Goal: Task Accomplishment & Management: Use online tool/utility

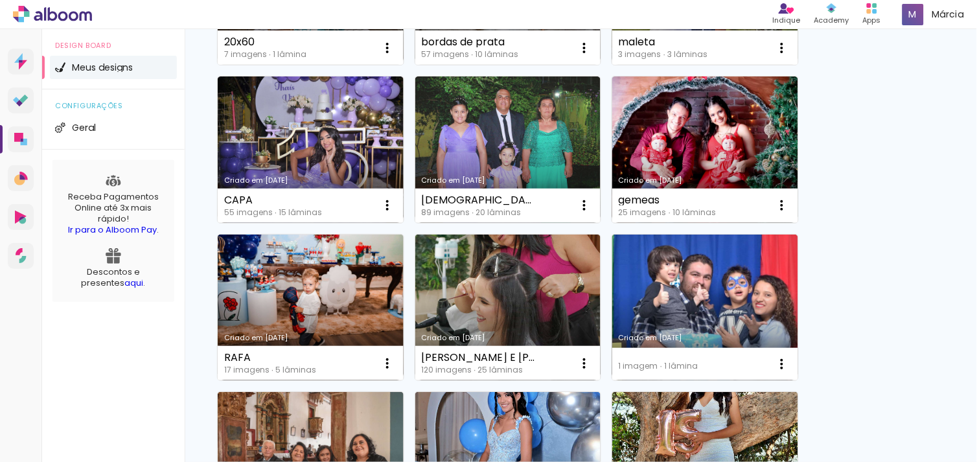
scroll to position [27, 0]
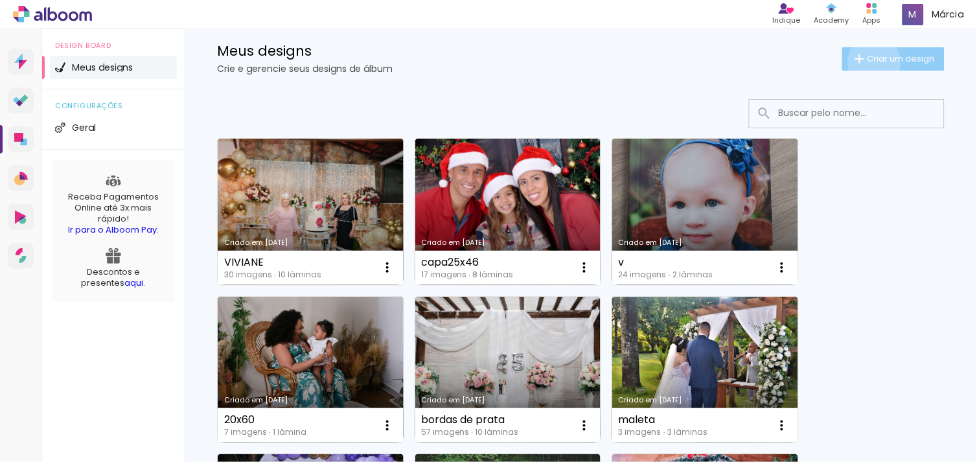
click at [867, 62] on span "Criar um design" at bounding box center [900, 58] width 67 height 8
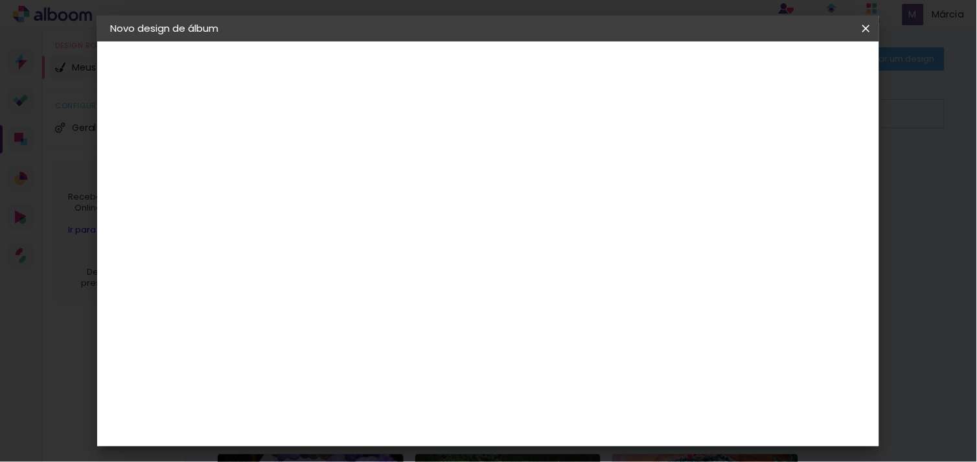
click at [322, 170] on input at bounding box center [322, 174] width 0 height 20
type input "leo 25x60"
type paper-input "leo 25x60"
click at [0, 0] on slot "Avançar" at bounding box center [0, 0] width 0 height 0
click at [565, 208] on paper-item "Tamanho Livre" at bounding box center [502, 197] width 124 height 28
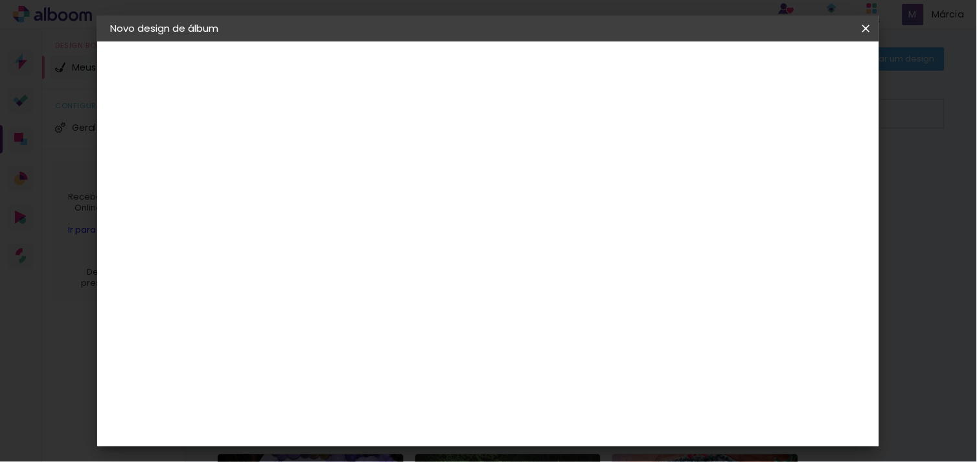
click at [0, 0] on slot "Tamanho Livre" at bounding box center [0, 0] width 0 height 0
click at [565, 62] on paper-button "Avançar" at bounding box center [532, 69] width 63 height 22
click at [295, 350] on input "30" at bounding box center [281, 352] width 34 height 19
type input "3"
type input "25"
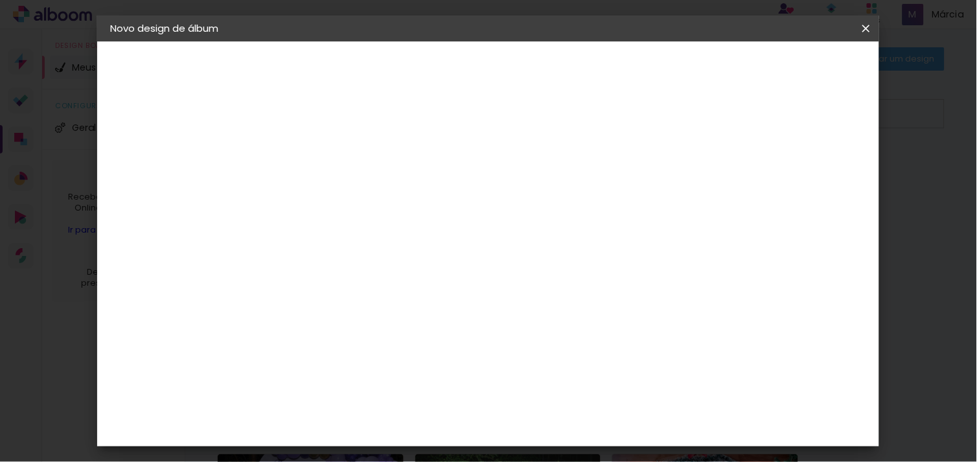
type paper-input "25"
click at [784, 71] on span "Iniciar design" at bounding box center [754, 68] width 59 height 9
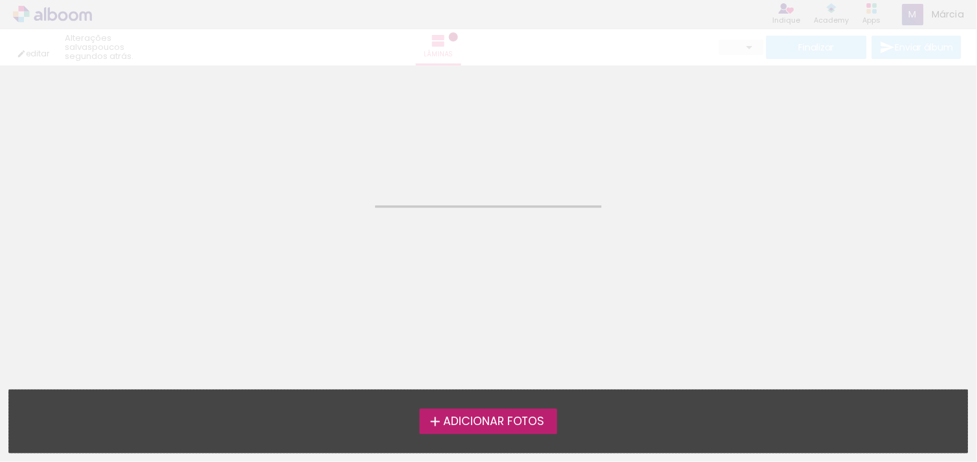
click at [481, 420] on span "Adicionar Fotos" at bounding box center [494, 422] width 102 height 12
click at [0, 0] on input "file" at bounding box center [0, 0] width 0 height 0
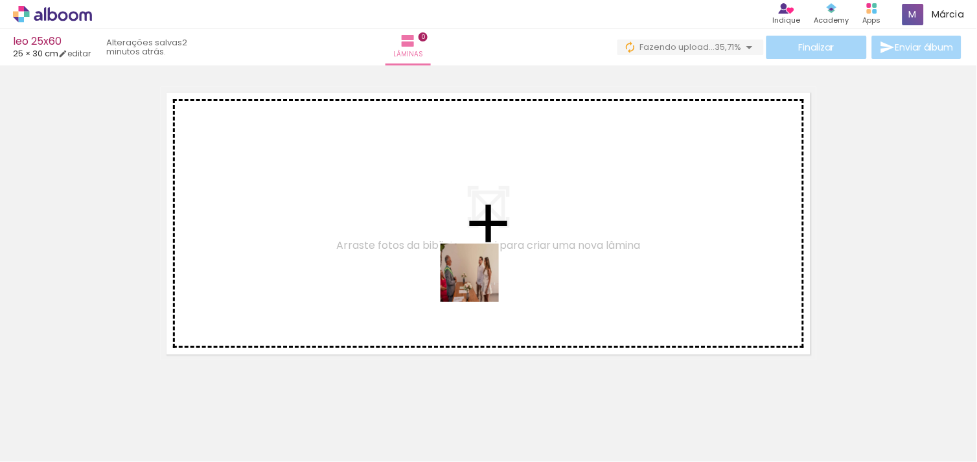
drag, startPoint x: 494, startPoint y: 431, endPoint x: 479, endPoint y: 282, distance: 149.0
click at [479, 282] on quentale-workspace at bounding box center [488, 231] width 977 height 462
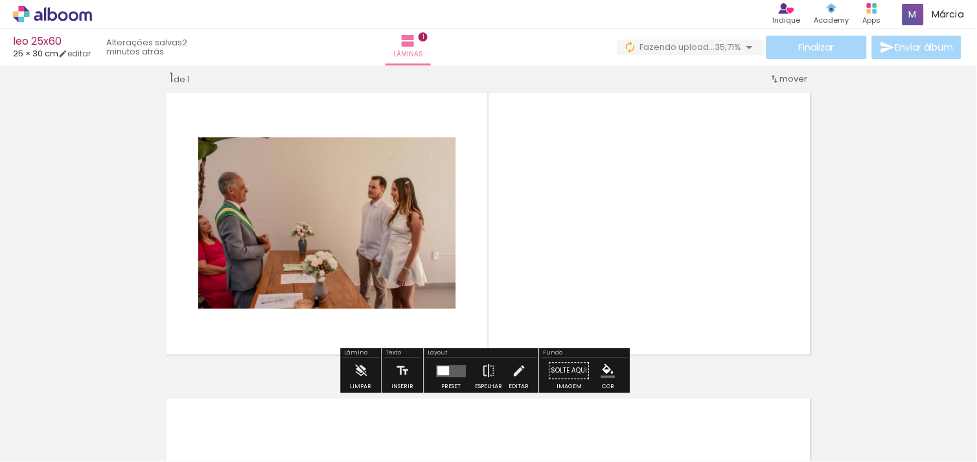
scroll to position [16, 0]
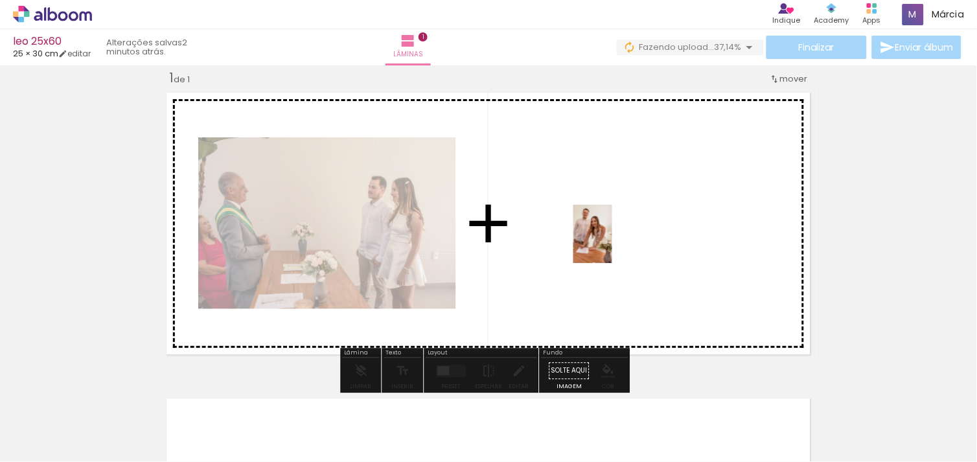
drag, startPoint x: 931, startPoint y: 408, endPoint x: 612, endPoint y: 244, distance: 358.6
click at [612, 244] on quentale-workspace at bounding box center [488, 231] width 977 height 462
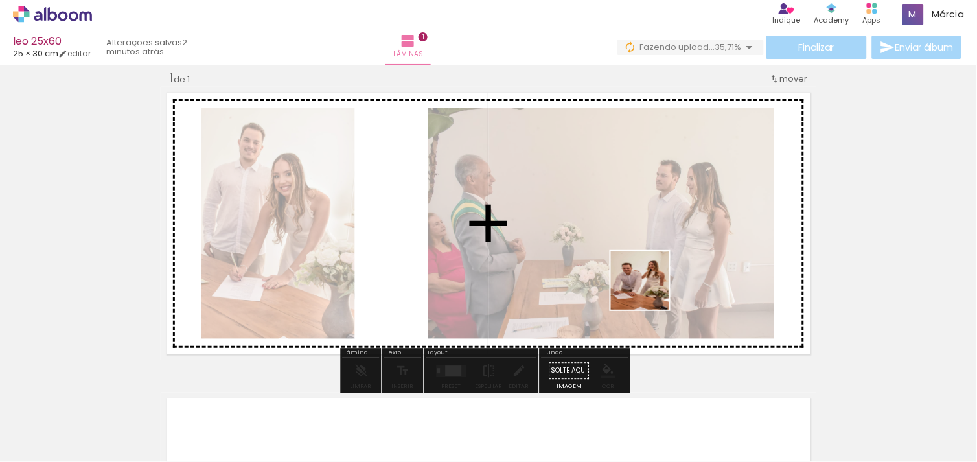
drag, startPoint x: 782, startPoint y: 408, endPoint x: 650, endPoint y: 290, distance: 177.1
click at [650, 290] on quentale-workspace at bounding box center [488, 231] width 977 height 462
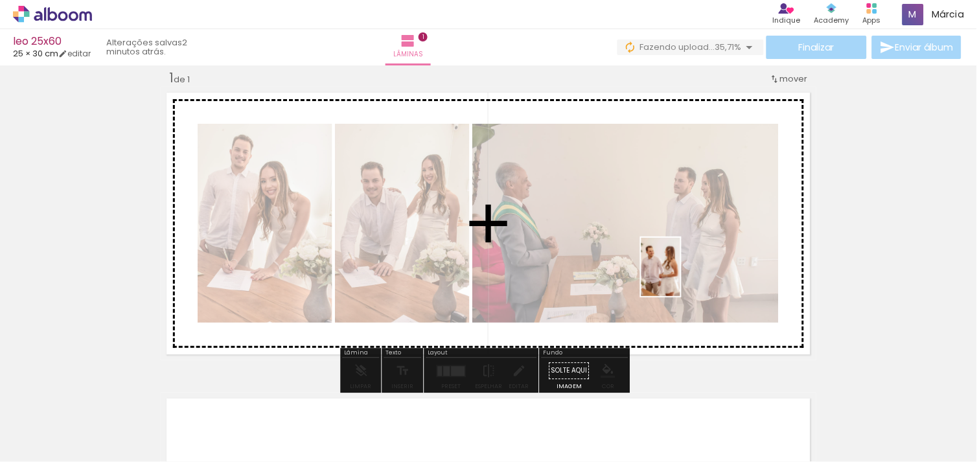
drag, startPoint x: 853, startPoint y: 429, endPoint x: 571, endPoint y: 234, distance: 342.8
click at [571, 234] on quentale-workspace at bounding box center [488, 231] width 977 height 462
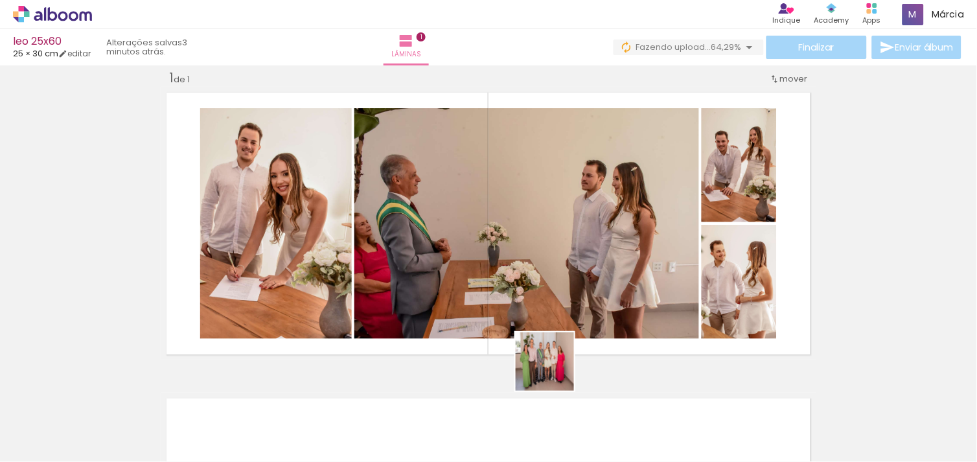
drag, startPoint x: 575, startPoint y: 415, endPoint x: 551, endPoint y: 326, distance: 91.5
click at [551, 326] on quentale-workspace at bounding box center [488, 231] width 977 height 462
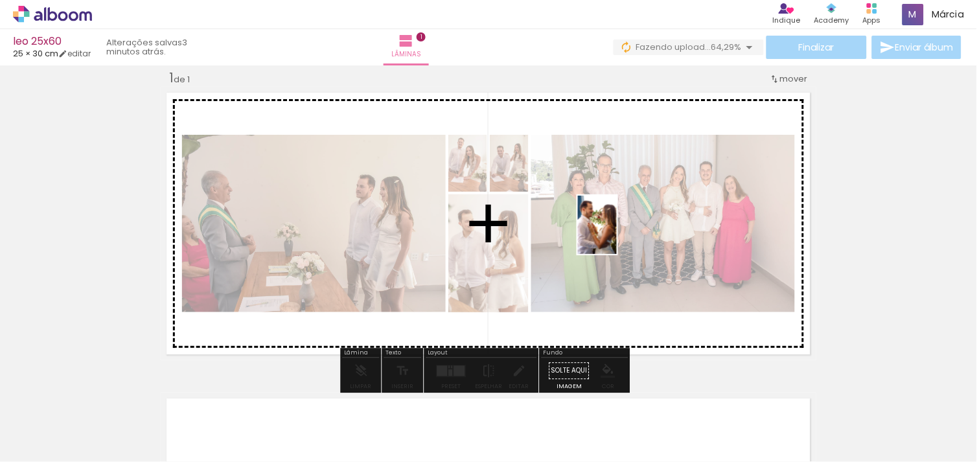
drag, startPoint x: 719, startPoint y: 424, endPoint x: 617, endPoint y: 234, distance: 215.6
click at [617, 234] on quentale-workspace at bounding box center [488, 231] width 977 height 462
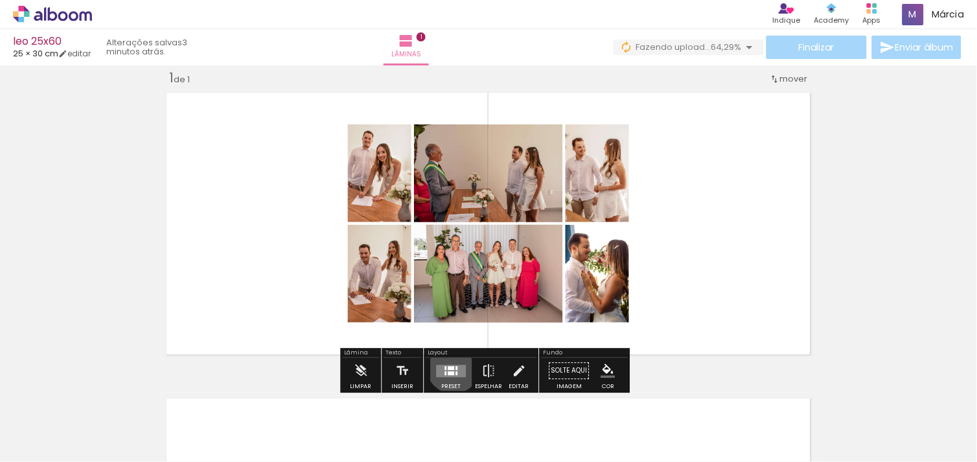
click at [450, 366] on div at bounding box center [451, 368] width 6 height 4
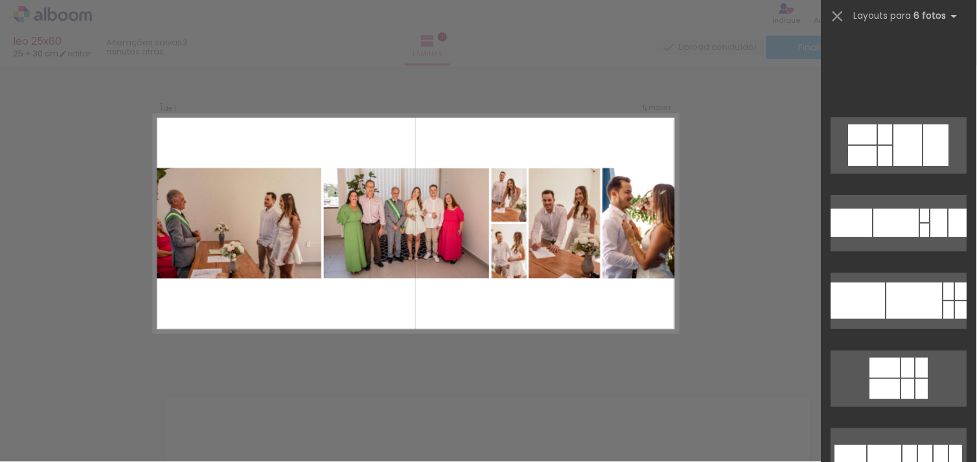
scroll to position [378, 0]
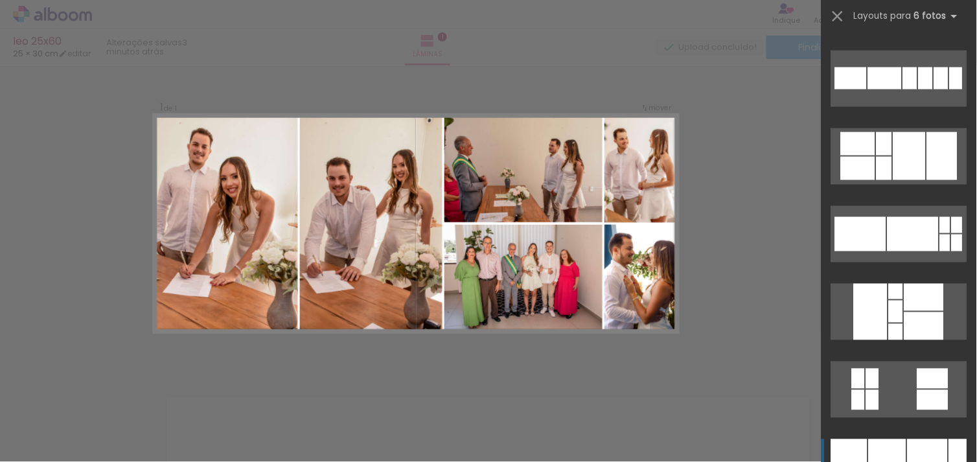
click at [915, 446] on div at bounding box center [927, 452] width 40 height 27
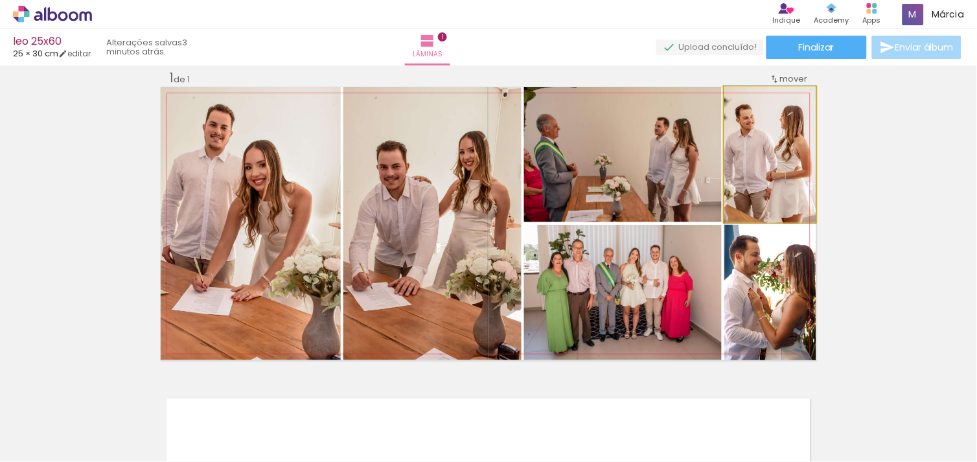
click at [781, 170] on quentale-photo at bounding box center [770, 154] width 92 height 135
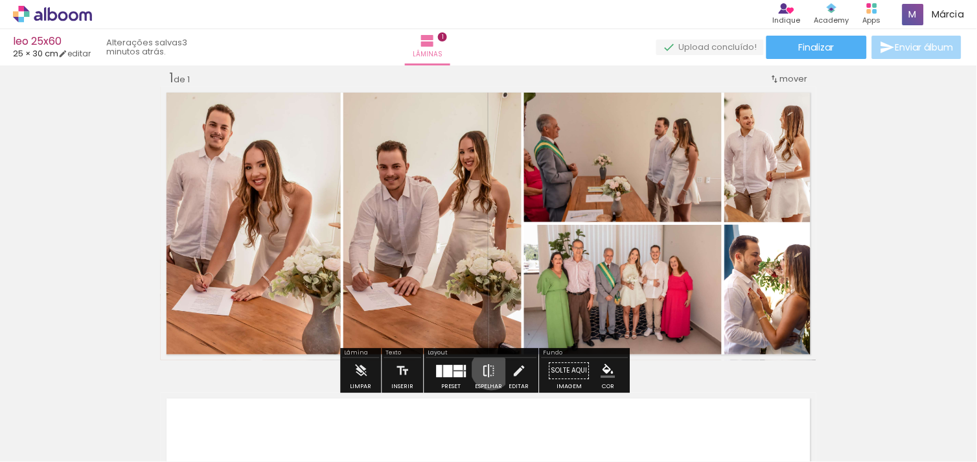
click at [488, 369] on iron-icon at bounding box center [489, 371] width 14 height 26
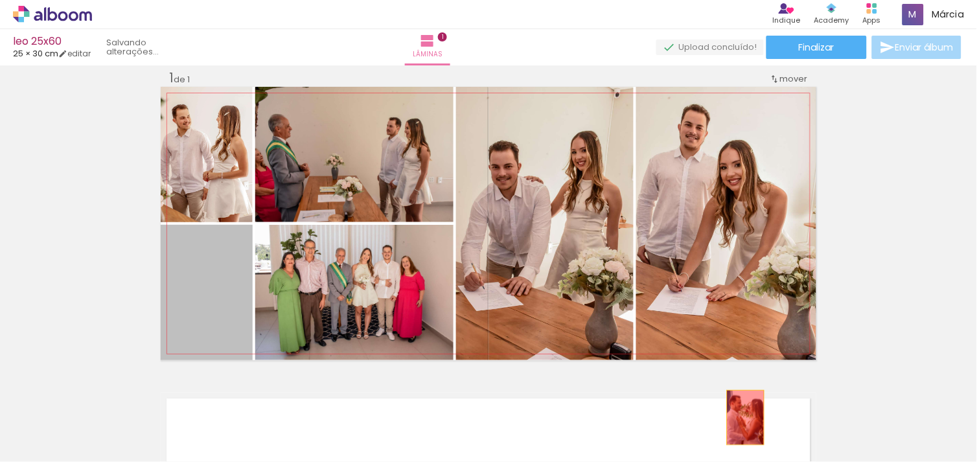
drag, startPoint x: 236, startPoint y: 301, endPoint x: 740, endPoint y: 417, distance: 517.9
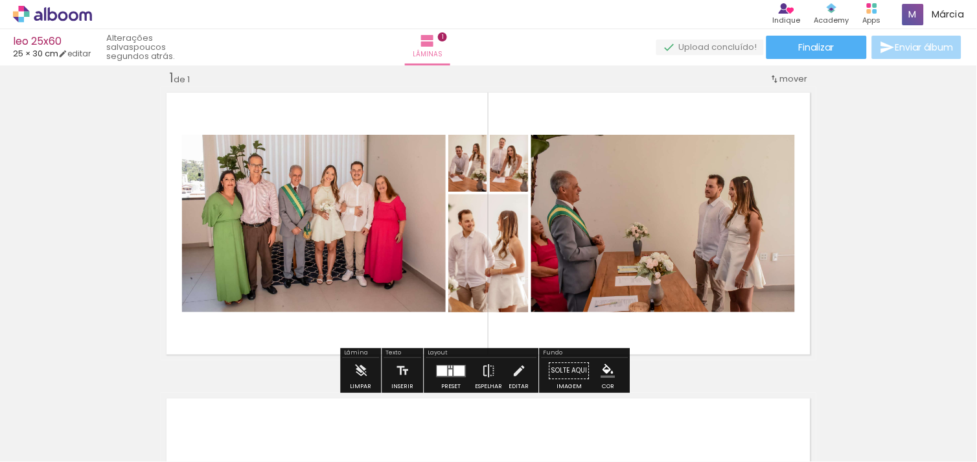
click at [454, 365] on div at bounding box center [459, 370] width 11 height 10
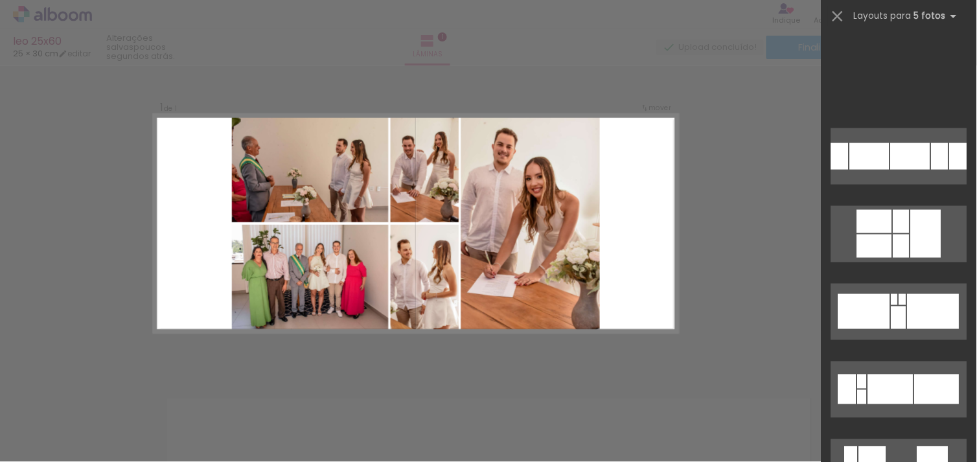
scroll to position [755, 0]
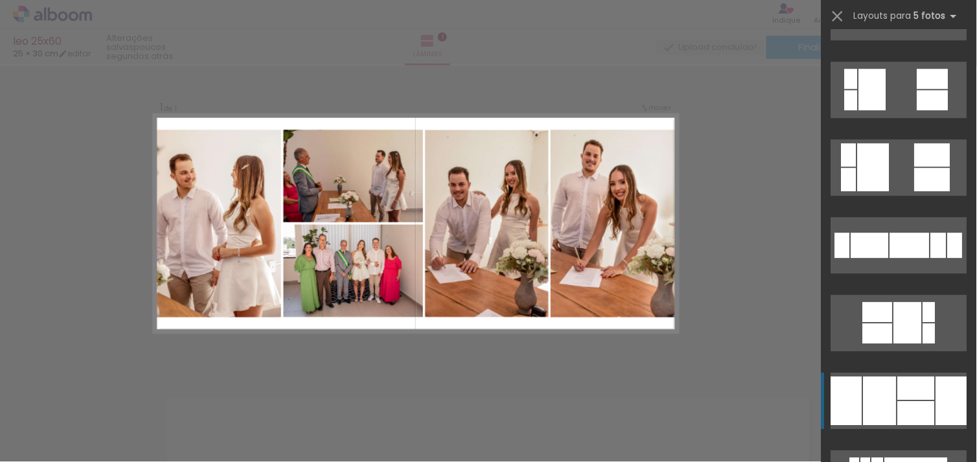
click at [882, 404] on div at bounding box center [879, 400] width 33 height 49
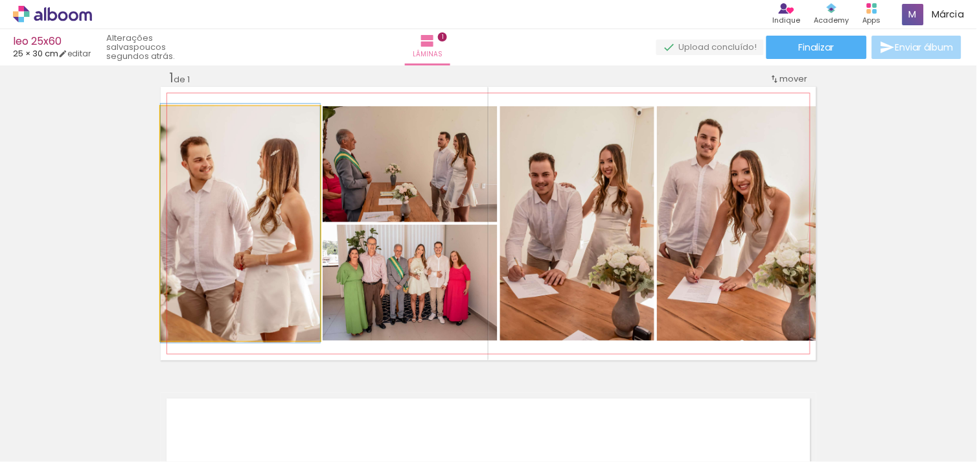
drag, startPoint x: 209, startPoint y: 286, endPoint x: 224, endPoint y: 286, distance: 14.9
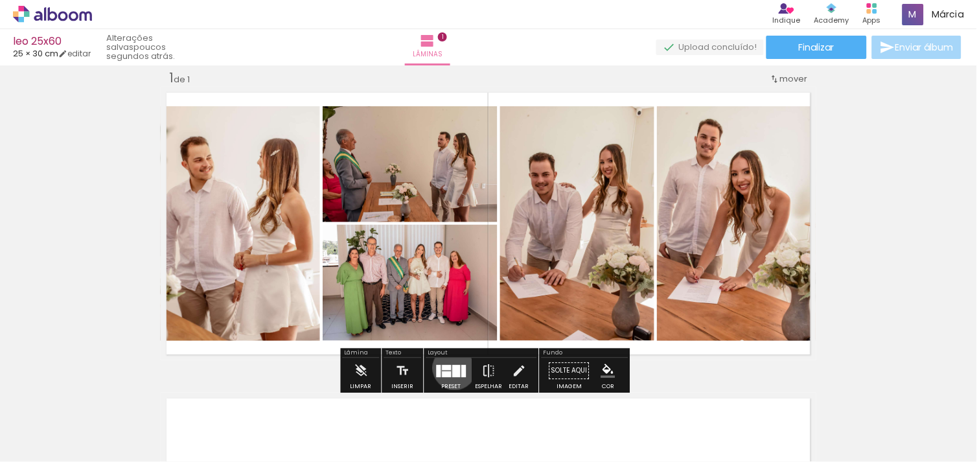
click at [453, 367] on div at bounding box center [457, 371] width 8 height 12
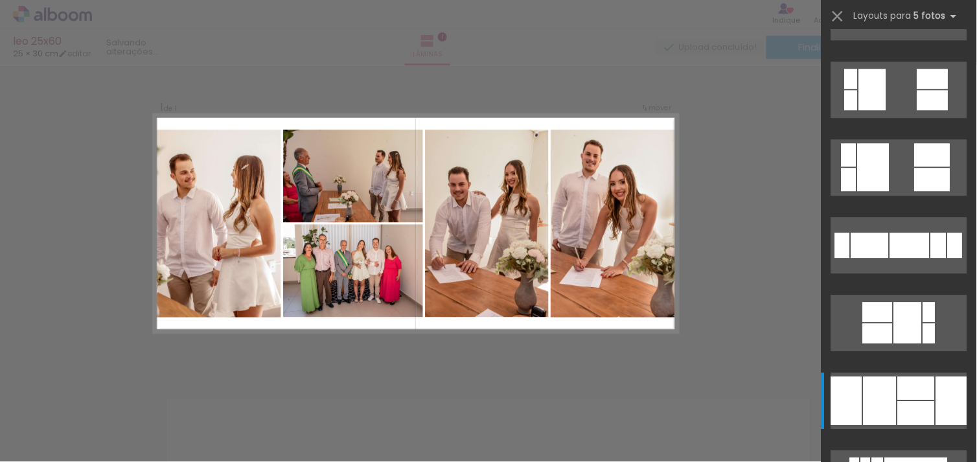
scroll to position [1010, 0]
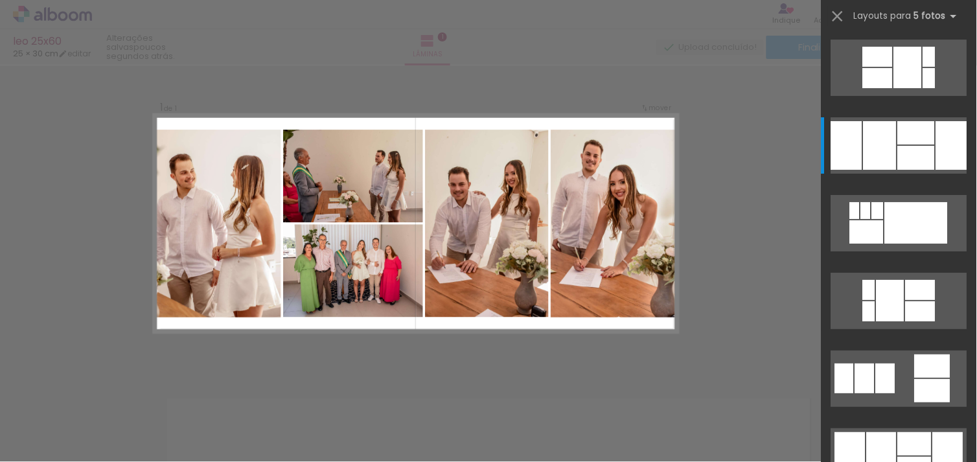
click at [717, 248] on div "Confirmar Cancelar" at bounding box center [488, 370] width 977 height 643
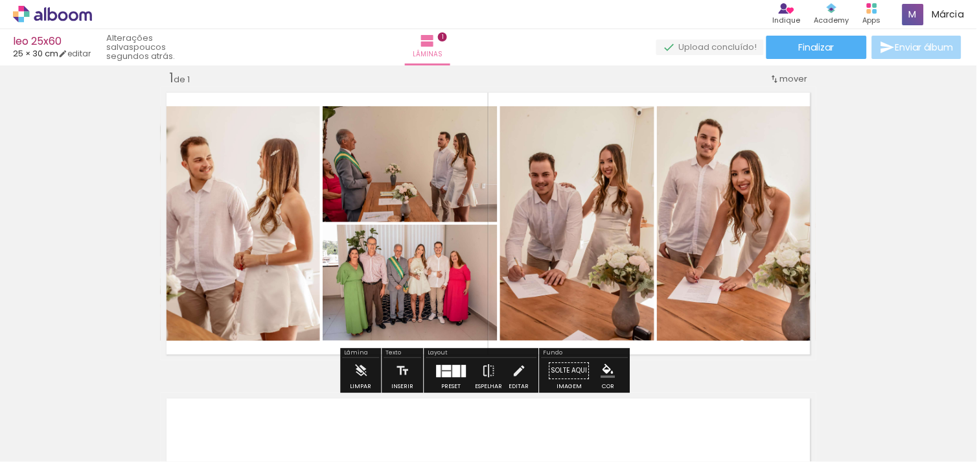
scroll to position [1088, 0]
click at [448, 365] on quentale-layouter at bounding box center [452, 371] width 30 height 12
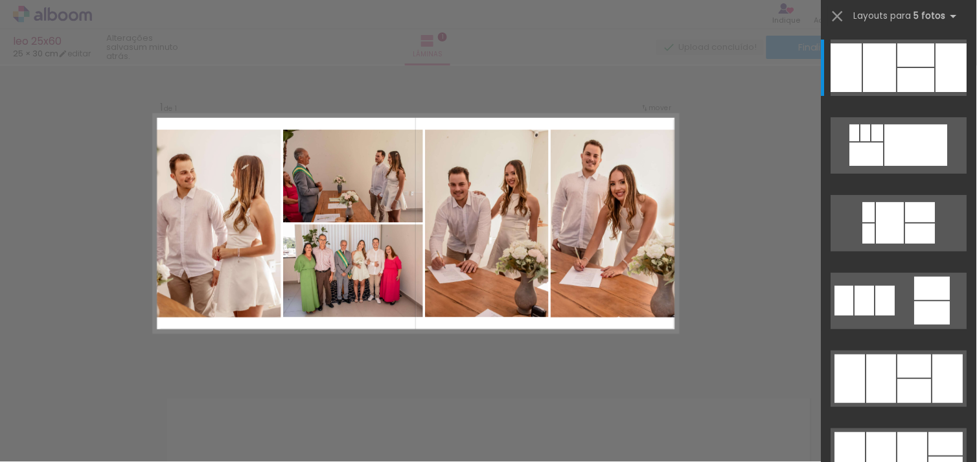
click at [784, 231] on div "Confirmar Cancelar" at bounding box center [488, 370] width 977 height 643
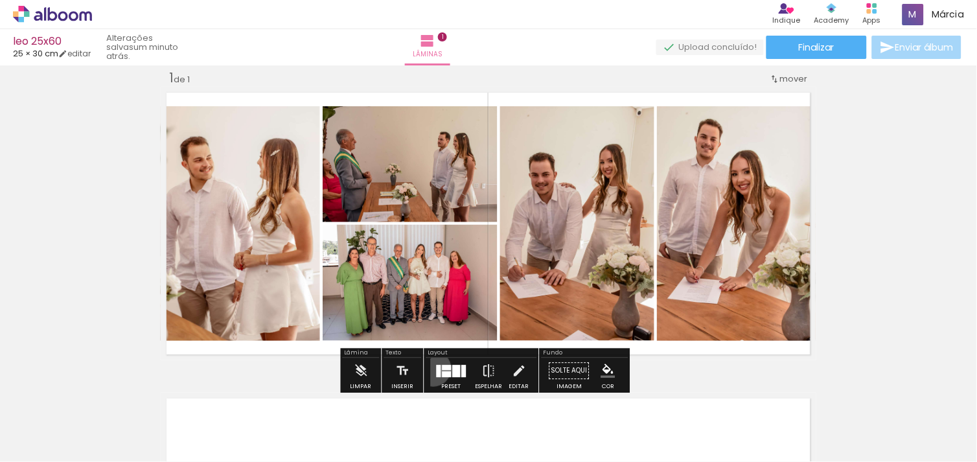
click at [434, 368] on div at bounding box center [451, 371] width 35 height 26
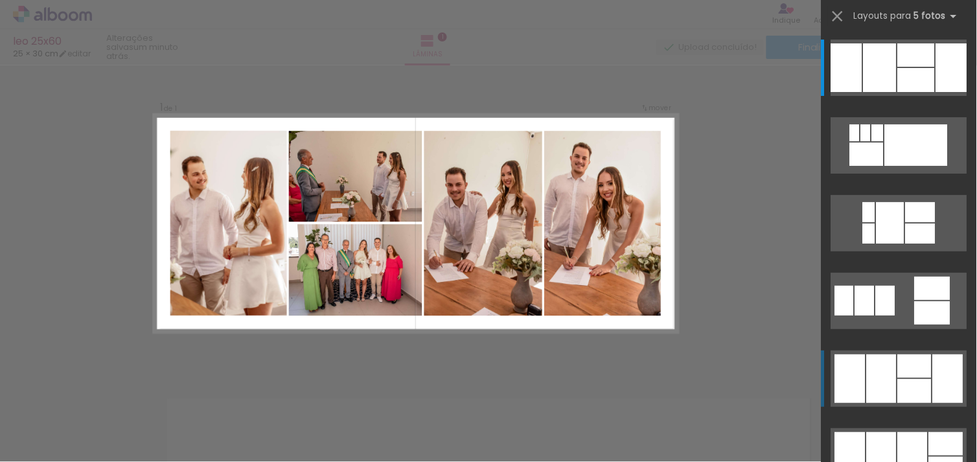
click at [920, 361] on div at bounding box center [915, 365] width 34 height 23
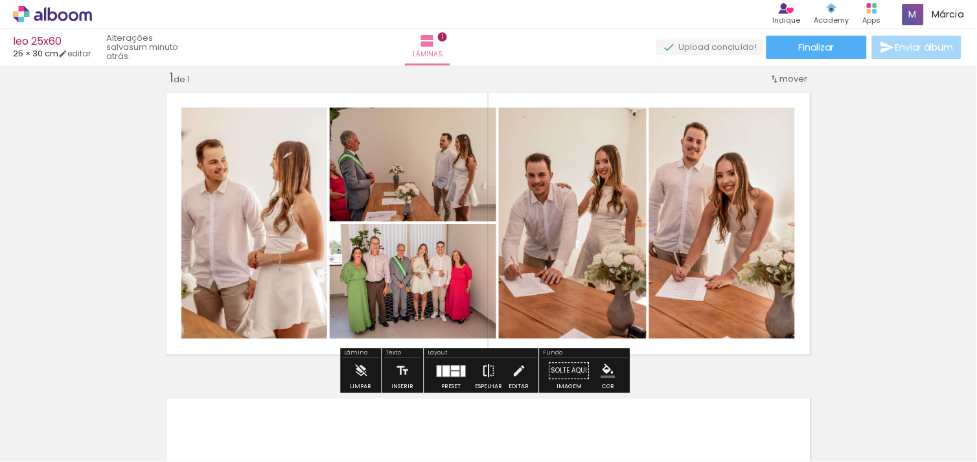
click at [486, 370] on iron-icon at bounding box center [489, 371] width 14 height 26
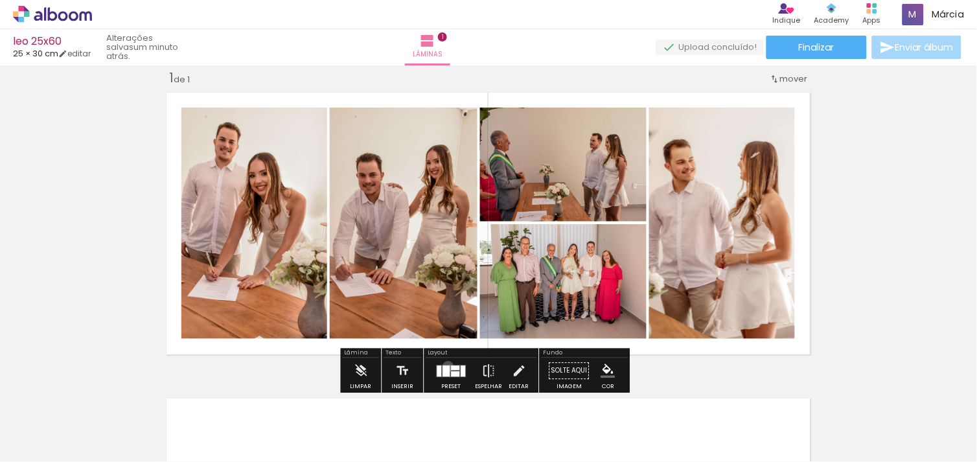
click at [445, 366] on div at bounding box center [446, 370] width 7 height 11
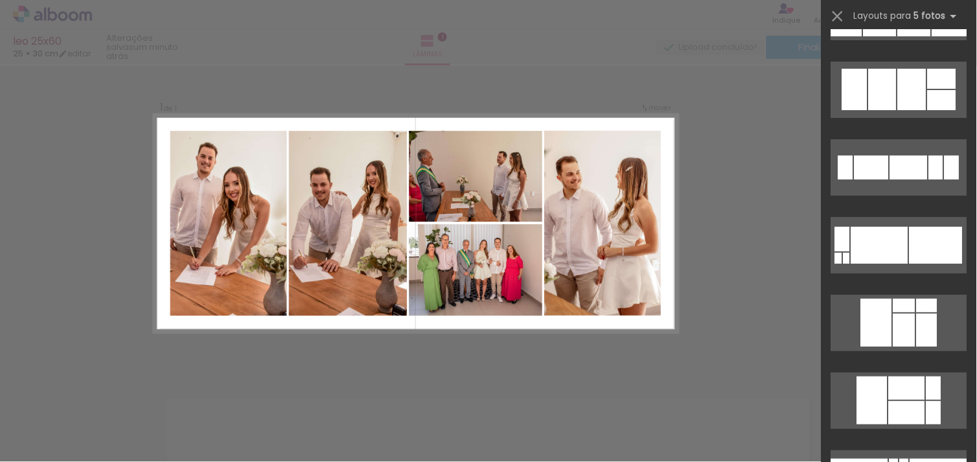
scroll to position [1777, 0]
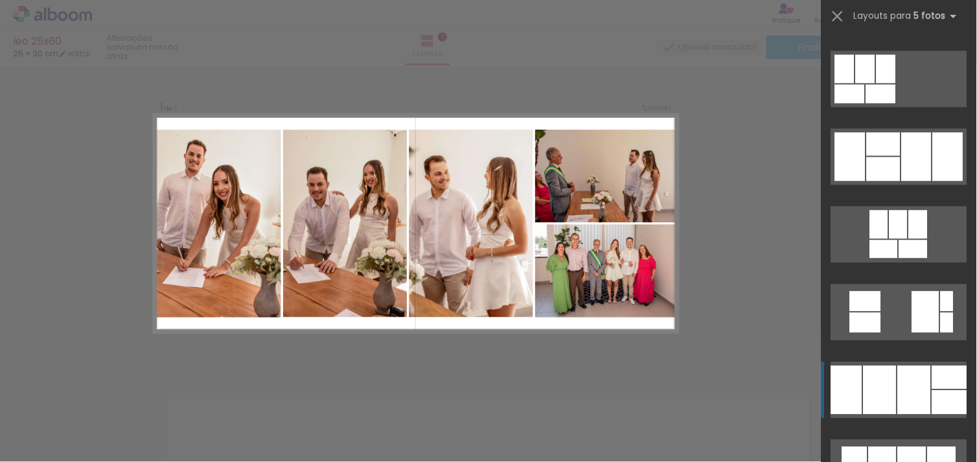
click at [881, 387] on div at bounding box center [879, 389] width 33 height 49
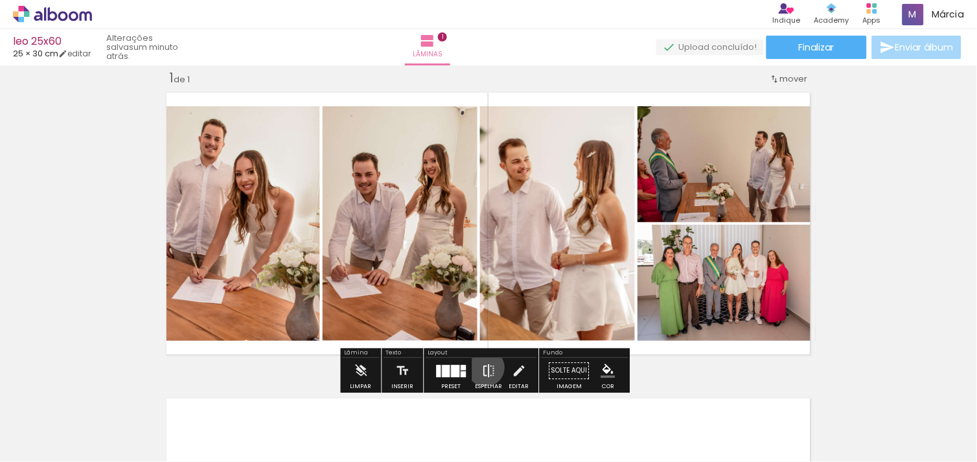
click at [483, 367] on iron-icon at bounding box center [489, 371] width 14 height 26
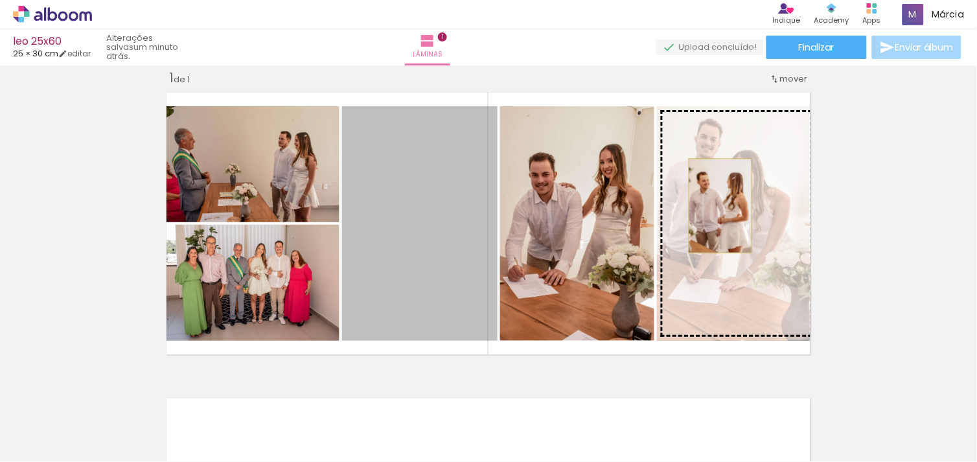
drag, startPoint x: 408, startPoint y: 258, endPoint x: 735, endPoint y: 210, distance: 330.6
click at [0, 0] on slot at bounding box center [0, 0] width 0 height 0
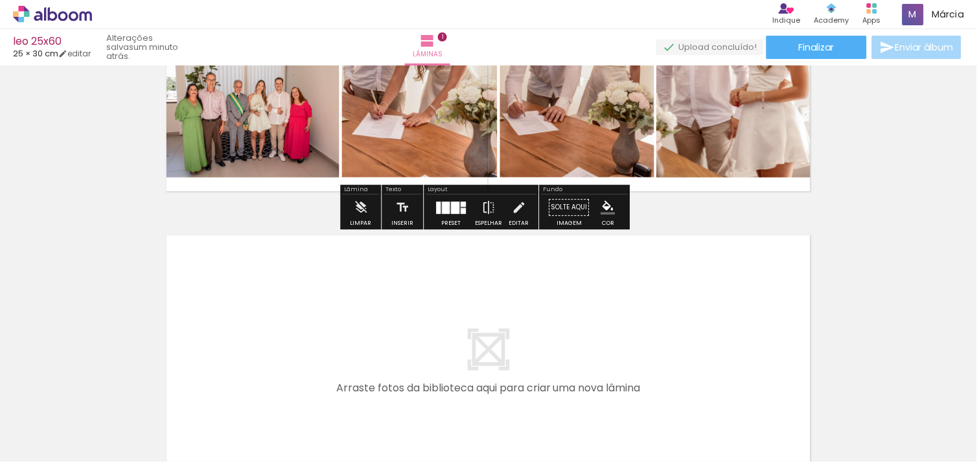
scroll to position [199, 0]
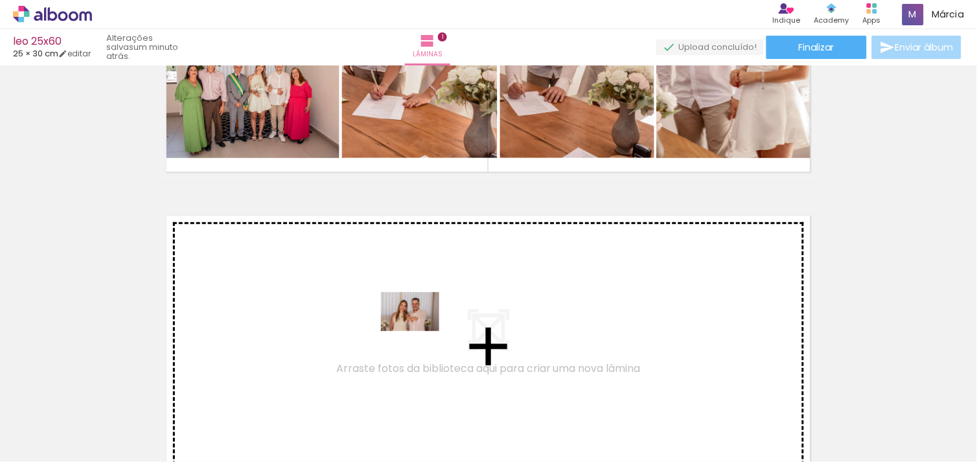
drag, startPoint x: 419, startPoint y: 415, endPoint x: 420, endPoint y: 331, distance: 84.2
click at [420, 331] on quentale-workspace at bounding box center [488, 231] width 977 height 462
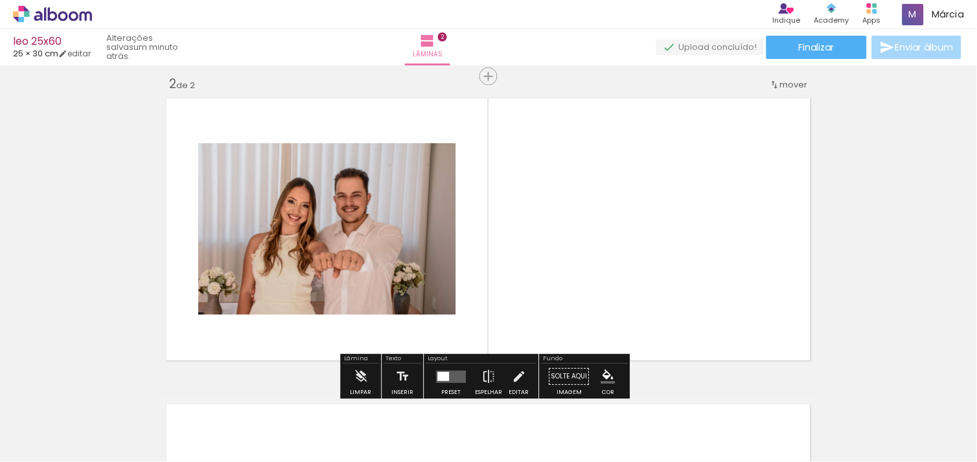
scroll to position [322, 0]
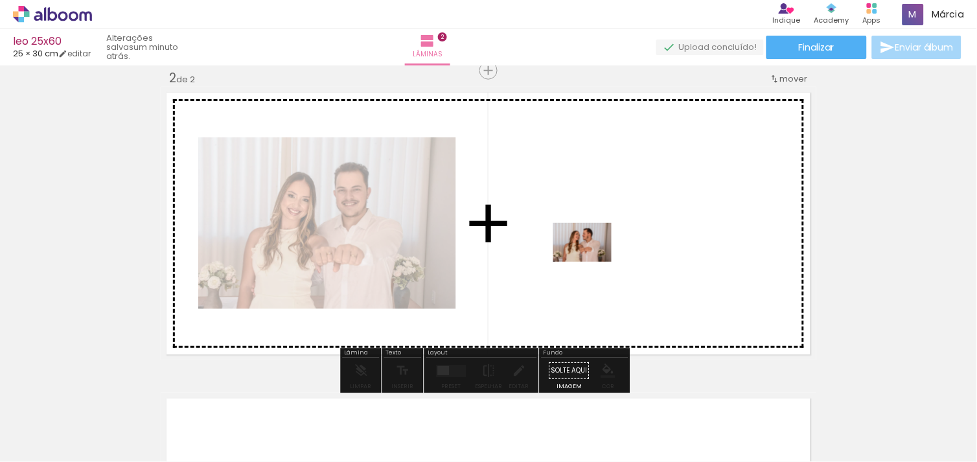
drag, startPoint x: 616, startPoint y: 351, endPoint x: 592, endPoint y: 262, distance: 92.5
click at [592, 262] on quentale-workspace at bounding box center [488, 231] width 977 height 462
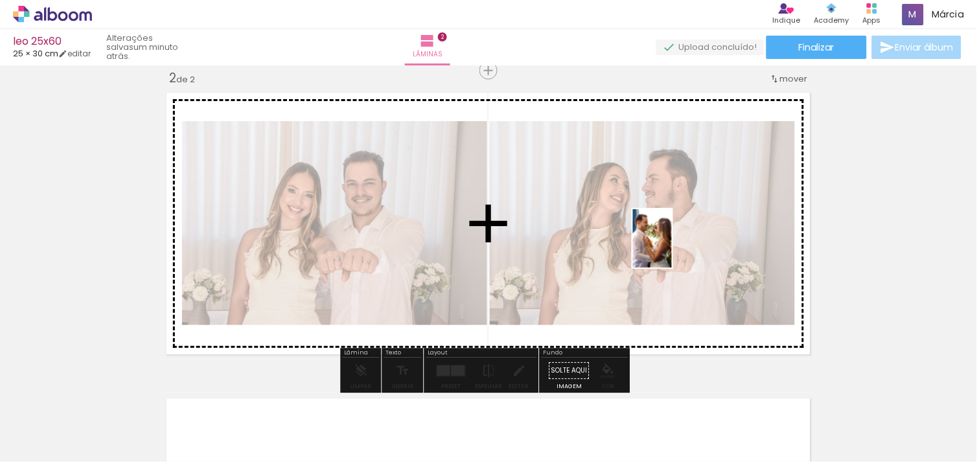
drag, startPoint x: 720, startPoint y: 440, endPoint x: 639, endPoint y: 205, distance: 248.7
click at [639, 205] on quentale-workspace at bounding box center [488, 231] width 977 height 462
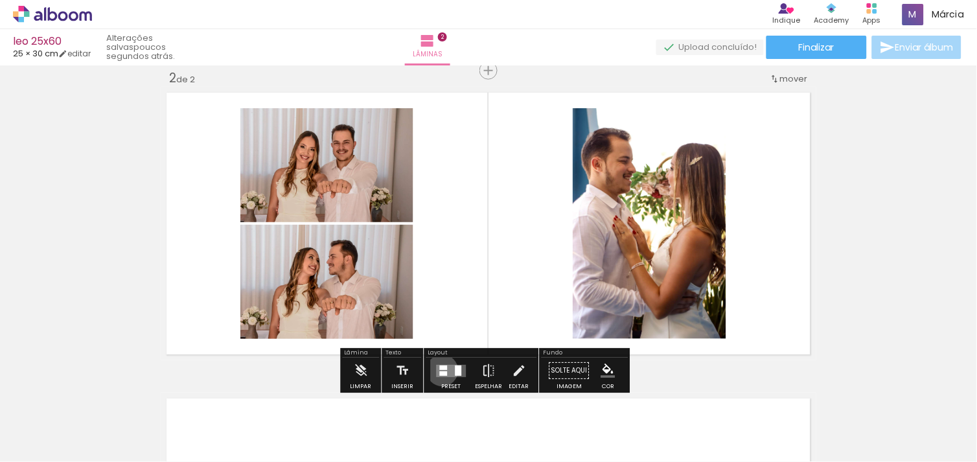
click at [439, 370] on quentale-layouter at bounding box center [452, 371] width 30 height 12
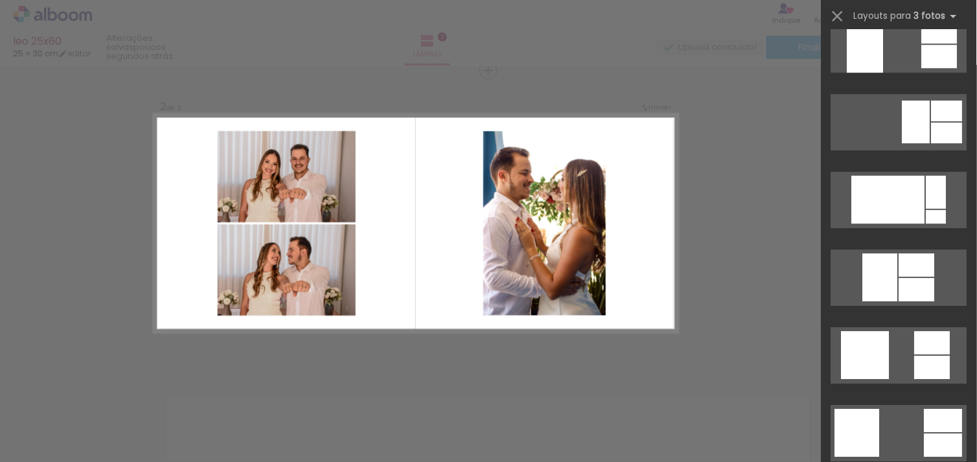
scroll to position [2267, 0]
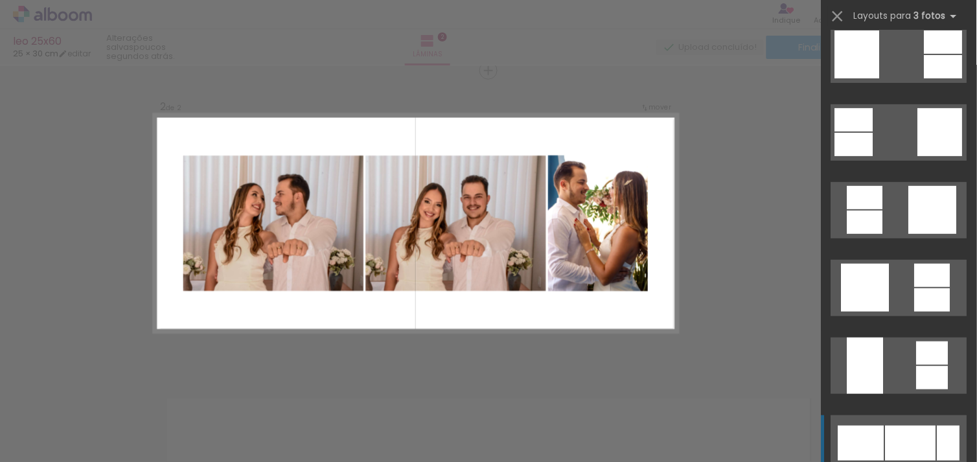
click at [906, 435] on div at bounding box center [910, 443] width 51 height 35
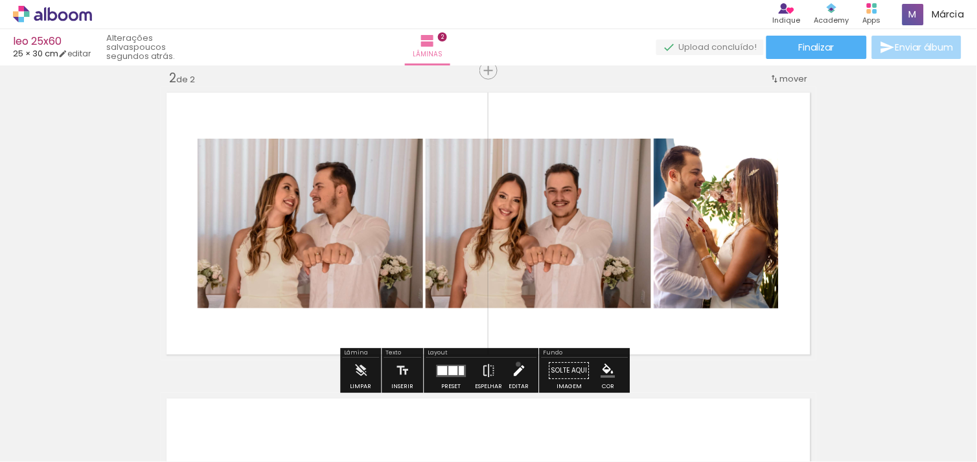
click at [515, 364] on iron-icon at bounding box center [519, 371] width 14 height 26
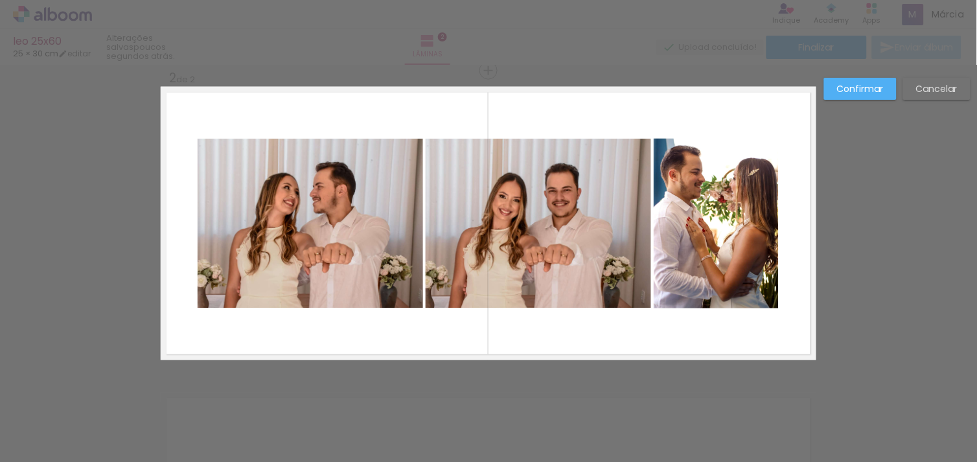
click at [341, 244] on quentale-photo at bounding box center [310, 224] width 225 height 170
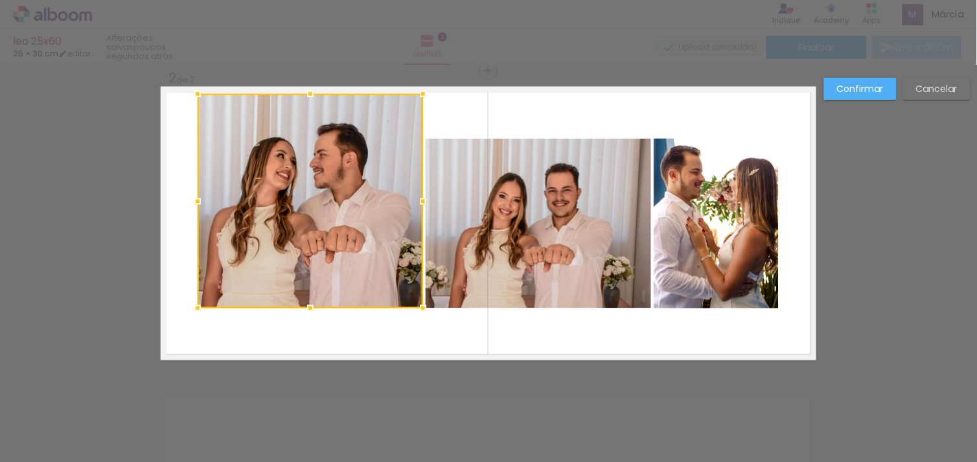
drag, startPoint x: 301, startPoint y: 131, endPoint x: 305, endPoint y: 89, distance: 42.3
click at [305, 89] on div at bounding box center [310, 94] width 26 height 26
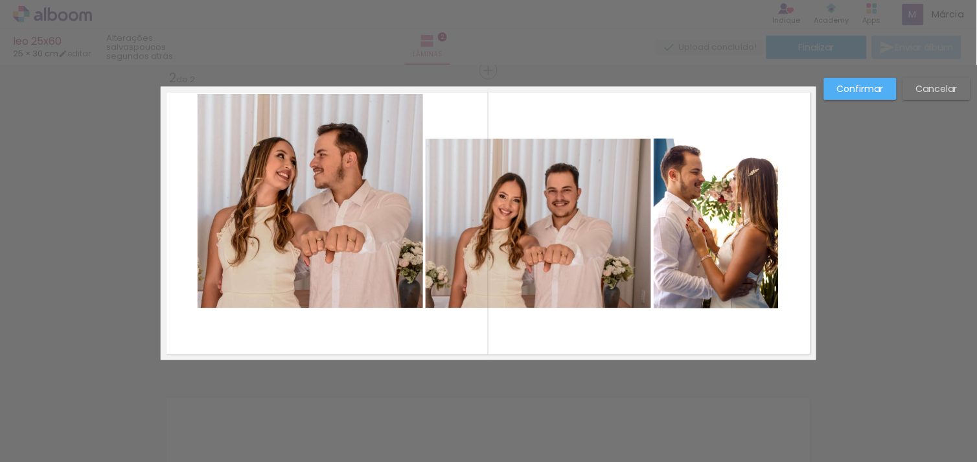
click at [201, 202] on quentale-photo at bounding box center [310, 201] width 225 height 214
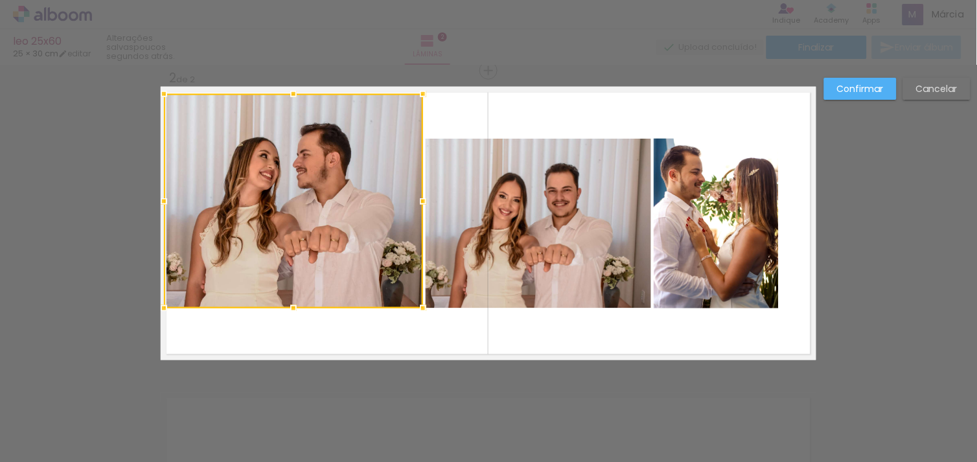
drag, startPoint x: 189, startPoint y: 201, endPoint x: 142, endPoint y: 223, distance: 51.6
click at [142, 223] on div "Inserir lâmina 1 de 2 Inserir lâmina 2 de 2 Confirmar Cancelar" at bounding box center [488, 218] width 977 height 948
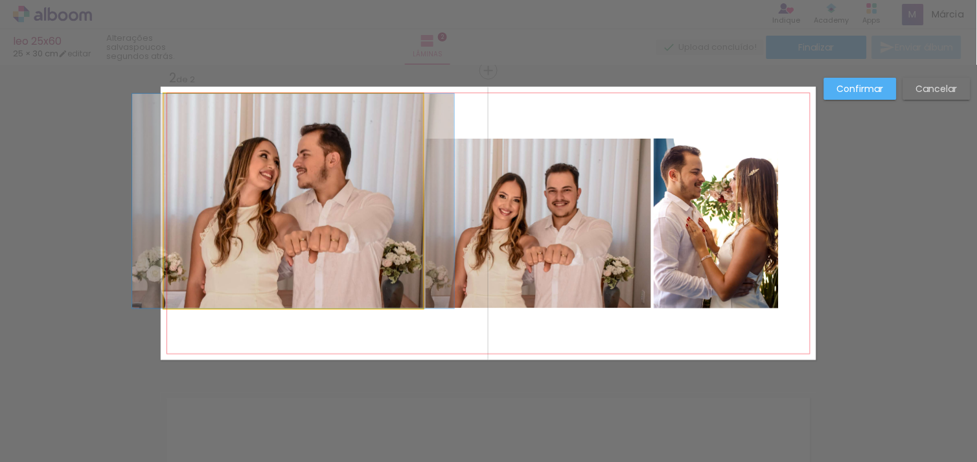
click at [269, 206] on quentale-photo at bounding box center [293, 201] width 259 height 214
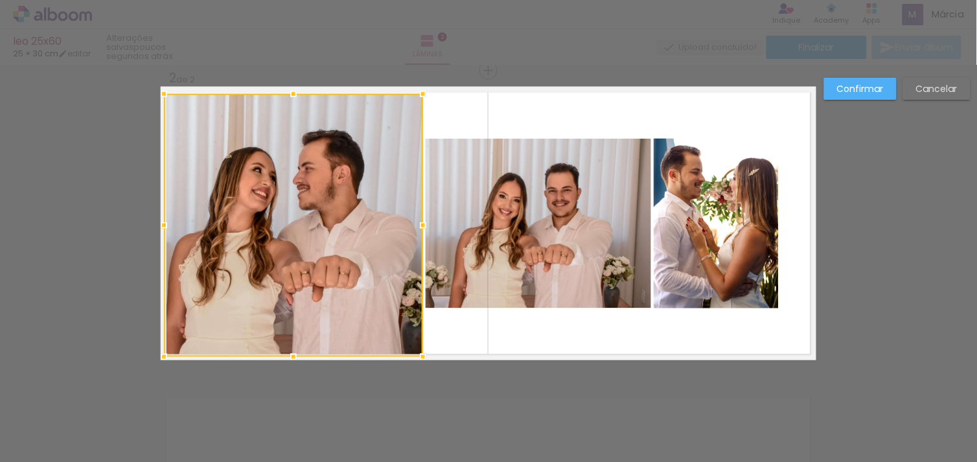
drag, startPoint x: 285, startPoint y: 311, endPoint x: 287, endPoint y: 366, distance: 55.1
click at [287, 366] on div at bounding box center [293, 357] width 26 height 26
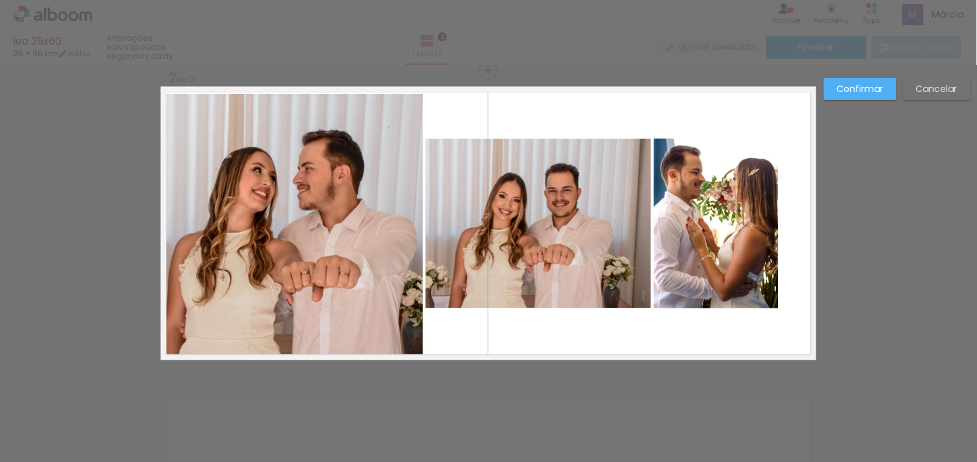
click at [536, 237] on quentale-photo at bounding box center [538, 224] width 225 height 170
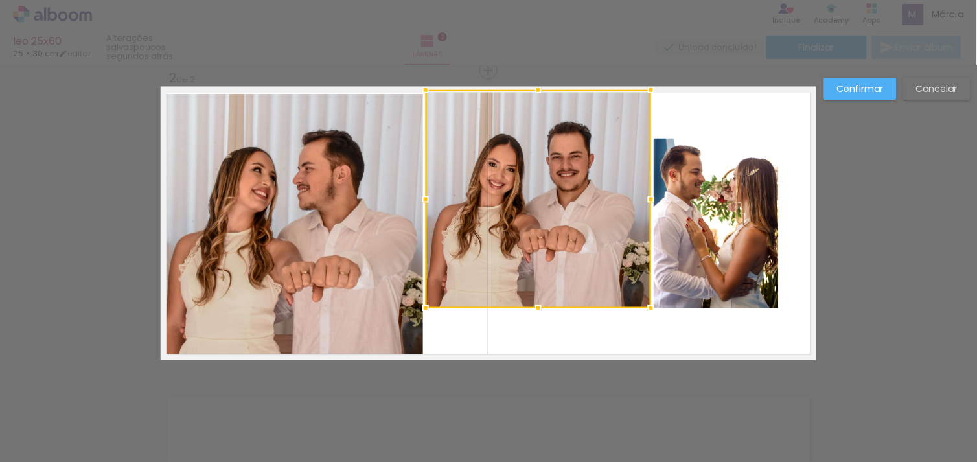
drag, startPoint x: 532, startPoint y: 141, endPoint x: 532, endPoint y: 88, distance: 53.1
click at [532, 88] on div at bounding box center [538, 90] width 26 height 26
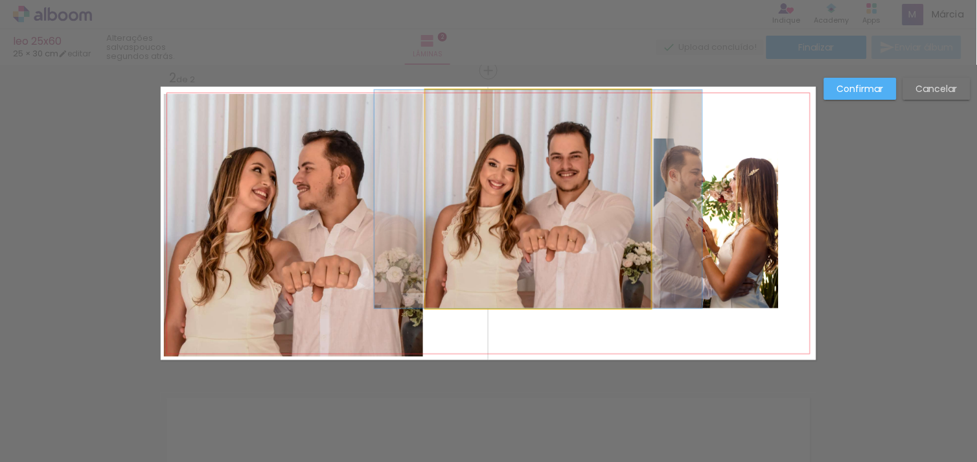
click at [521, 259] on quentale-photo at bounding box center [538, 199] width 225 height 218
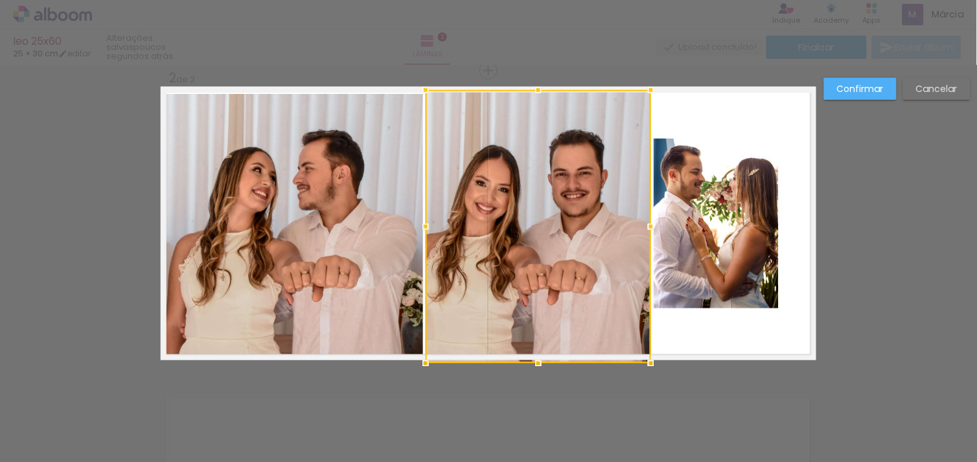
drag, startPoint x: 534, startPoint y: 307, endPoint x: 540, endPoint y: 359, distance: 52.9
click at [540, 359] on div at bounding box center [538, 363] width 26 height 26
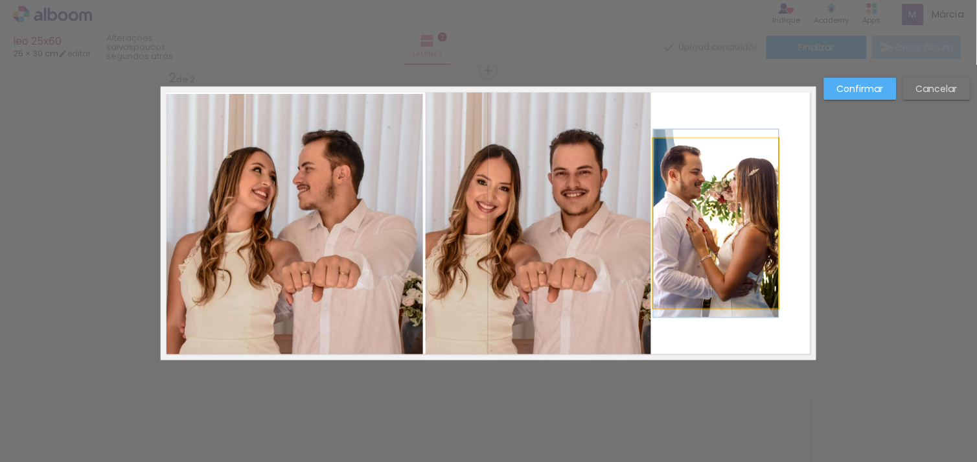
click at [701, 256] on quentale-photo at bounding box center [716, 224] width 125 height 170
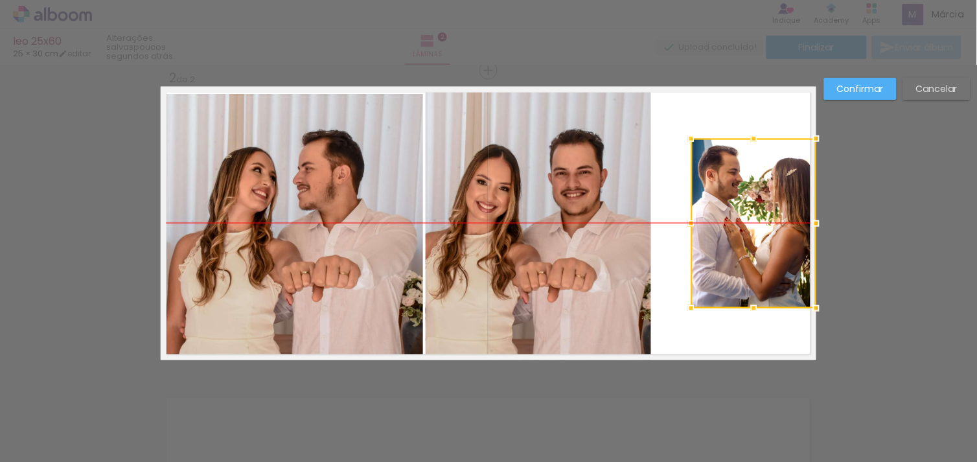
drag, startPoint x: 701, startPoint y: 256, endPoint x: 739, endPoint y: 255, distance: 38.2
click at [739, 255] on div at bounding box center [753, 224] width 125 height 170
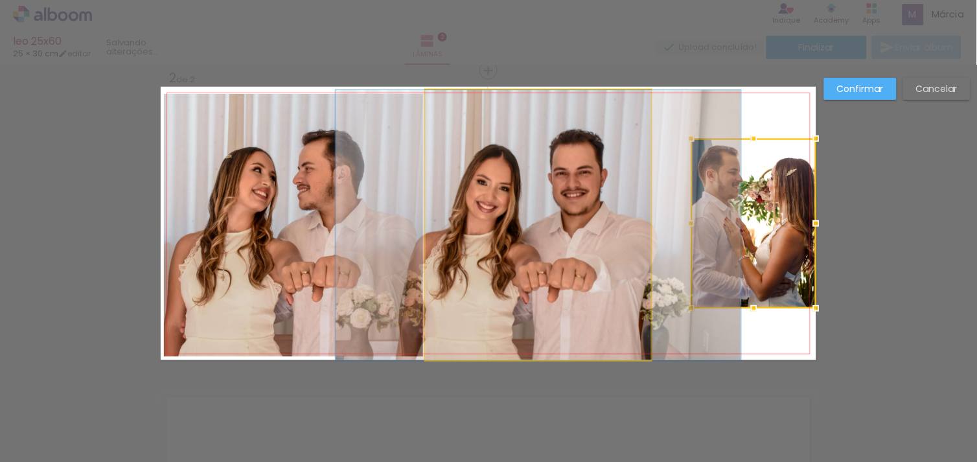
click at [598, 284] on quentale-photo at bounding box center [538, 225] width 225 height 270
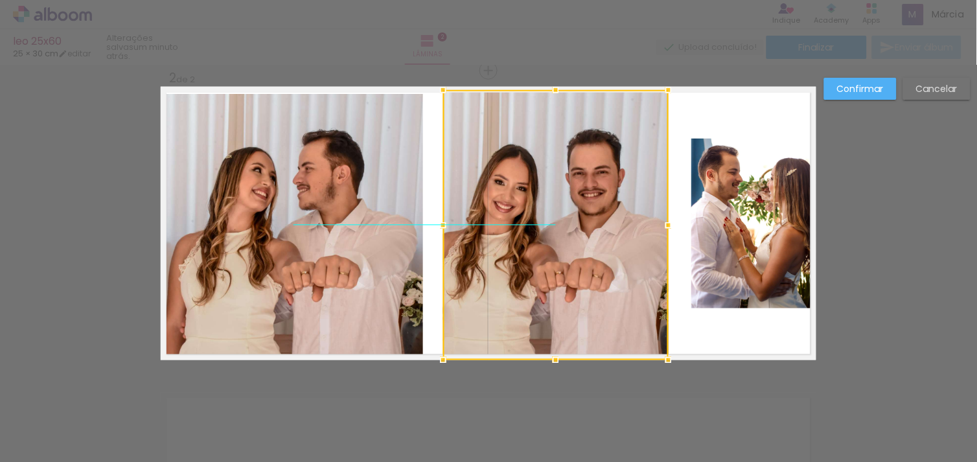
drag, startPoint x: 598, startPoint y: 284, endPoint x: 615, endPoint y: 284, distance: 17.5
click at [615, 284] on div at bounding box center [555, 225] width 225 height 270
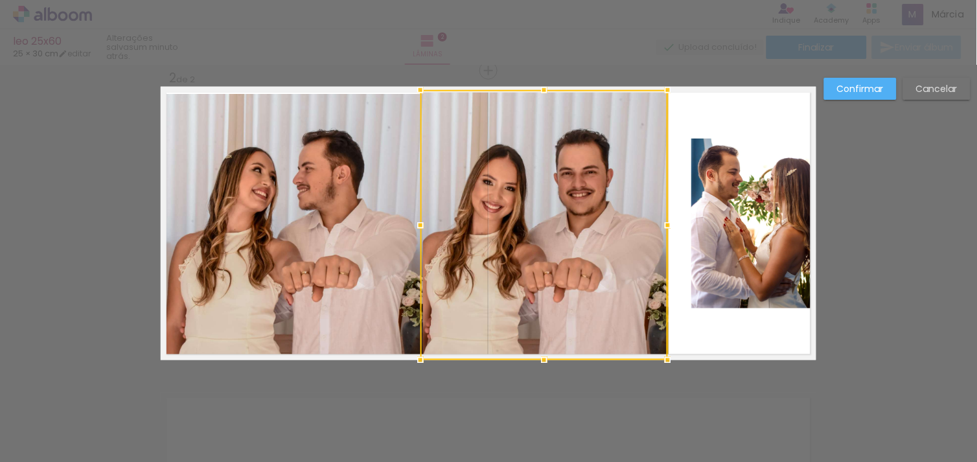
drag, startPoint x: 437, startPoint y: 225, endPoint x: 415, endPoint y: 230, distance: 22.5
click at [415, 230] on div at bounding box center [420, 225] width 26 height 26
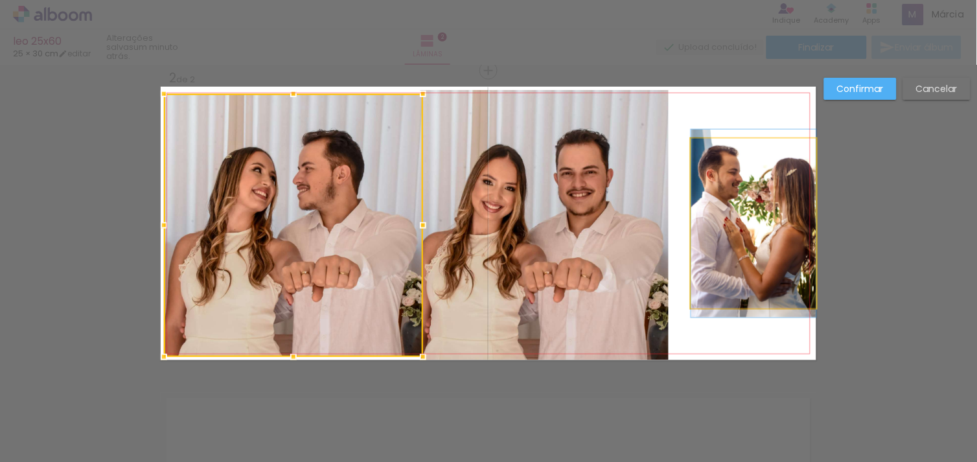
click at [749, 227] on quentale-photo at bounding box center [753, 224] width 125 height 170
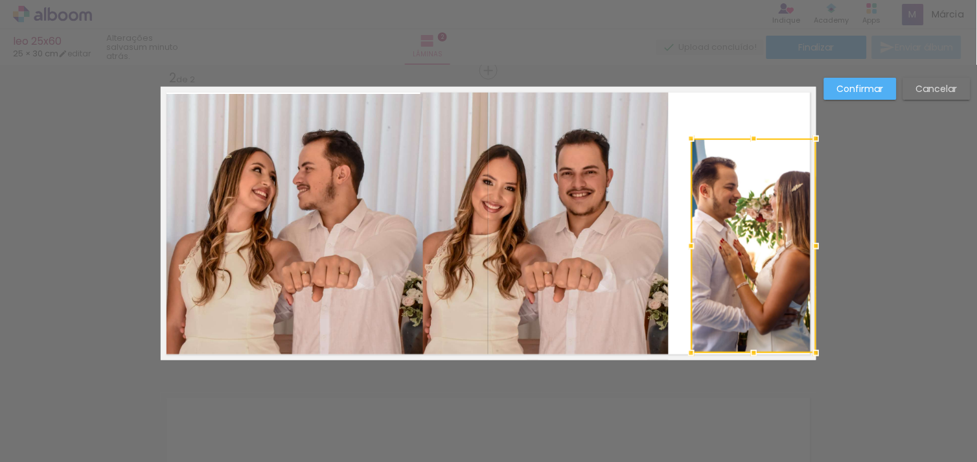
drag, startPoint x: 747, startPoint y: 304, endPoint x: 749, endPoint y: 356, distance: 51.9
click at [749, 356] on div at bounding box center [754, 353] width 26 height 26
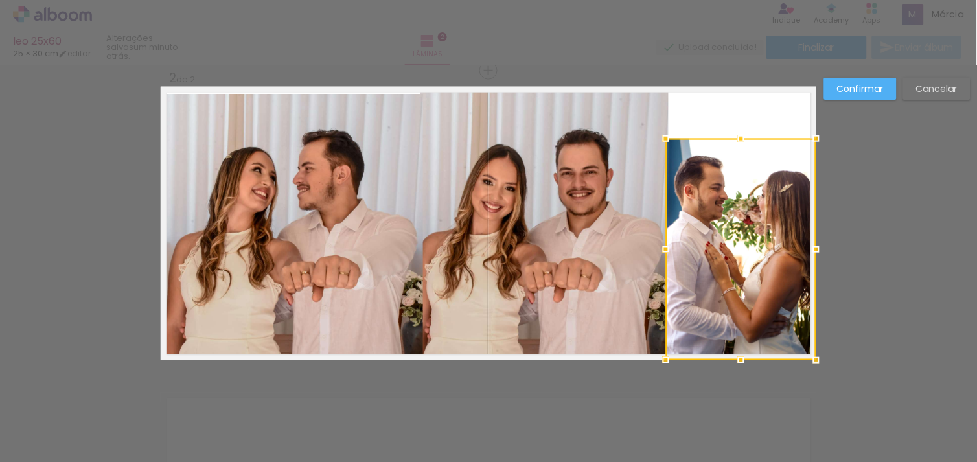
drag, startPoint x: 684, startPoint y: 250, endPoint x: 659, endPoint y: 262, distance: 27.2
click at [658, 262] on album-spread "2 de 2" at bounding box center [488, 223] width 655 height 273
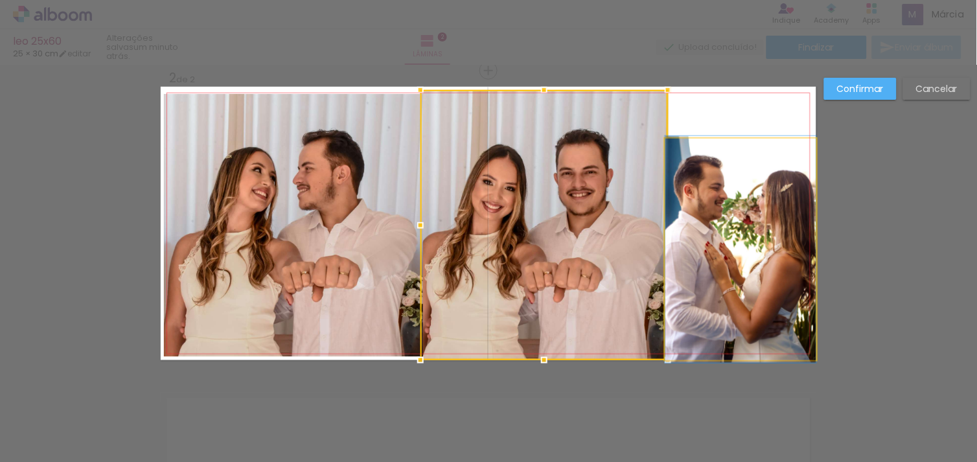
click at [739, 153] on quentale-photo at bounding box center [740, 250] width 151 height 222
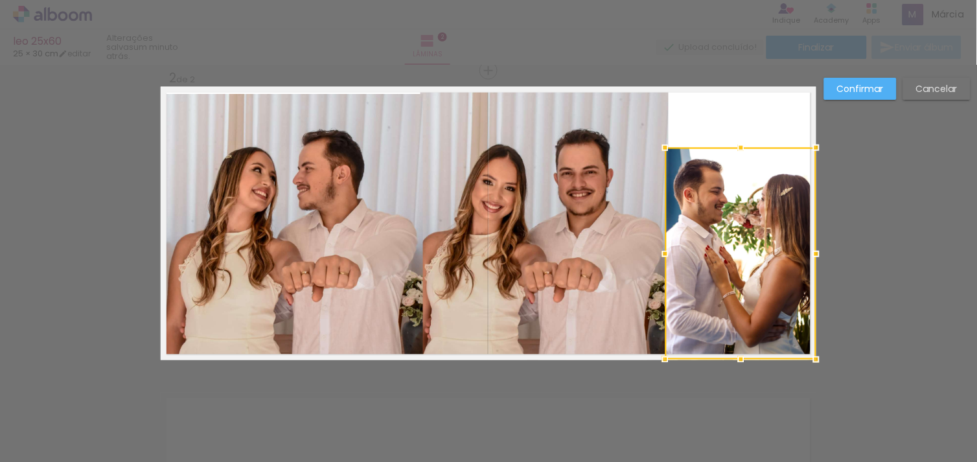
drag, startPoint x: 738, startPoint y: 133, endPoint x: 744, endPoint y: 147, distance: 15.2
click at [744, 147] on div at bounding box center [741, 148] width 26 height 26
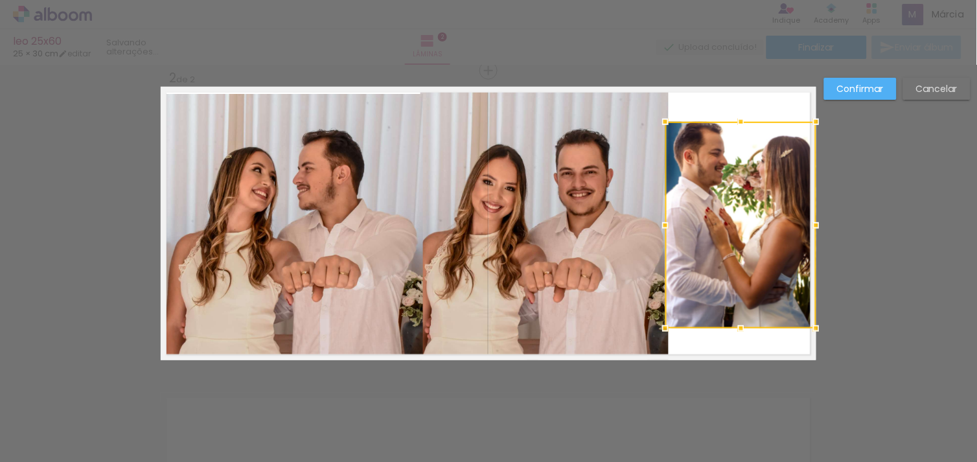
drag, startPoint x: 738, startPoint y: 211, endPoint x: 741, endPoint y: 174, distance: 37.7
click at [741, 174] on div at bounding box center [740, 225] width 151 height 207
click at [872, 189] on div "Confirmar Cancelar" at bounding box center [488, 218] width 977 height 948
click at [961, 87] on paper-button "Cancelar" at bounding box center [936, 89] width 67 height 22
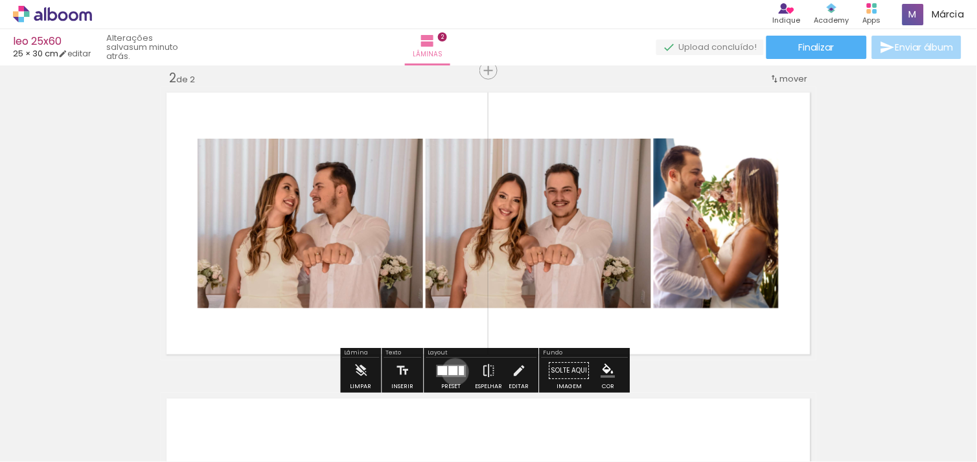
click at [452, 371] on div at bounding box center [453, 370] width 9 height 9
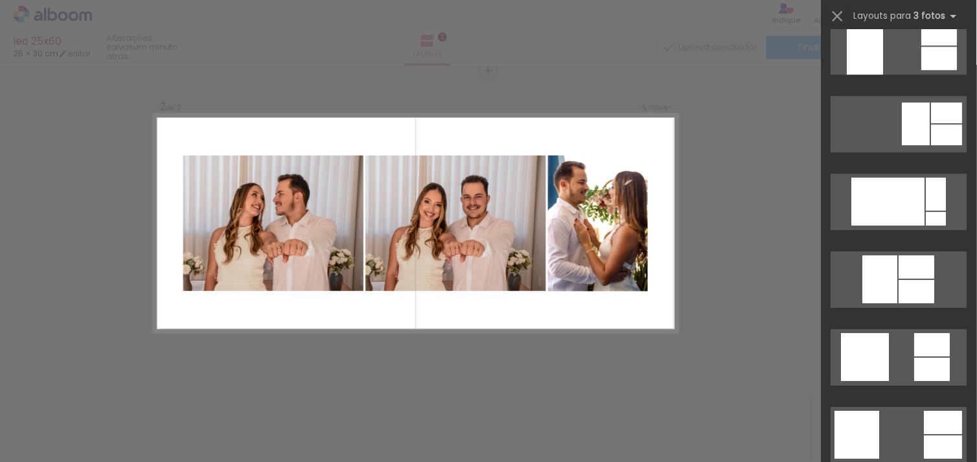
scroll to position [1509, 0]
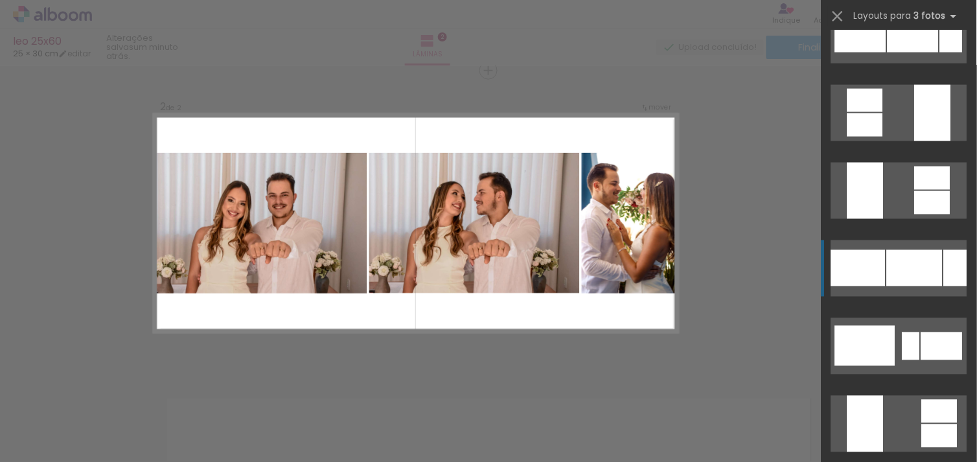
click at [887, 273] on div at bounding box center [915, 268] width 56 height 36
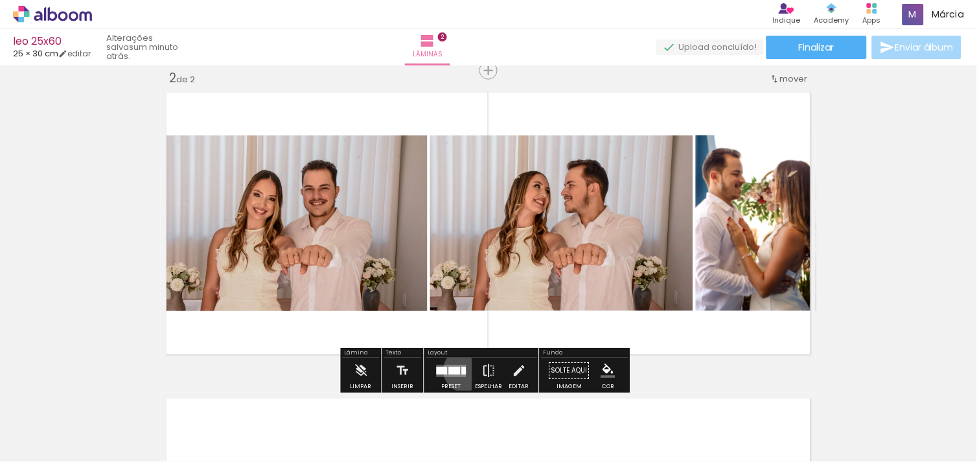
click at [462, 370] on div at bounding box center [464, 371] width 5 height 8
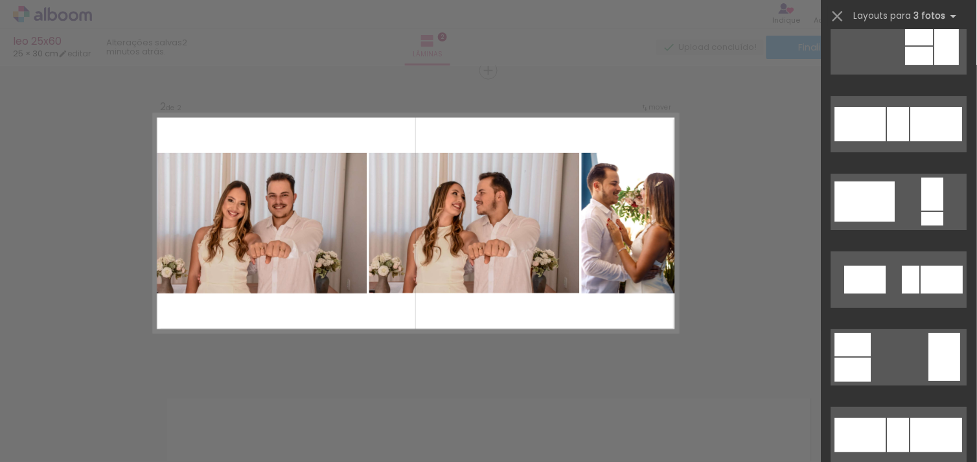
scroll to position [1332, 0]
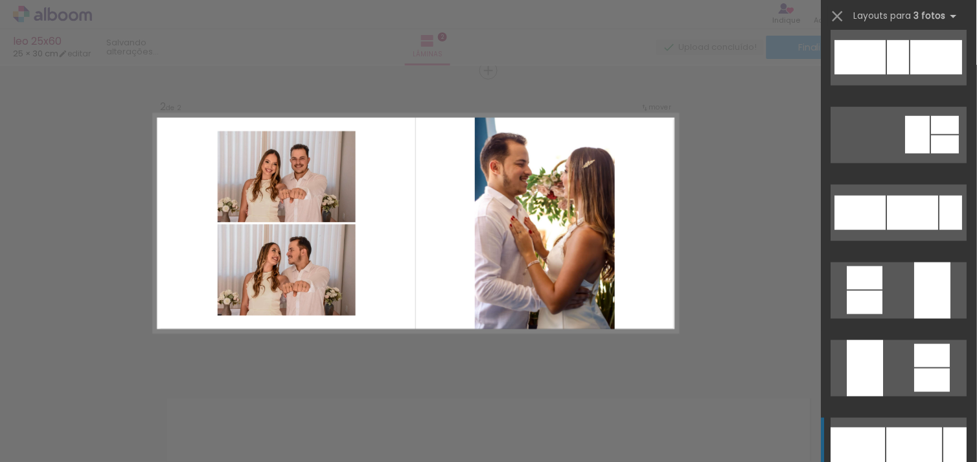
click at [802, 201] on div "Confirmar Cancelar" at bounding box center [488, 218] width 977 height 948
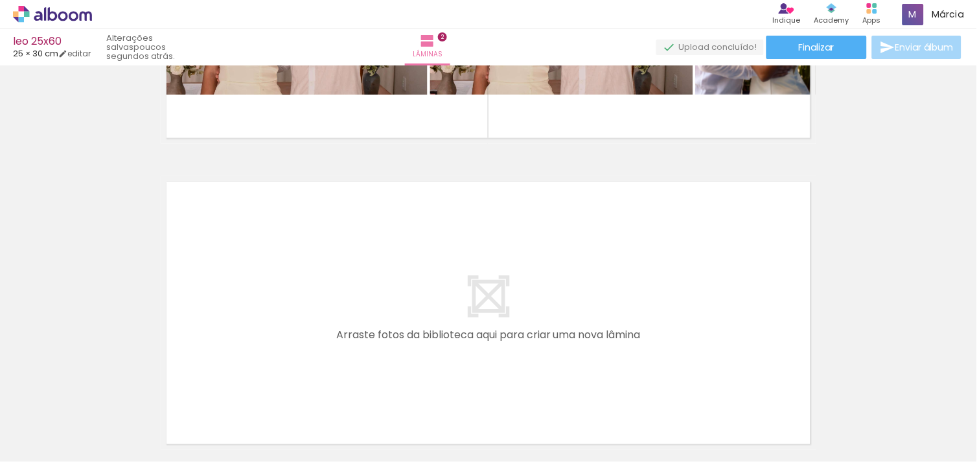
scroll to position [0, 1276]
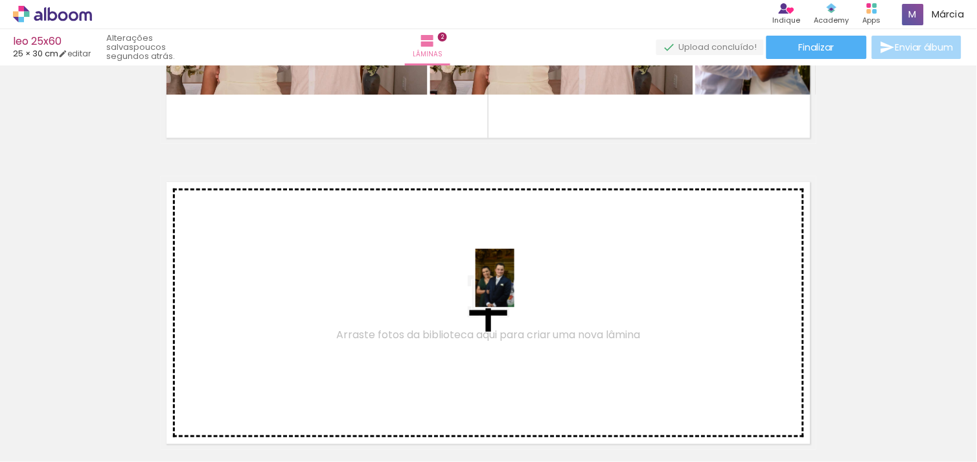
drag, startPoint x: 448, startPoint y: 429, endPoint x: 514, endPoint y: 288, distance: 155.9
click at [514, 288] on quentale-workspace at bounding box center [488, 231] width 977 height 462
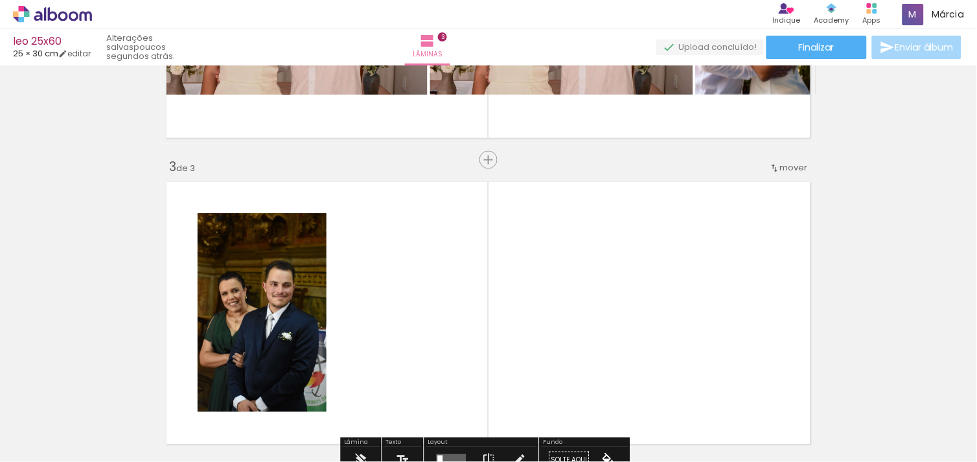
scroll to position [627, 0]
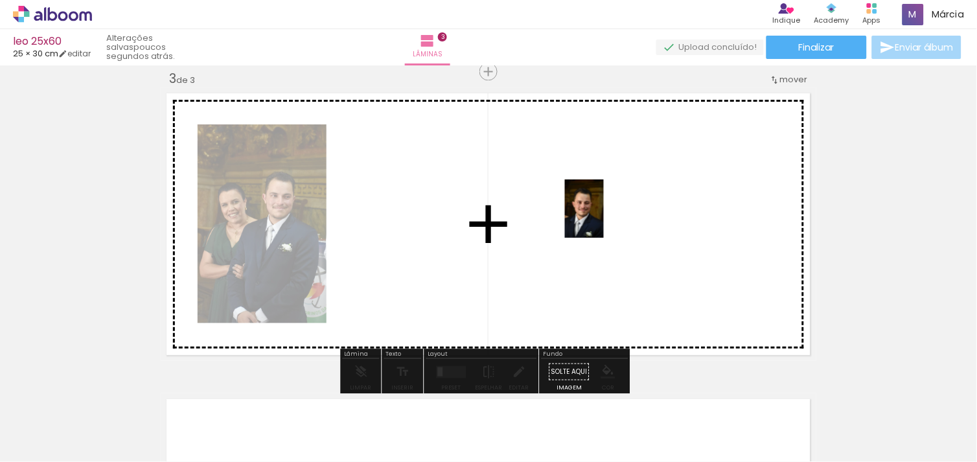
drag, startPoint x: 526, startPoint y: 429, endPoint x: 604, endPoint y: 218, distance: 224.4
click at [604, 218] on quentale-workspace at bounding box center [488, 231] width 977 height 462
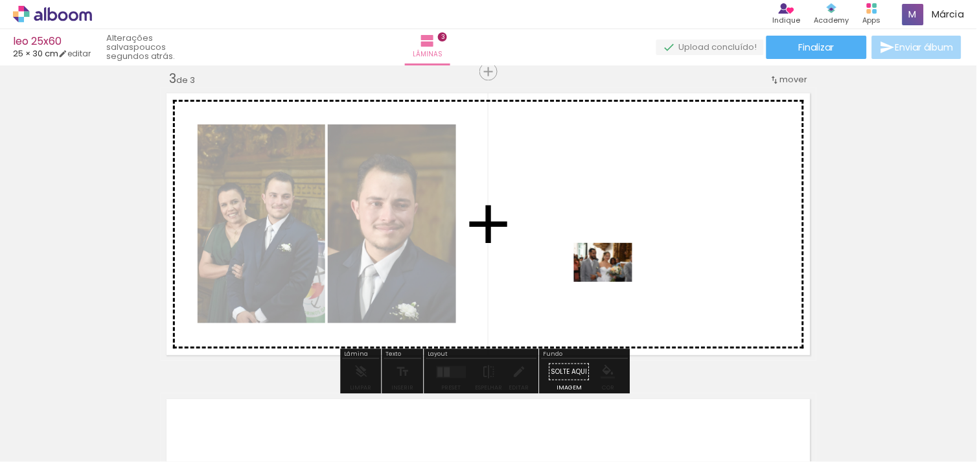
drag, startPoint x: 603, startPoint y: 411, endPoint x: 621, endPoint y: 267, distance: 144.9
click at [621, 267] on quentale-workspace at bounding box center [488, 231] width 977 height 462
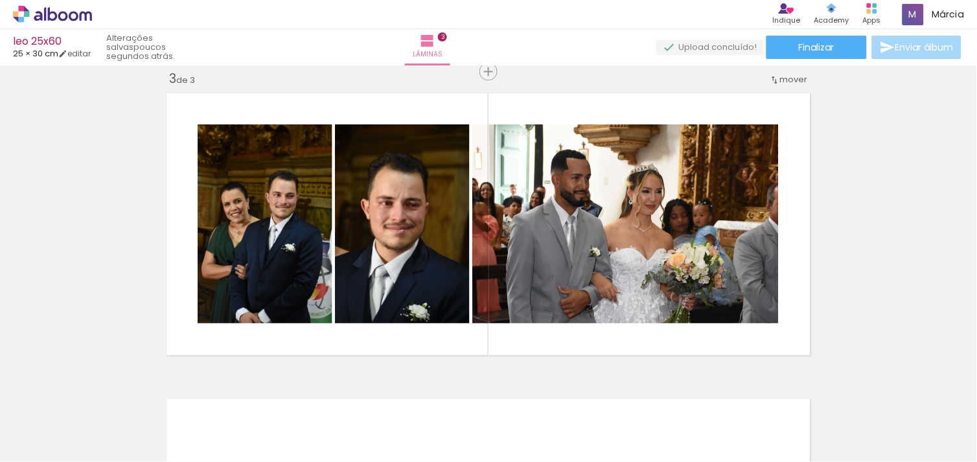
scroll to position [0, 365]
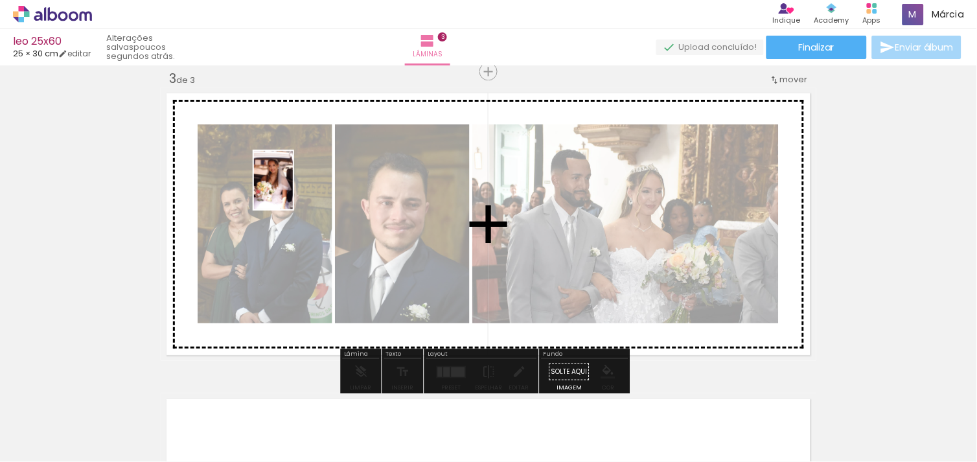
drag, startPoint x: 636, startPoint y: 421, endPoint x: 293, endPoint y: 190, distance: 413.9
click at [293, 190] on quentale-workspace at bounding box center [488, 231] width 977 height 462
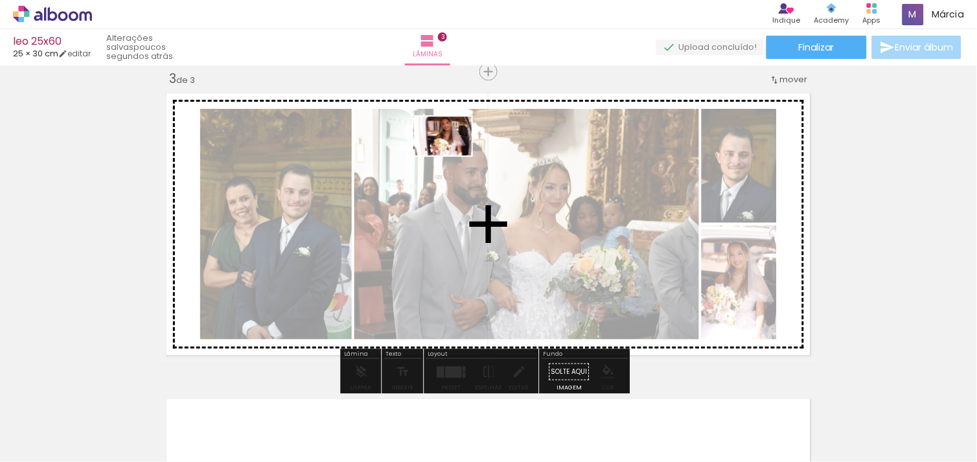
drag, startPoint x: 701, startPoint y: 424, endPoint x: 452, endPoint y: 155, distance: 366.2
click at [452, 155] on quentale-workspace at bounding box center [488, 231] width 977 height 462
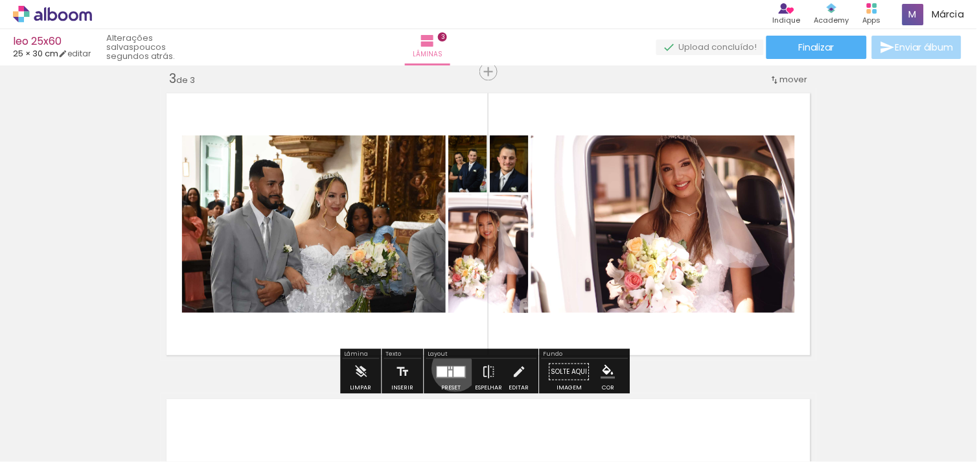
click at [454, 367] on div at bounding box center [459, 371] width 11 height 10
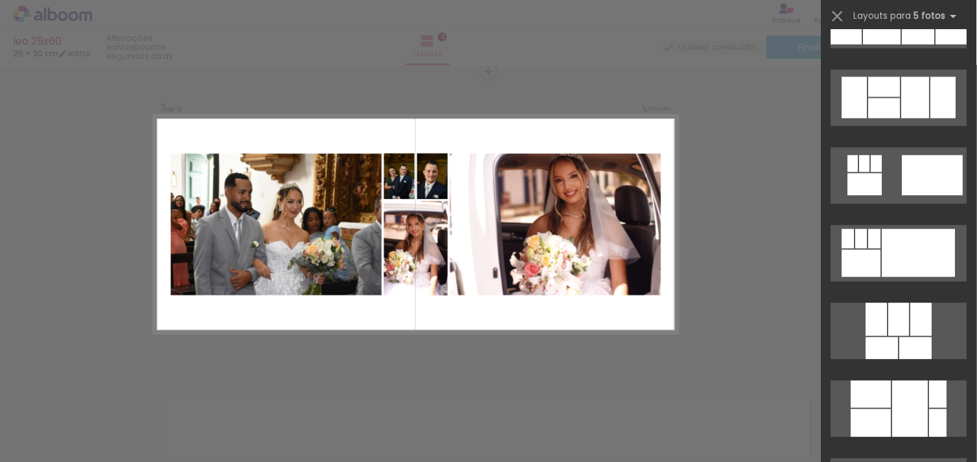
scroll to position [2390, 0]
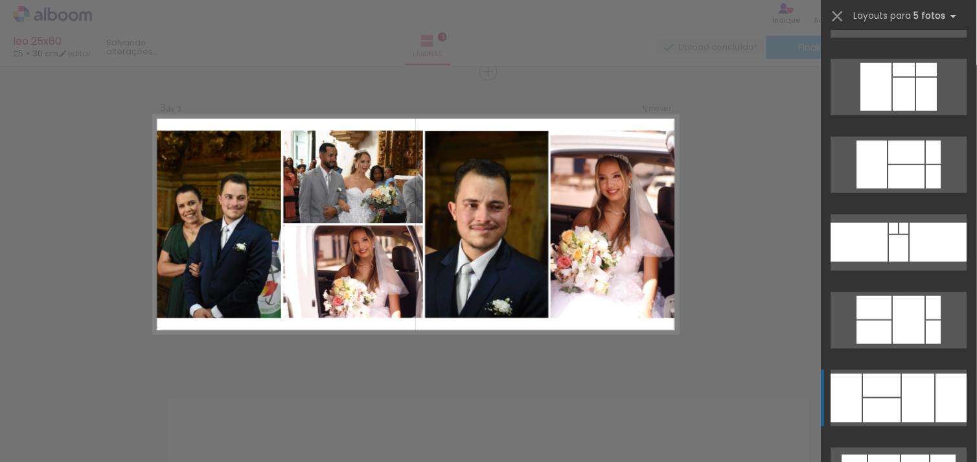
scroll to position [0, 365]
click at [895, 381] on div at bounding box center [882, 385] width 38 height 23
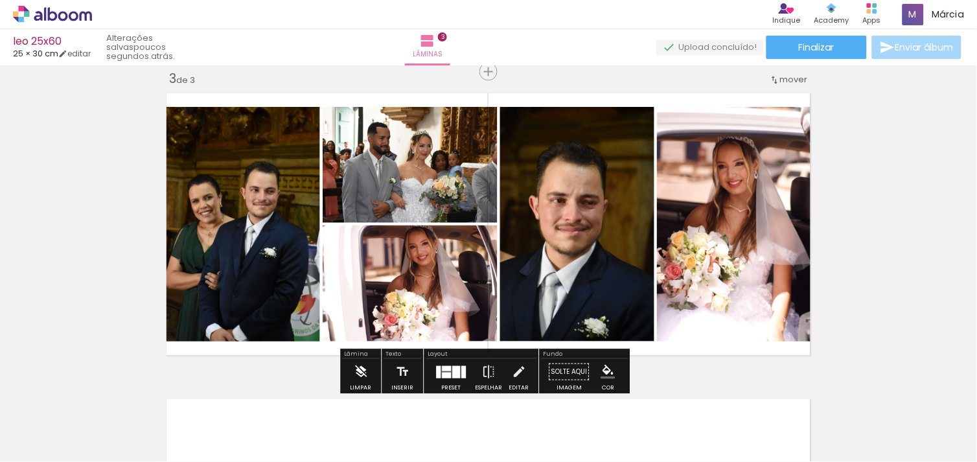
click at [359, 369] on iron-icon at bounding box center [361, 371] width 14 height 26
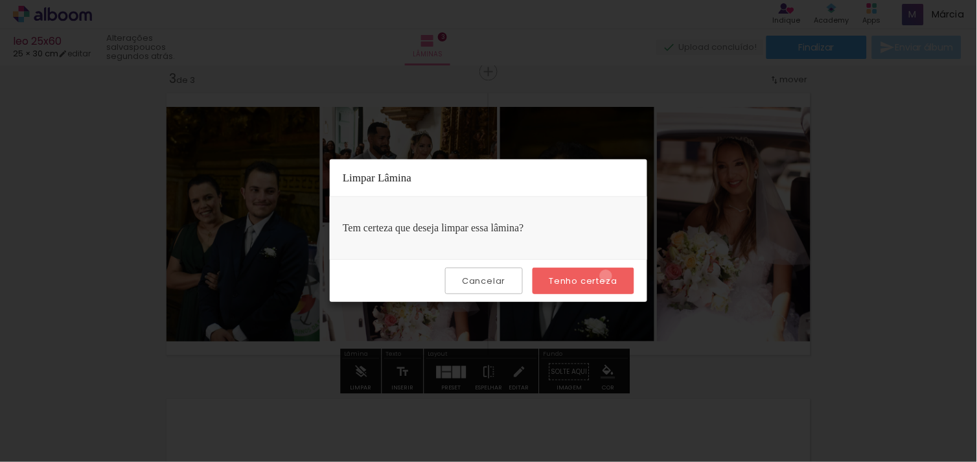
click at [0, 0] on slot "Tenho certeza" at bounding box center [0, 0] width 0 height 0
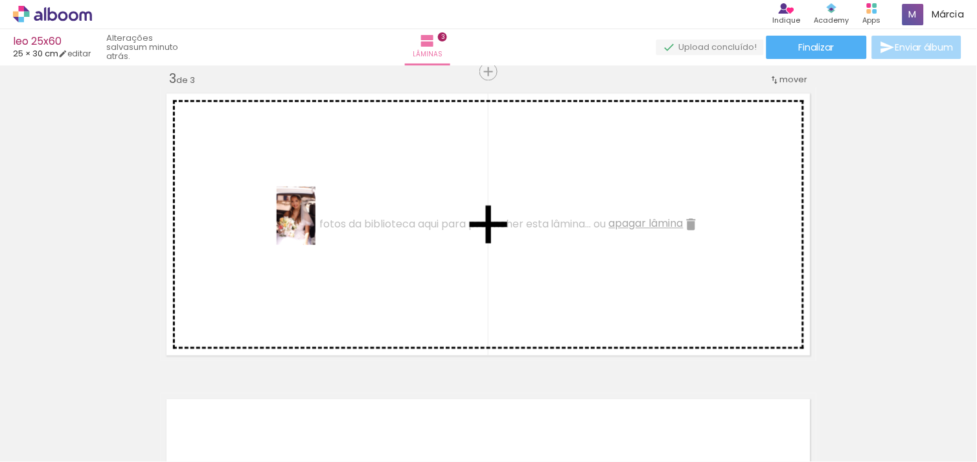
drag, startPoint x: 644, startPoint y: 422, endPoint x: 299, endPoint y: 219, distance: 400.4
click at [299, 219] on quentale-workspace at bounding box center [488, 231] width 977 height 462
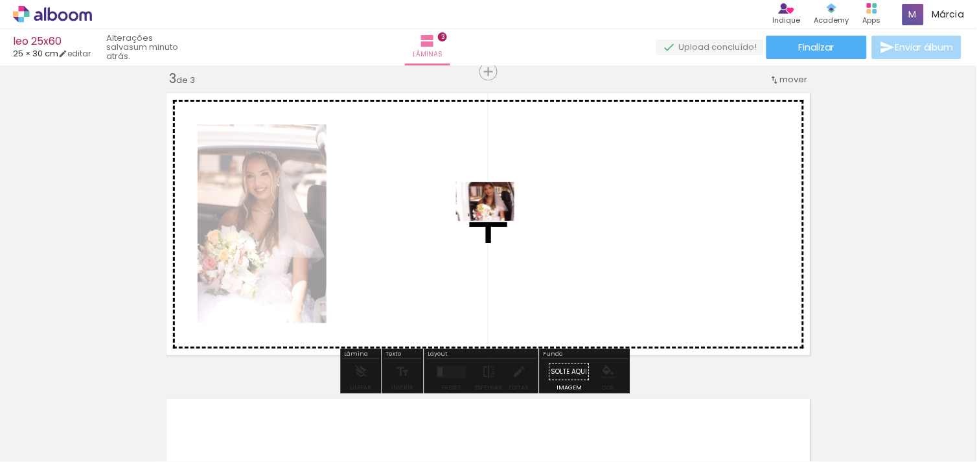
drag, startPoint x: 722, startPoint y: 418, endPoint x: 494, endPoint y: 219, distance: 302.5
click at [494, 219] on quentale-workspace at bounding box center [488, 231] width 977 height 462
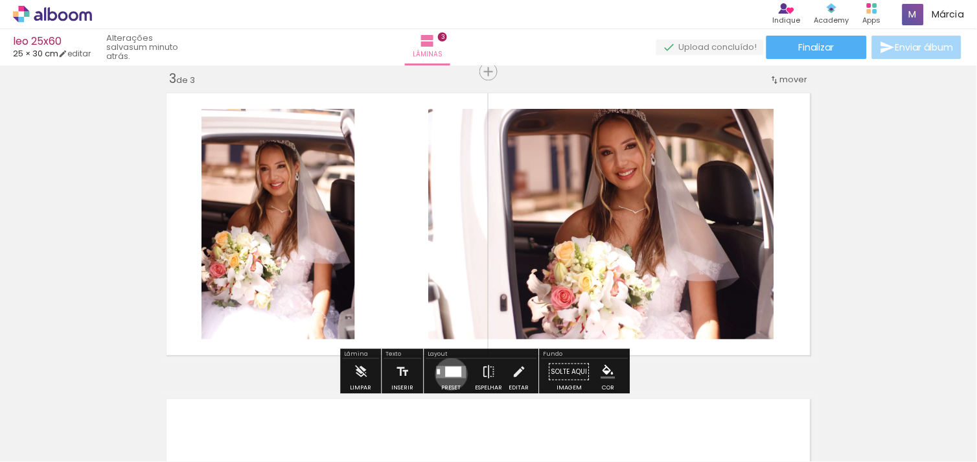
click at [448, 373] on div at bounding box center [454, 371] width 16 height 10
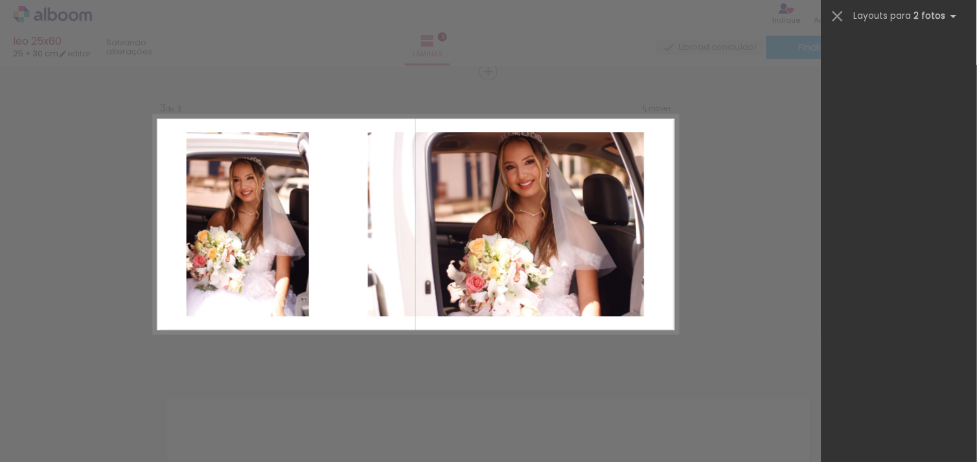
scroll to position [0, 0]
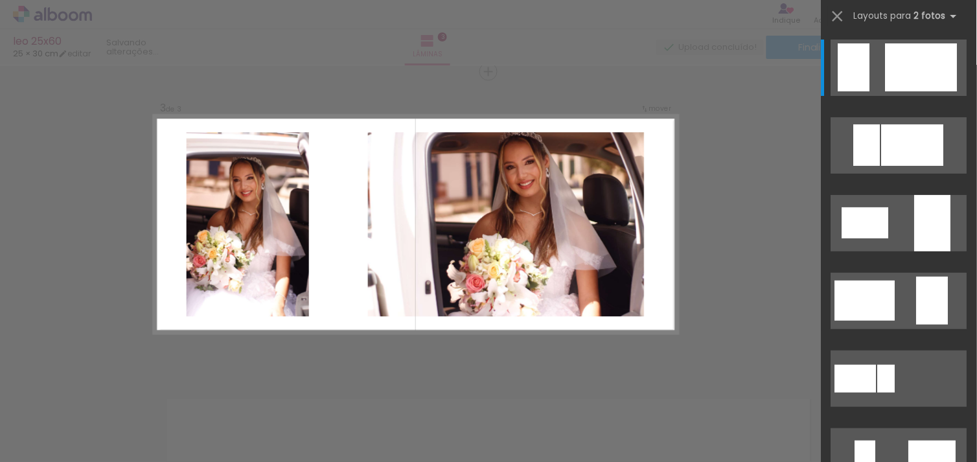
click at [961, 339] on div at bounding box center [898, 302] width 155 height 78
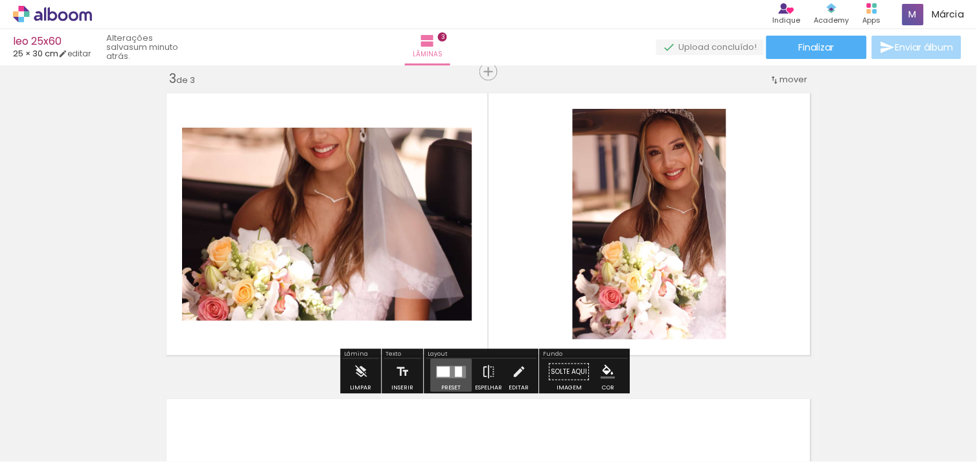
click at [448, 370] on quentale-layouter at bounding box center [452, 371] width 30 height 12
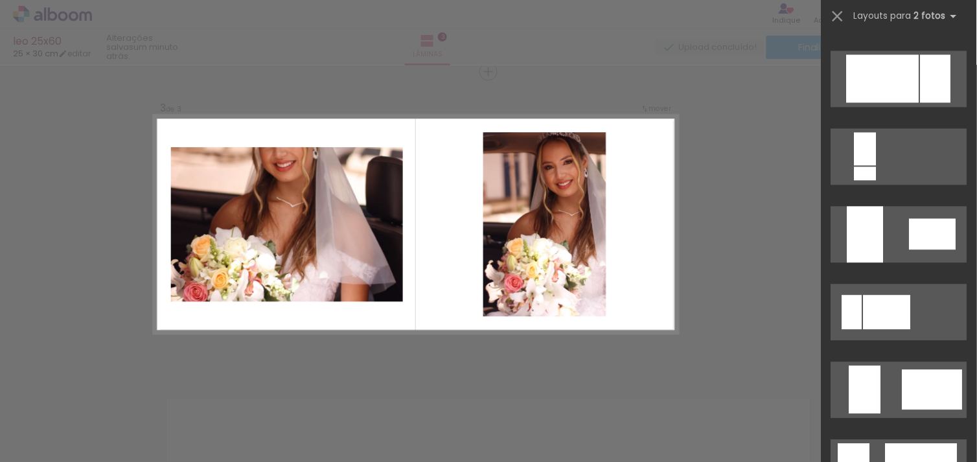
scroll to position [988, 0]
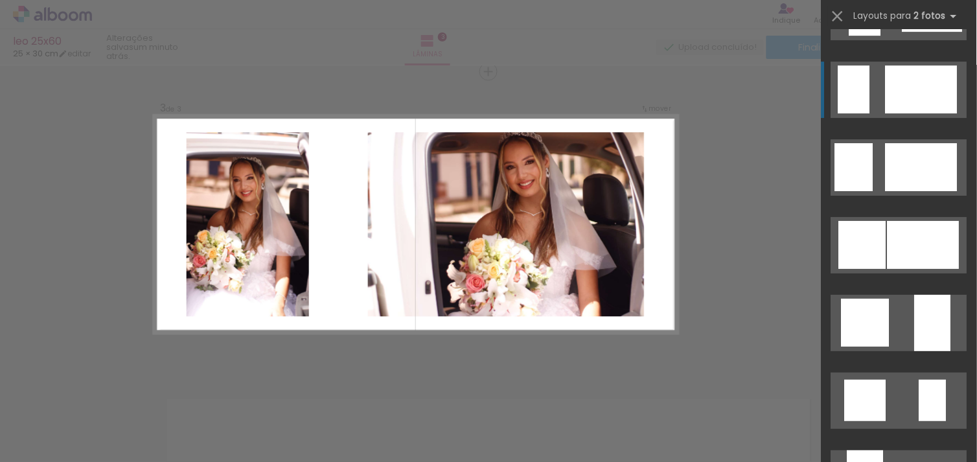
click at [874, 89] on quentale-layouter at bounding box center [899, 90] width 136 height 56
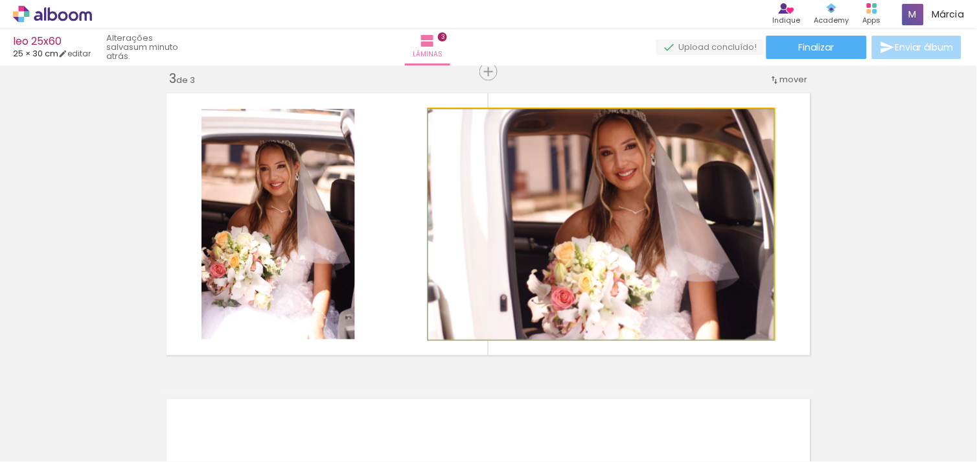
drag, startPoint x: 648, startPoint y: 164, endPoint x: 646, endPoint y: 185, distance: 20.9
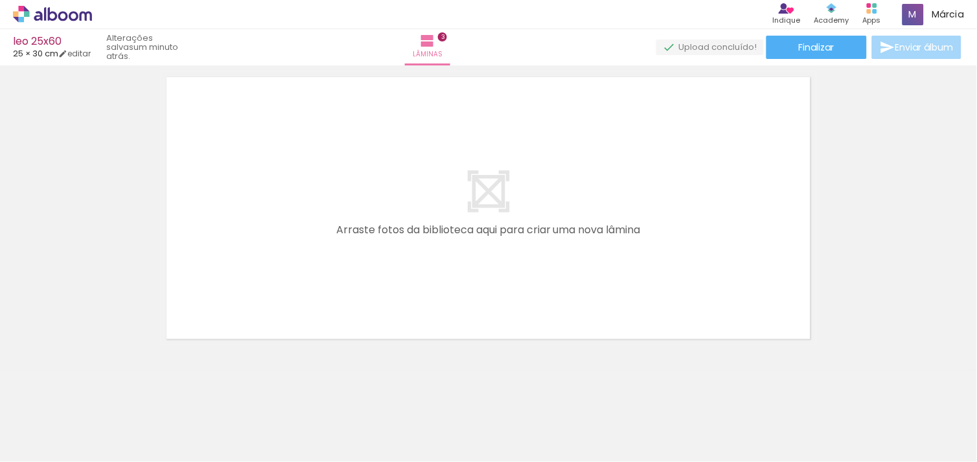
scroll to position [0, 1562]
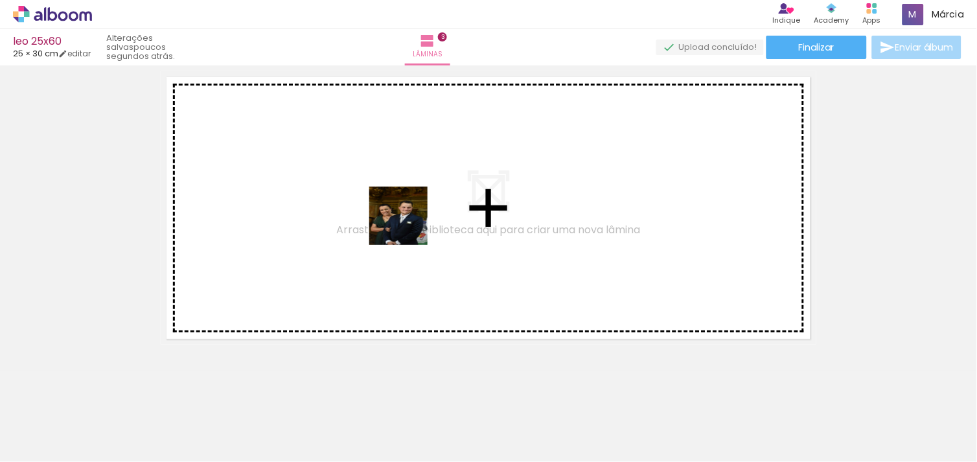
drag, startPoint x: 170, startPoint y: 428, endPoint x: 415, endPoint y: 222, distance: 319.9
click at [415, 222] on quentale-workspace at bounding box center [488, 231] width 977 height 462
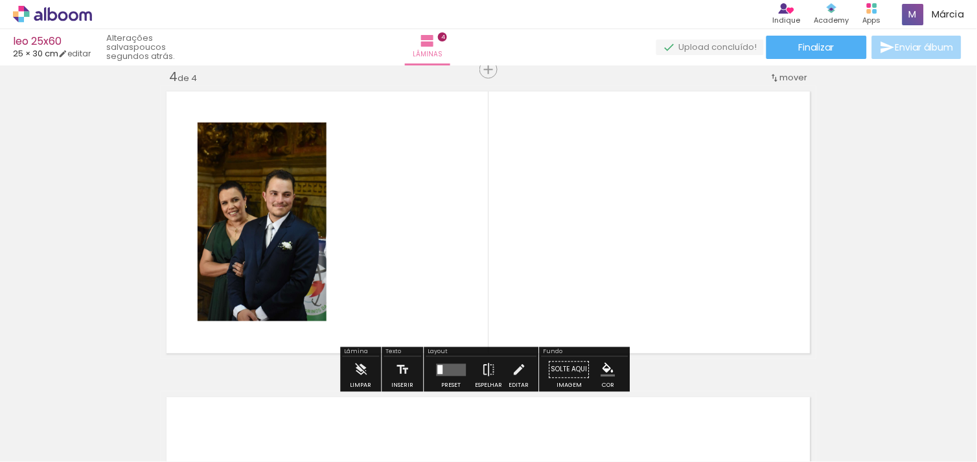
scroll to position [933, 0]
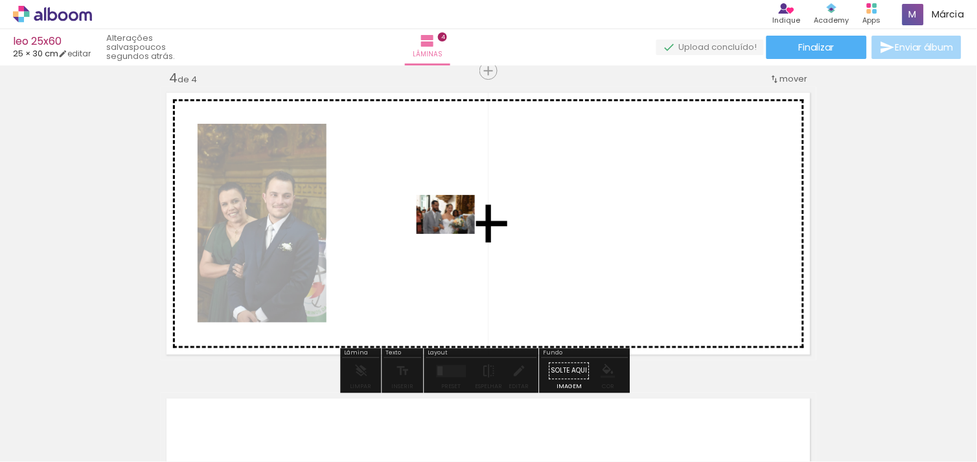
drag, startPoint x: 322, startPoint y: 393, endPoint x: 512, endPoint y: 203, distance: 268.4
click at [512, 203] on quentale-workspace at bounding box center [488, 231] width 977 height 462
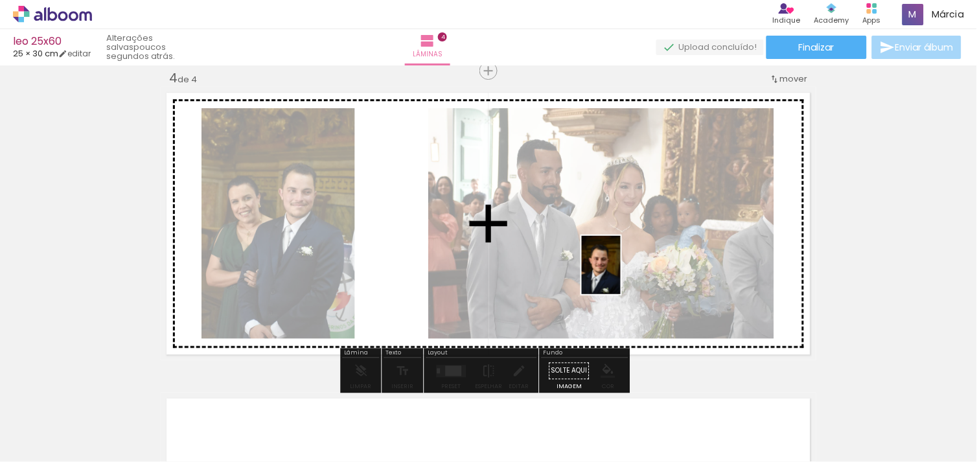
drag, startPoint x: 279, startPoint y: 404, endPoint x: 707, endPoint y: 231, distance: 462.6
click at [707, 231] on quentale-workspace at bounding box center [488, 231] width 977 height 462
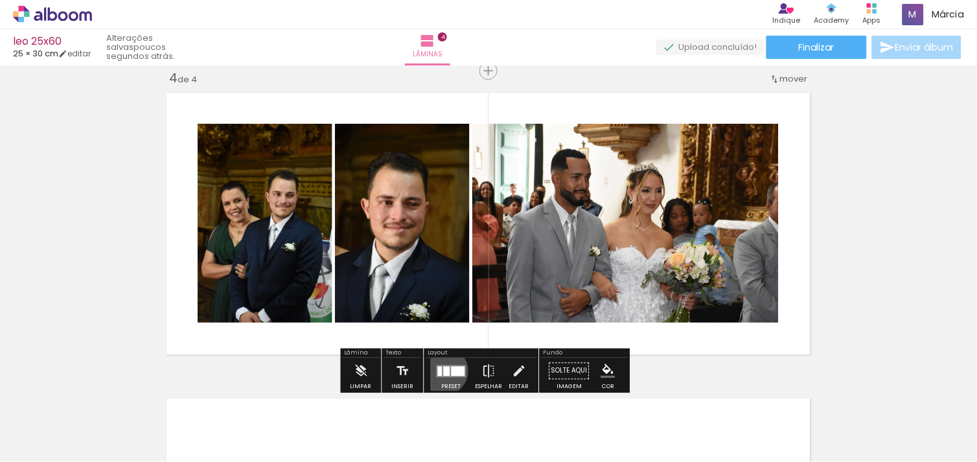
click at [444, 370] on div at bounding box center [447, 371] width 6 height 10
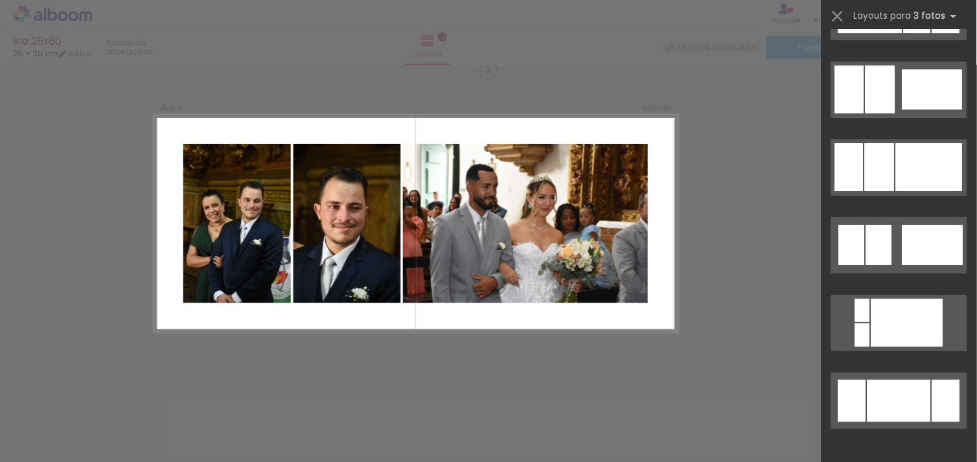
scroll to position [0, 0]
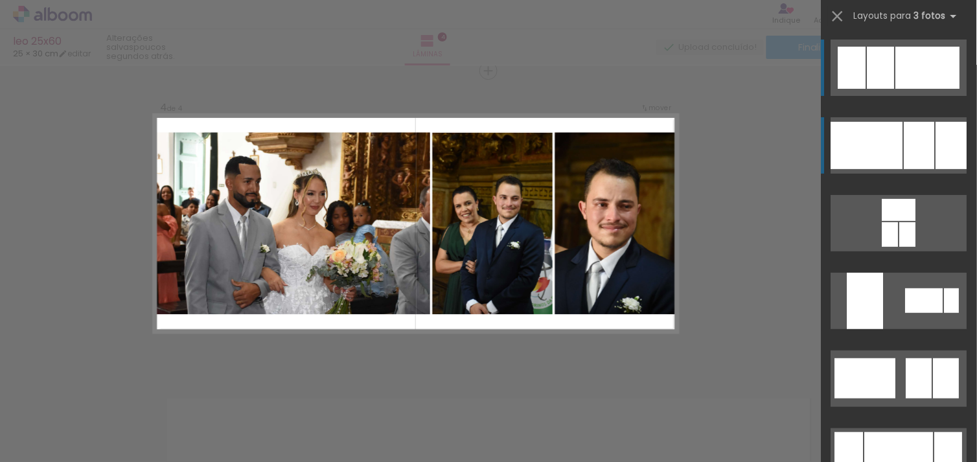
click at [887, 152] on div at bounding box center [867, 145] width 72 height 47
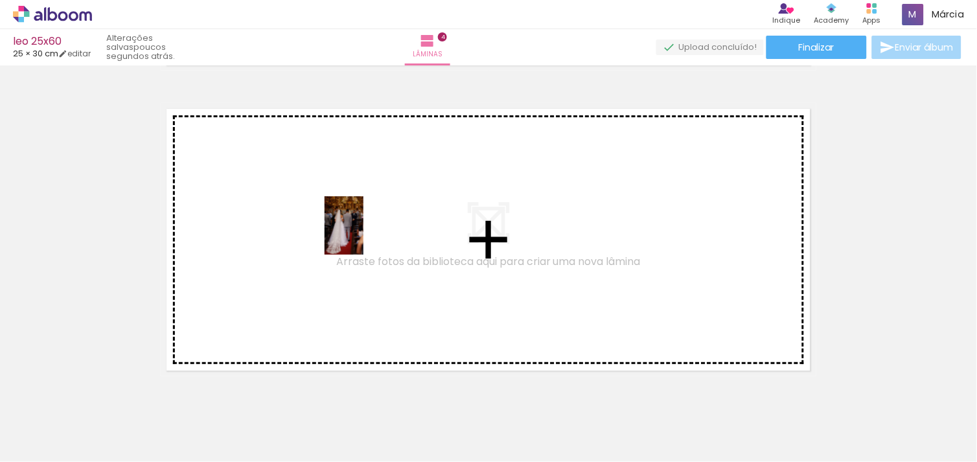
drag, startPoint x: 140, startPoint y: 436, endPoint x: 363, endPoint y: 235, distance: 300.4
click at [363, 235] on quentale-workspace at bounding box center [488, 231] width 977 height 462
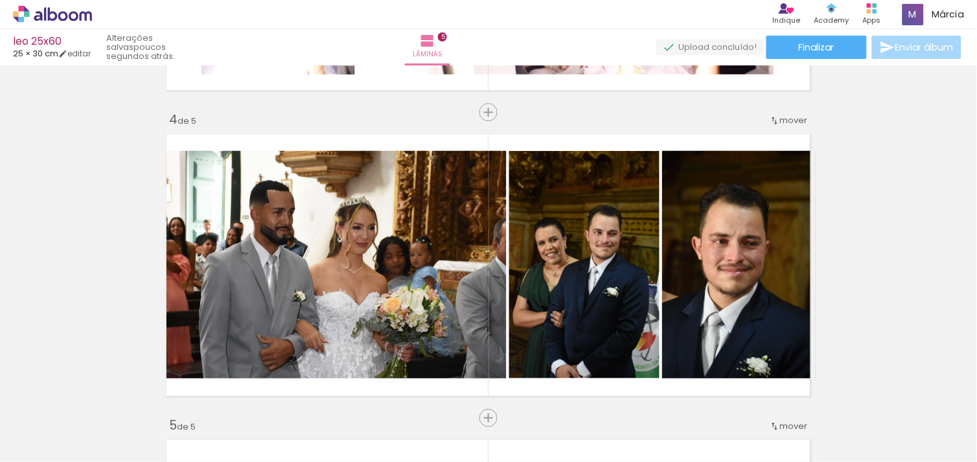
scroll to position [0, 1110]
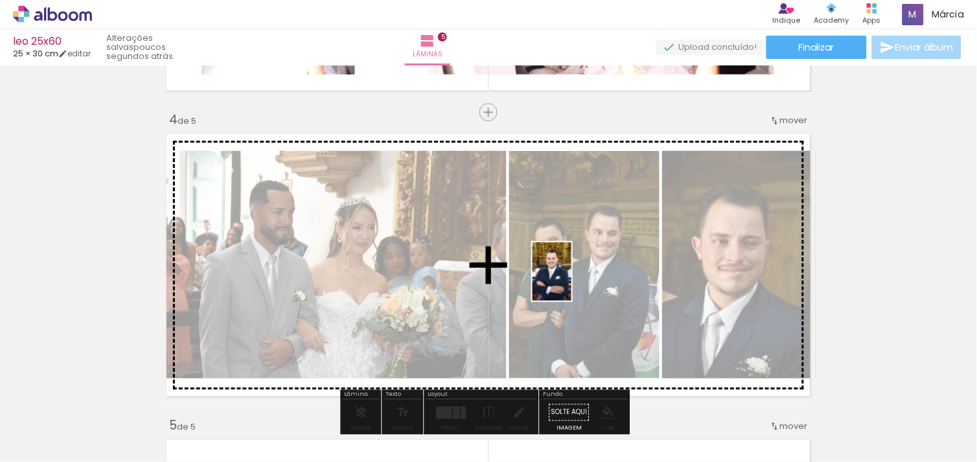
drag, startPoint x: 547, startPoint y: 416, endPoint x: 571, endPoint y: 281, distance: 137.5
click at [571, 281] on quentale-workspace at bounding box center [488, 231] width 977 height 462
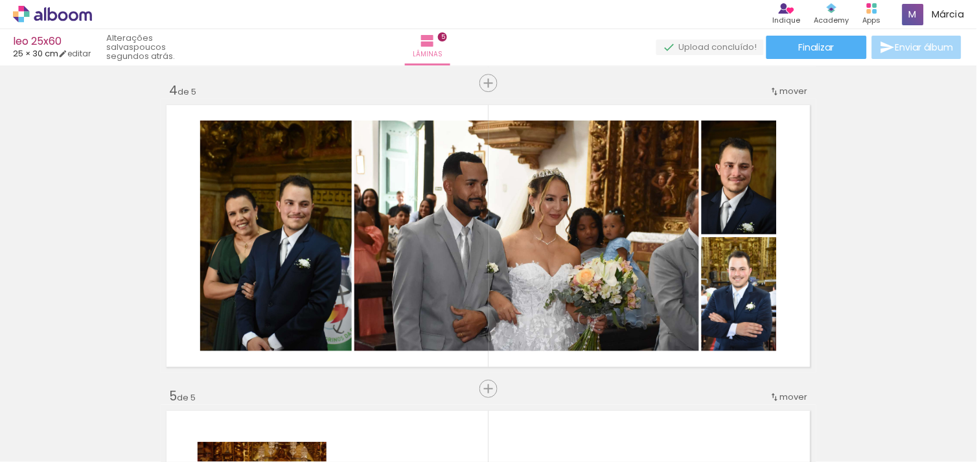
scroll to position [950, 0]
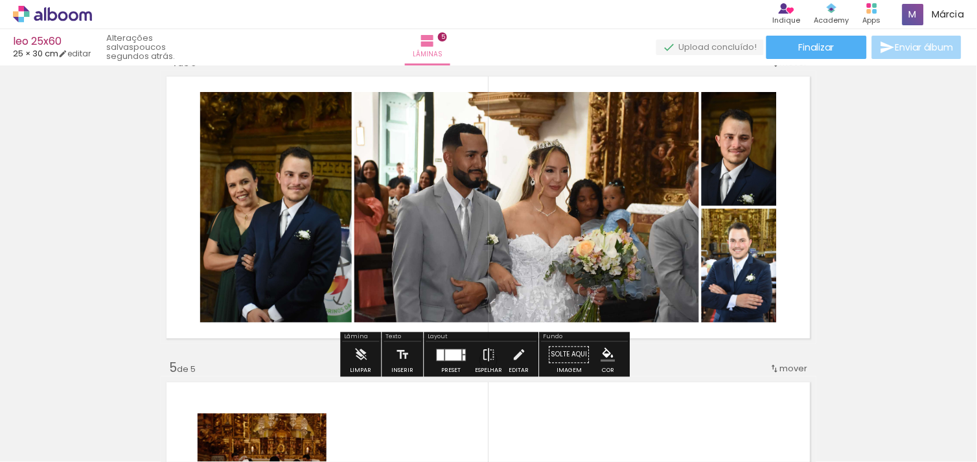
click at [451, 356] on div at bounding box center [454, 354] width 16 height 11
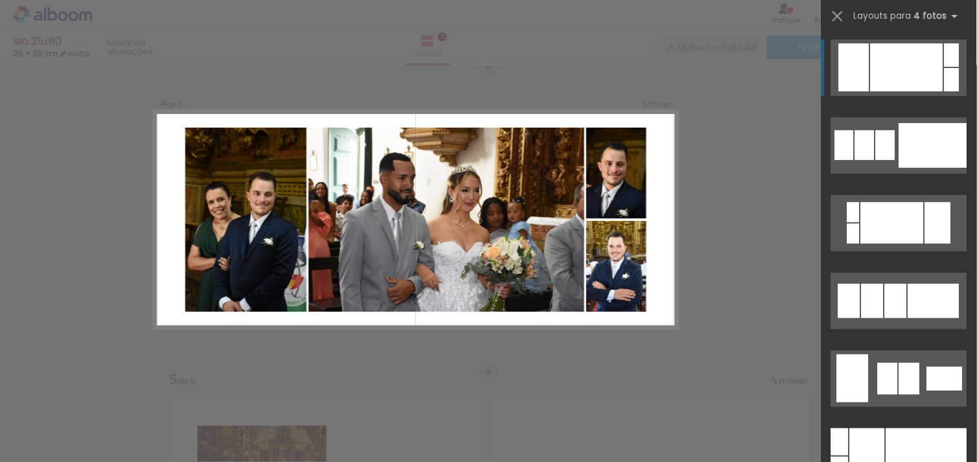
scroll to position [933, 0]
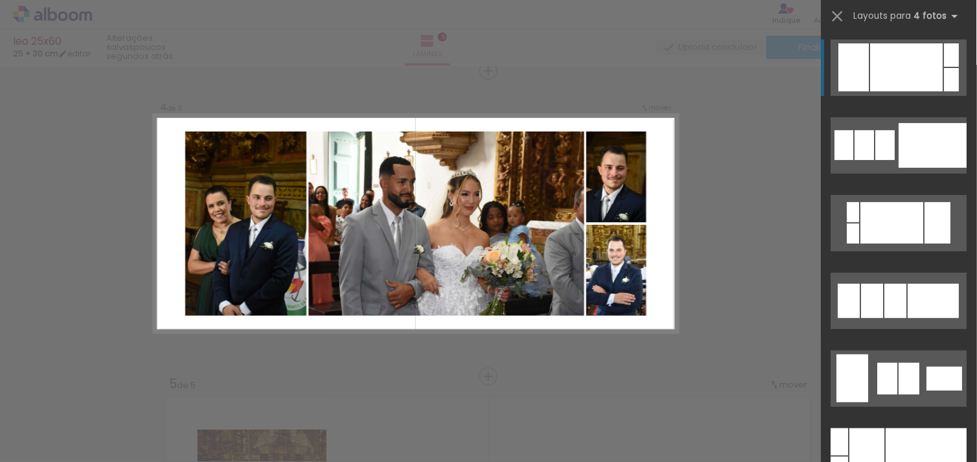
click at [876, 52] on div at bounding box center [907, 67] width 73 height 48
click at [920, 54] on div at bounding box center [907, 67] width 73 height 48
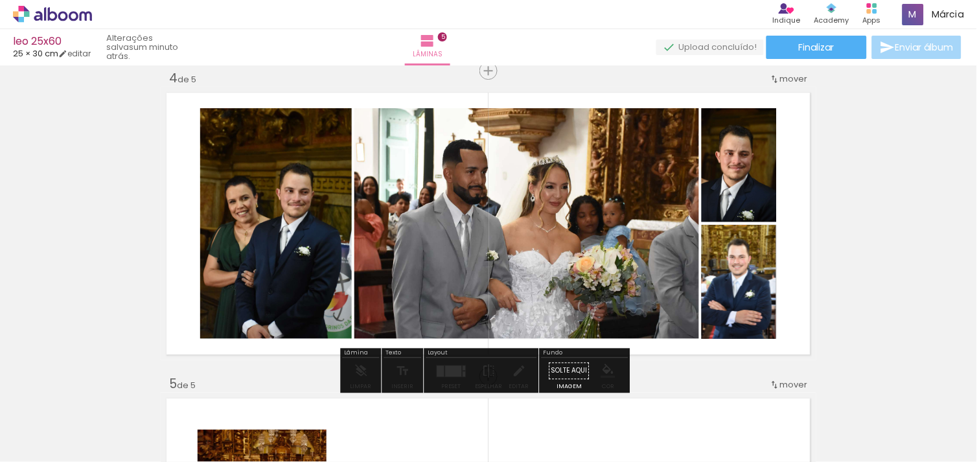
drag, startPoint x: 746, startPoint y: 262, endPoint x: 722, endPoint y: 262, distance: 24.0
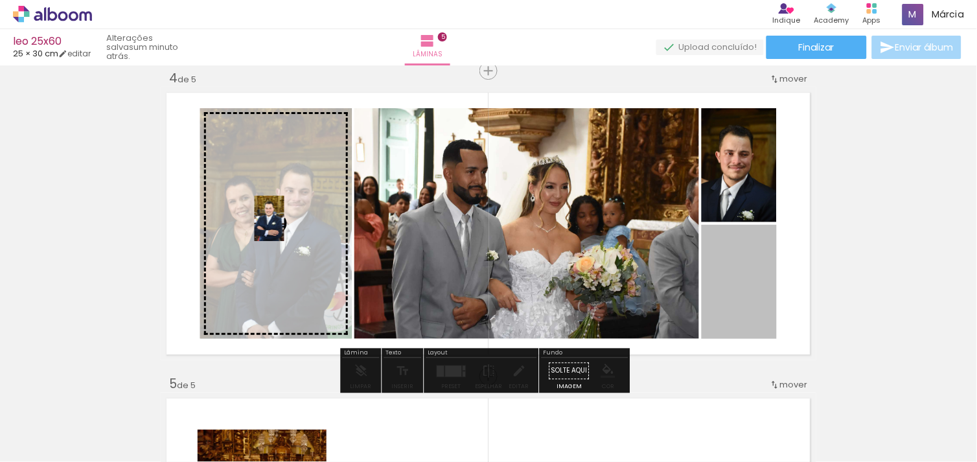
drag, startPoint x: 722, startPoint y: 262, endPoint x: 264, endPoint y: 218, distance: 459.4
click at [0, 0] on slot at bounding box center [0, 0] width 0 height 0
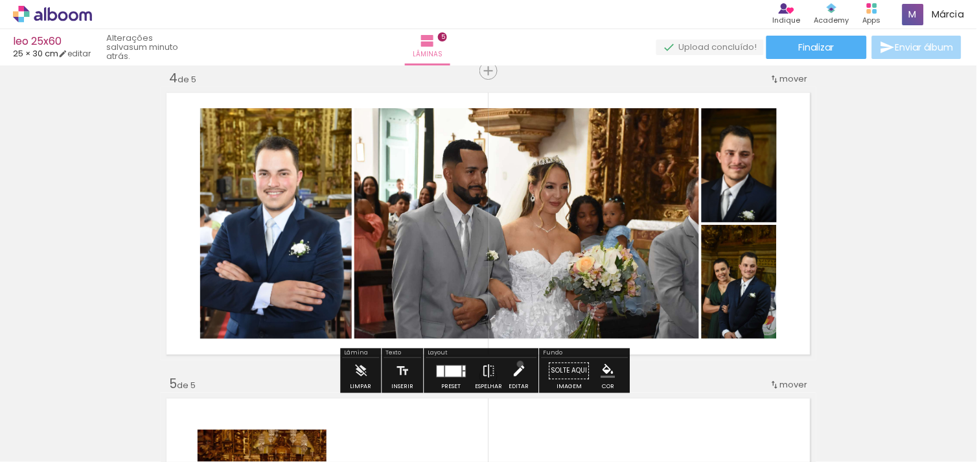
click at [517, 364] on iron-icon at bounding box center [519, 371] width 14 height 26
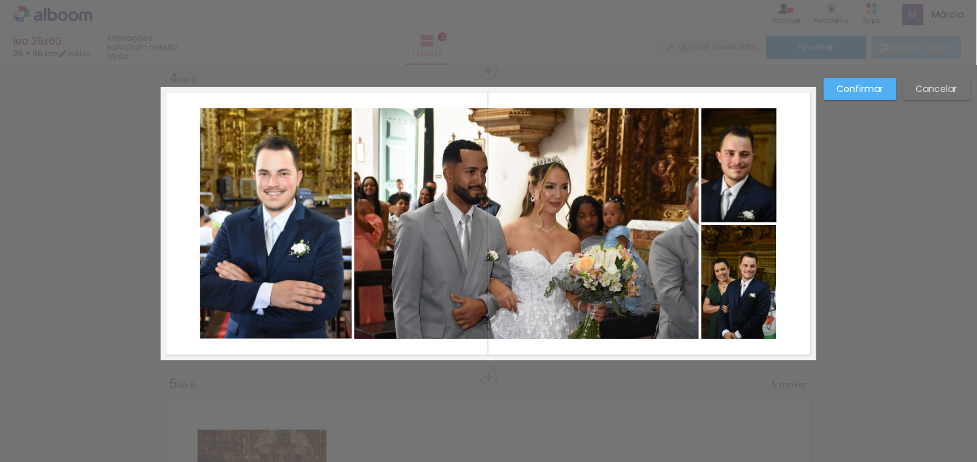
click at [769, 293] on quentale-photo at bounding box center [738, 282] width 75 height 114
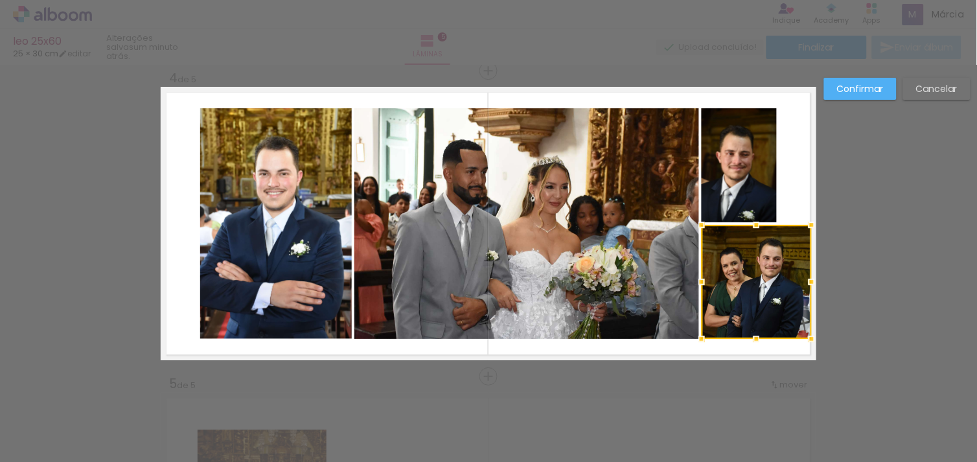
drag, startPoint x: 769, startPoint y: 280, endPoint x: 803, endPoint y: 273, distance: 34.3
click at [803, 273] on div at bounding box center [812, 282] width 26 height 26
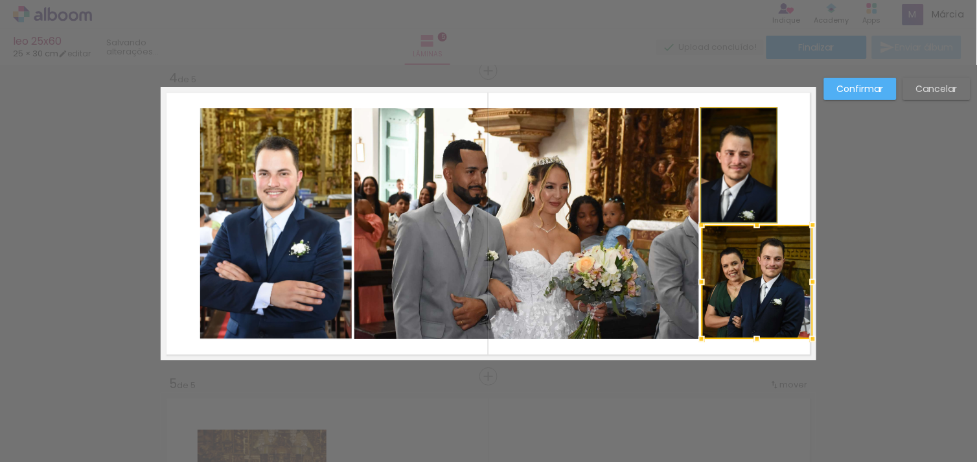
click at [747, 174] on quentale-photo at bounding box center [738, 165] width 75 height 114
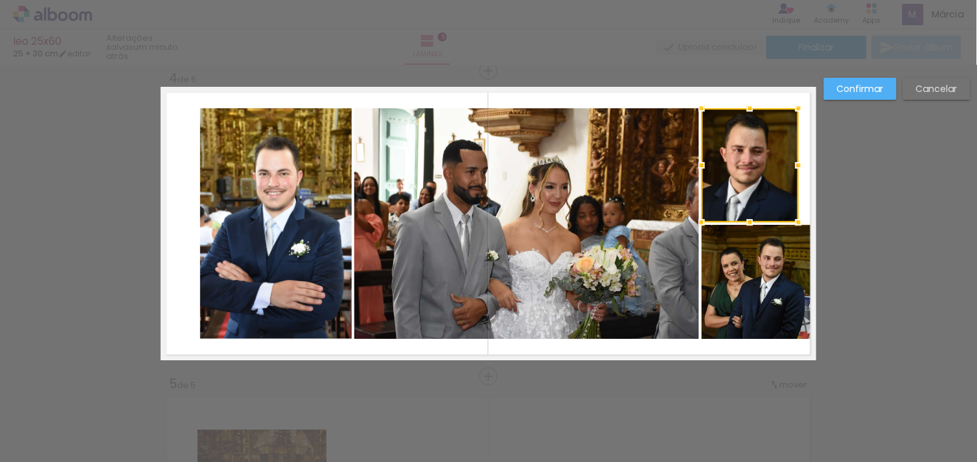
drag, startPoint x: 775, startPoint y: 161, endPoint x: 800, endPoint y: 157, distance: 24.8
click at [800, 157] on div at bounding box center [799, 165] width 26 height 26
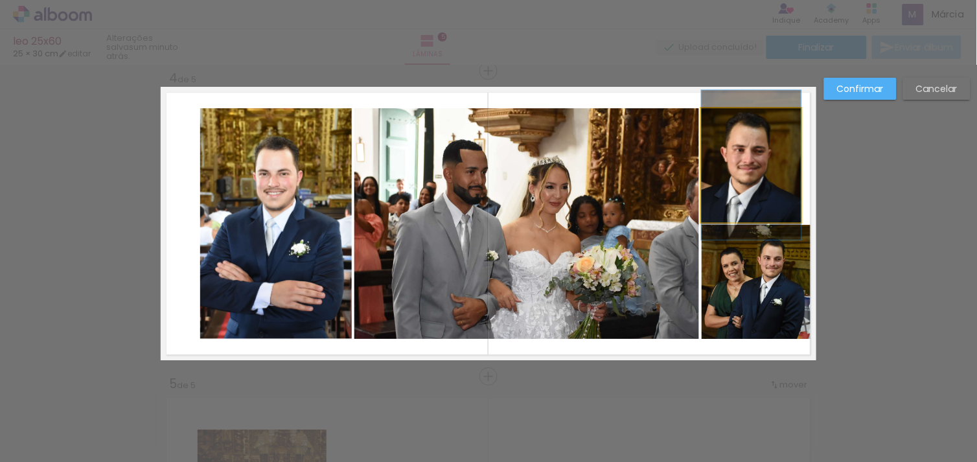
click at [746, 135] on quentale-photo at bounding box center [751, 165] width 100 height 114
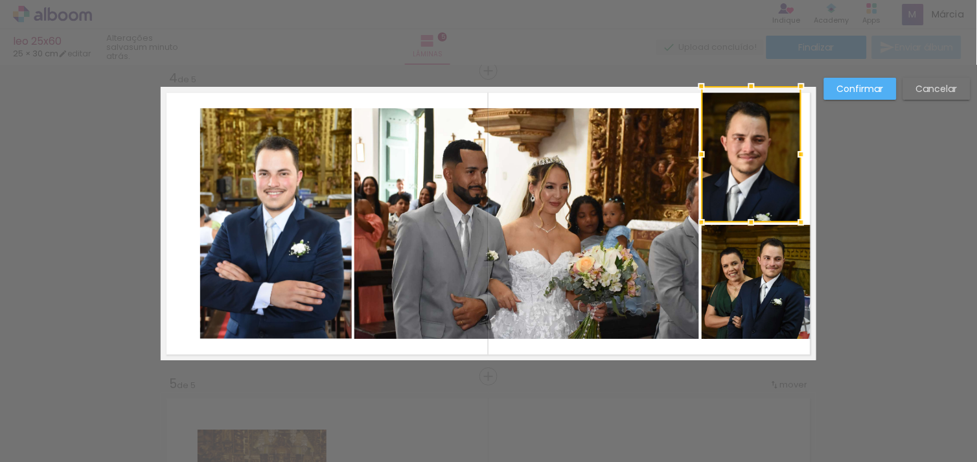
drag, startPoint x: 743, startPoint y: 108, endPoint x: 742, endPoint y: 88, distance: 20.1
click at [742, 88] on div at bounding box center [751, 86] width 26 height 26
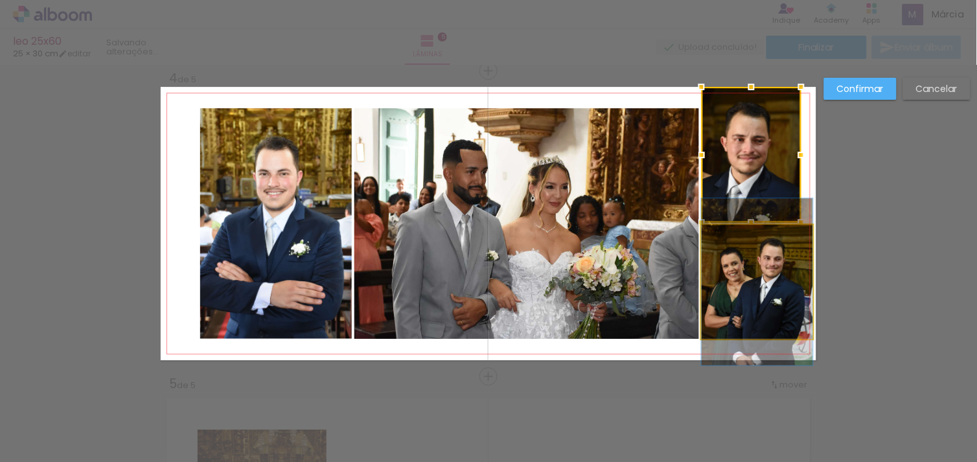
click at [764, 294] on quentale-photo at bounding box center [756, 282] width 111 height 114
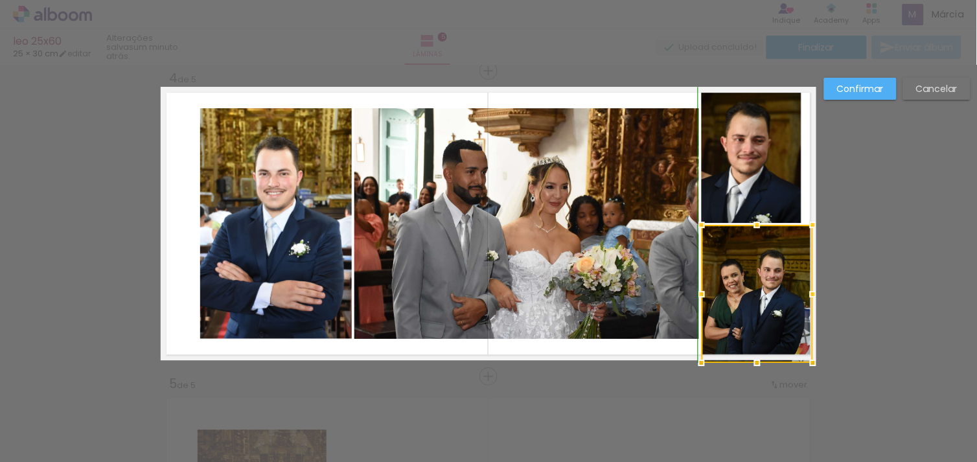
drag, startPoint x: 750, startPoint y: 337, endPoint x: 750, endPoint y: 361, distance: 23.3
click at [750, 361] on div at bounding box center [757, 363] width 26 height 26
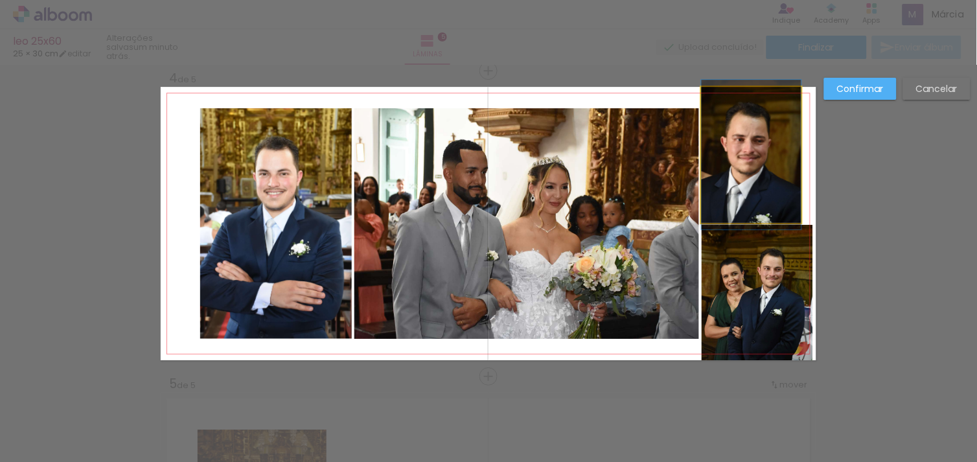
click at [768, 203] on quentale-photo at bounding box center [751, 155] width 100 height 136
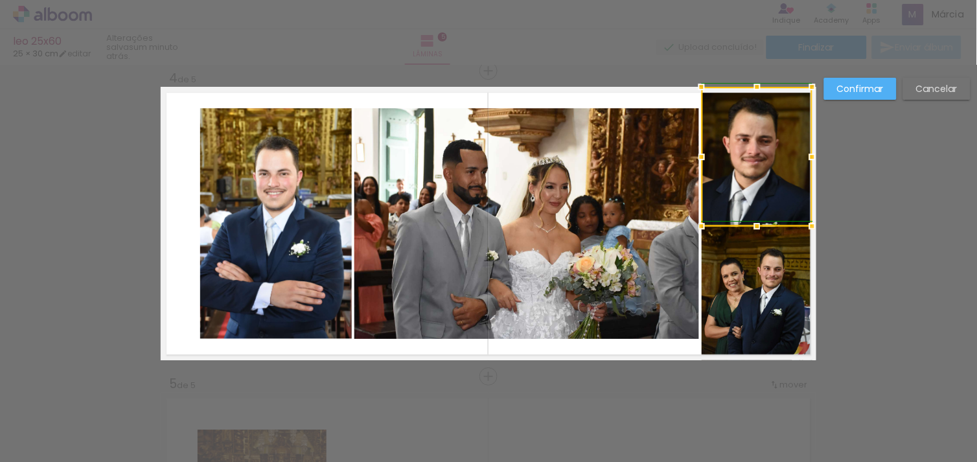
drag, startPoint x: 797, startPoint y: 153, endPoint x: 808, endPoint y: 152, distance: 11.7
click at [808, 152] on div at bounding box center [812, 157] width 26 height 26
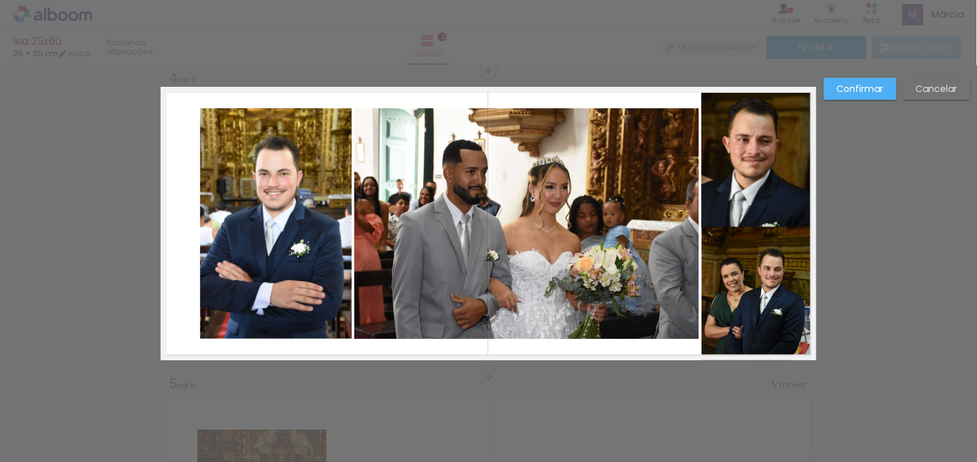
click at [903, 246] on div "Confirmar Cancelar" at bounding box center [488, 64] width 977 height 1865
click at [0, 0] on slot "Confirmar" at bounding box center [0, 0] width 0 height 0
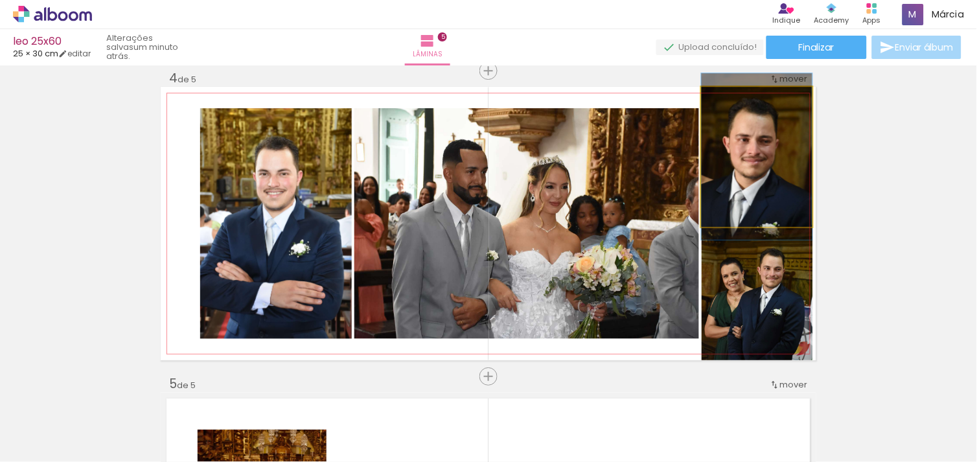
click at [741, 161] on quentale-photo at bounding box center [756, 157] width 111 height 140
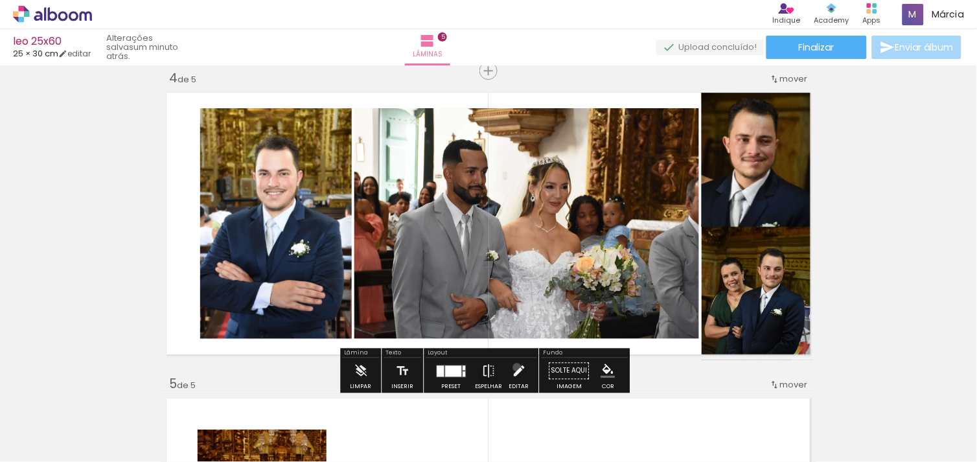
click at [514, 367] on iron-icon at bounding box center [519, 371] width 14 height 26
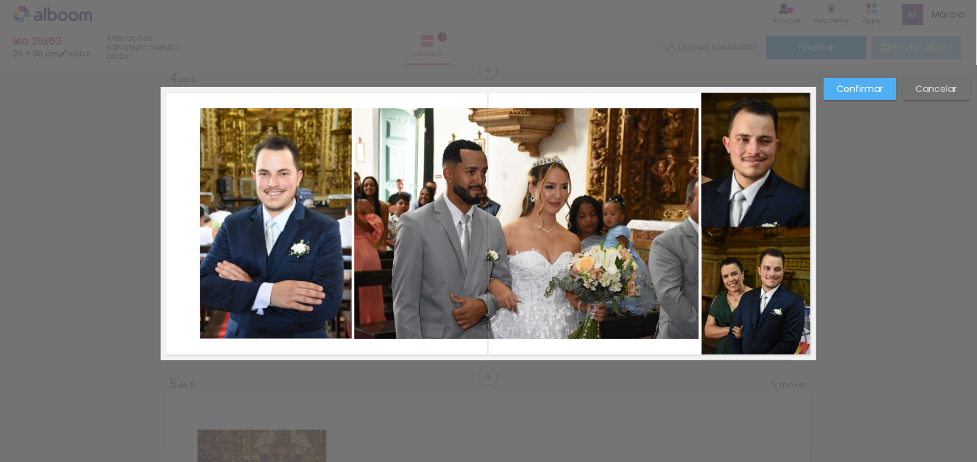
click at [744, 171] on quentale-photo at bounding box center [756, 157] width 111 height 140
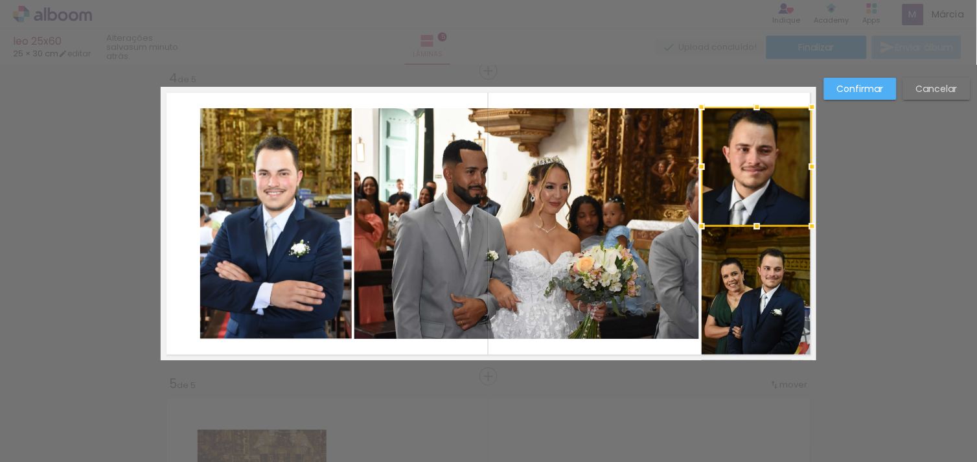
drag, startPoint x: 750, startPoint y: 86, endPoint x: 750, endPoint y: 106, distance: 20.1
click at [750, 106] on div at bounding box center [757, 107] width 26 height 26
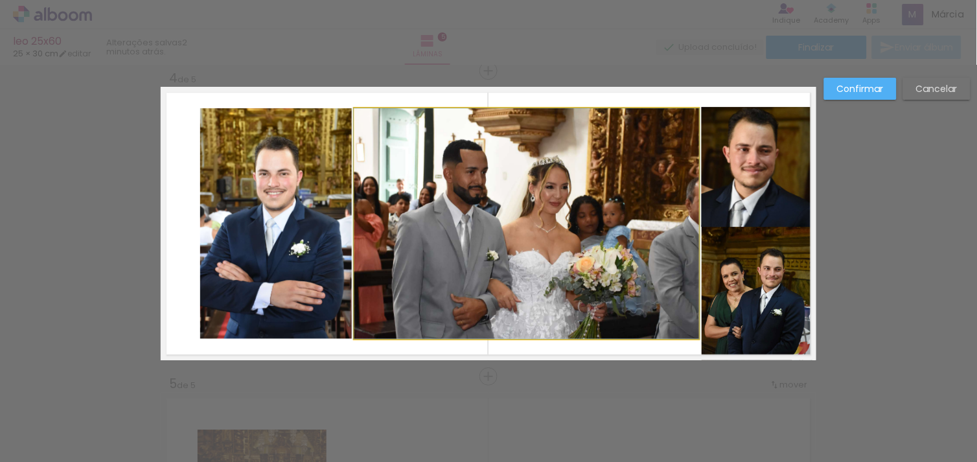
click at [500, 287] on quentale-photo at bounding box center [526, 223] width 345 height 231
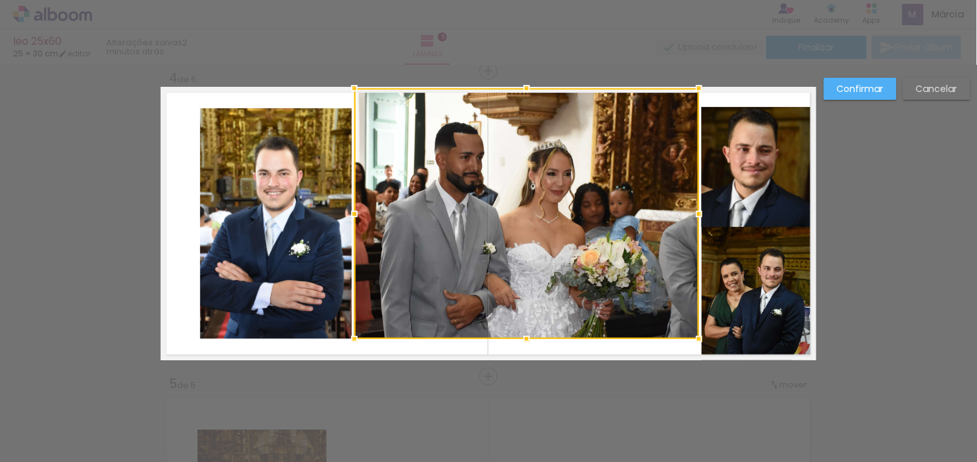
drag, startPoint x: 521, startPoint y: 106, endPoint x: 520, endPoint y: 91, distance: 15.6
click at [520, 91] on div at bounding box center [527, 88] width 26 height 26
click at [558, 250] on div at bounding box center [526, 213] width 345 height 251
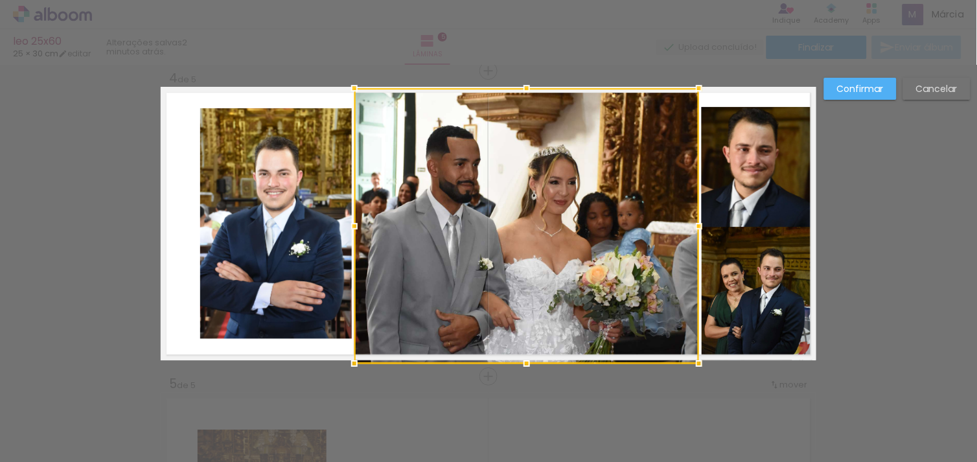
drag, startPoint x: 520, startPoint y: 339, endPoint x: 522, endPoint y: 357, distance: 18.2
click at [522, 357] on div at bounding box center [527, 363] width 26 height 26
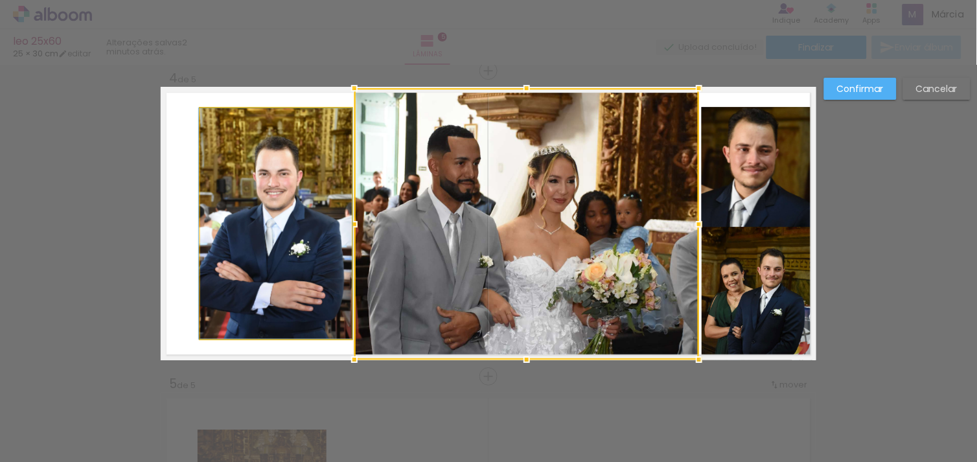
click at [236, 244] on quentale-photo at bounding box center [276, 223] width 152 height 231
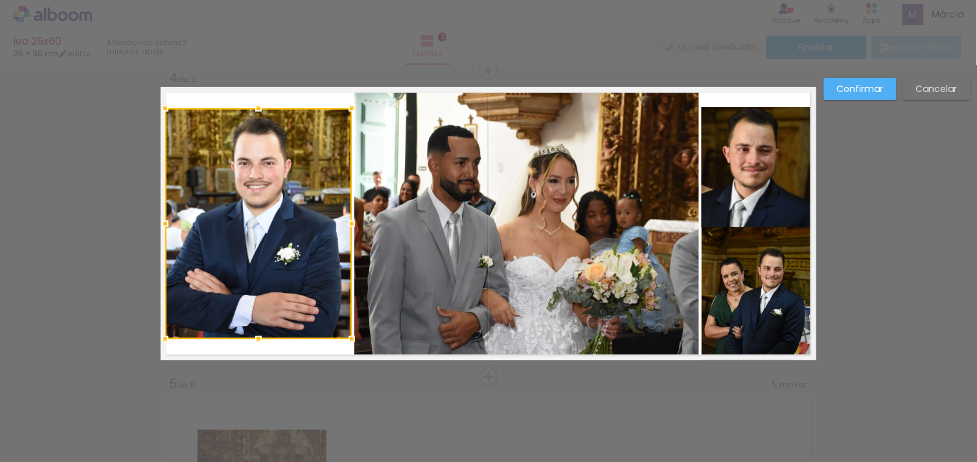
drag, startPoint x: 190, startPoint y: 224, endPoint x: 154, endPoint y: 236, distance: 38.7
click at [154, 236] on div "Inserir lâmina 1 de 5 Inserir lâmina 2 de 5 Inserir lâmina 3 de 5 Inserir lâmin…" at bounding box center [488, 64] width 977 height 1865
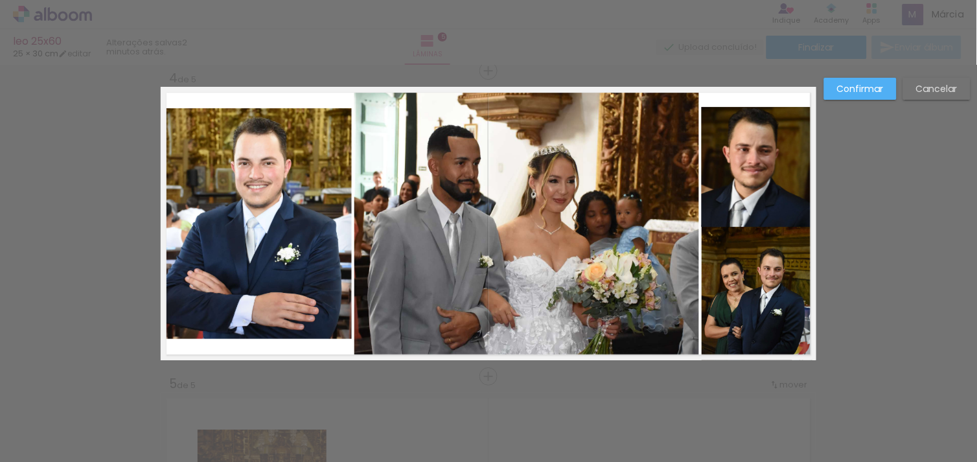
drag, startPoint x: 251, startPoint y: 106, endPoint x: 253, endPoint y: 115, distance: 9.9
click at [253, 115] on quentale-layouter at bounding box center [488, 223] width 655 height 273
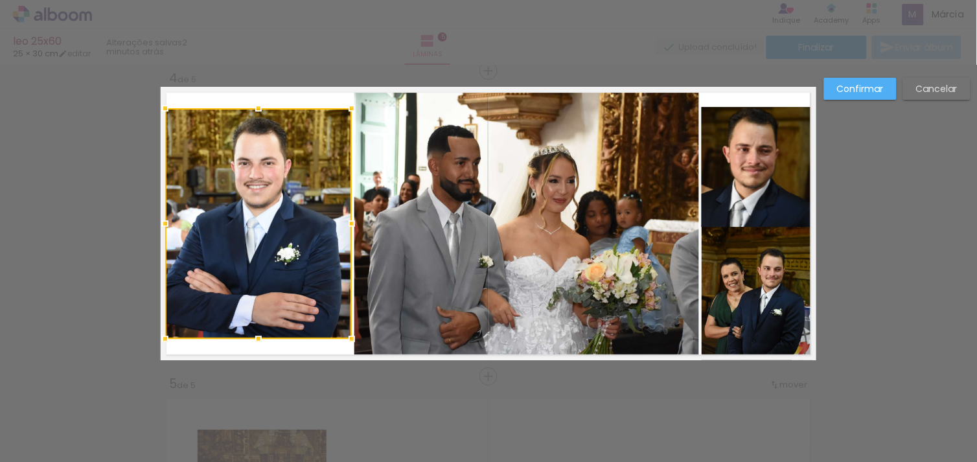
click at [253, 115] on div at bounding box center [258, 108] width 26 height 26
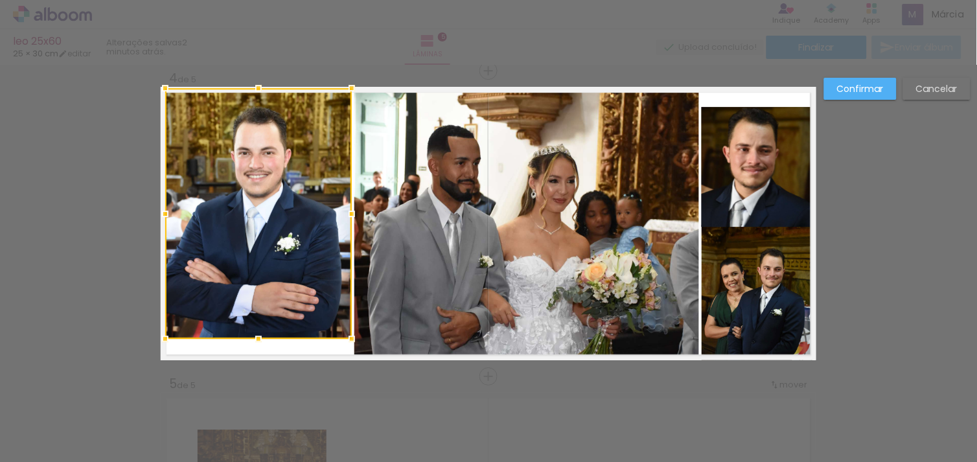
drag, startPoint x: 251, startPoint y: 106, endPoint x: 251, endPoint y: 86, distance: 20.1
click at [251, 86] on div at bounding box center [258, 88] width 26 height 26
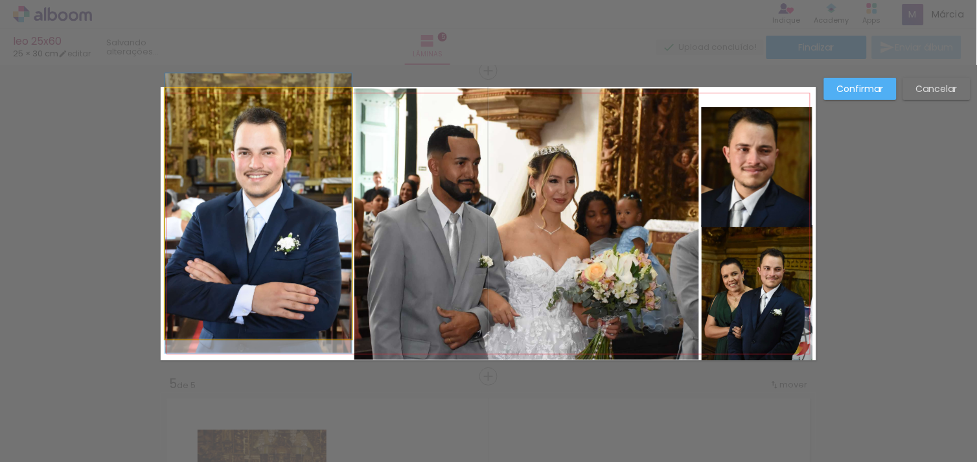
click at [262, 251] on quentale-photo at bounding box center [258, 213] width 187 height 251
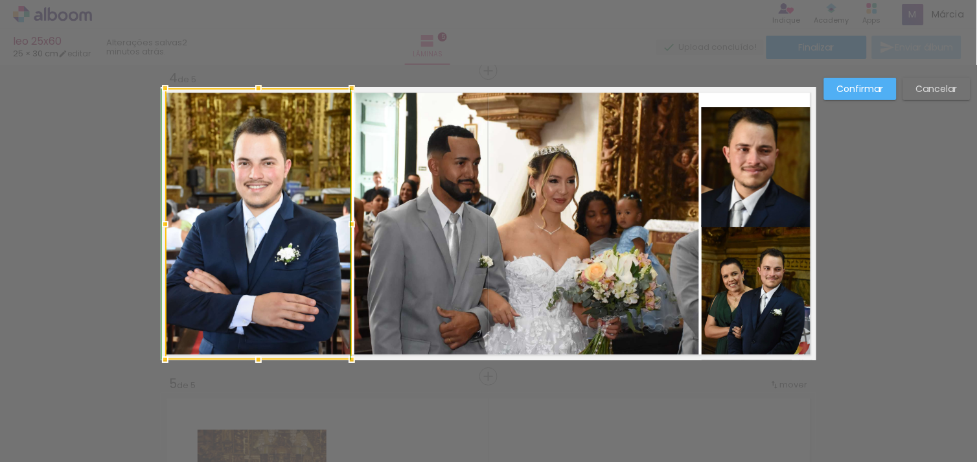
drag, startPoint x: 251, startPoint y: 339, endPoint x: 251, endPoint y: 357, distance: 18.1
click at [251, 357] on div at bounding box center [258, 360] width 26 height 26
click at [734, 172] on quentale-photo at bounding box center [756, 166] width 111 height 119
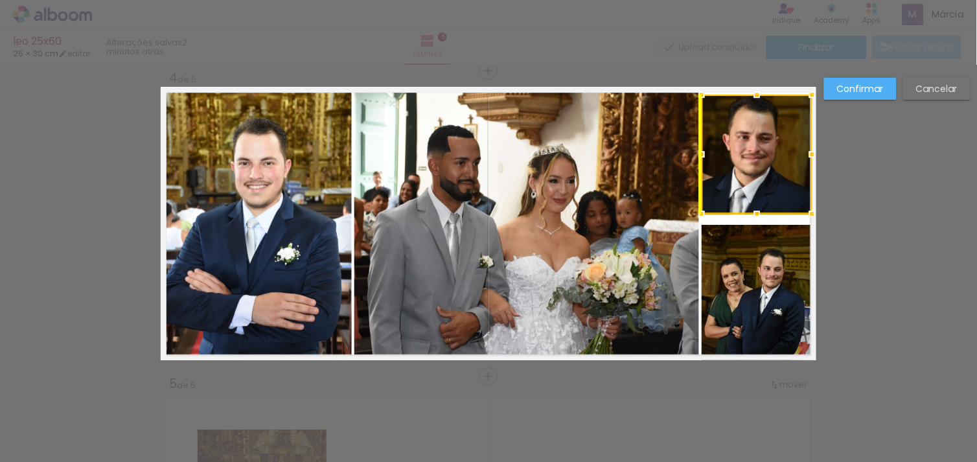
drag, startPoint x: 734, startPoint y: 172, endPoint x: 733, endPoint y: 159, distance: 12.3
click at [733, 159] on div at bounding box center [756, 154] width 111 height 119
click at [900, 209] on div "Confirmar Cancelar" at bounding box center [488, 64] width 977 height 1865
click at [0, 0] on slot "Confirmar" at bounding box center [0, 0] width 0 height 0
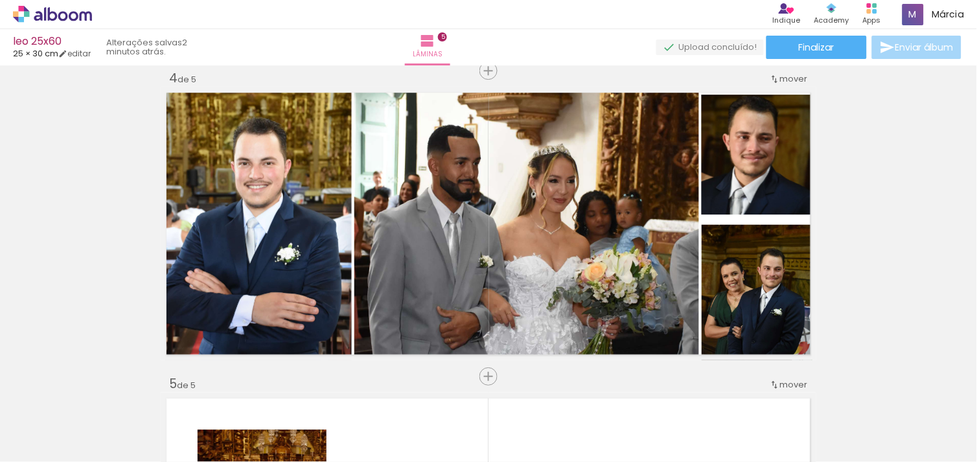
click at [863, 211] on div "Inserir lâmina 1 de 5 Inserir lâmina 2 de 5 Inserir lâmina 3 de 5 Inserir lâmin…" at bounding box center [488, 54] width 977 height 1835
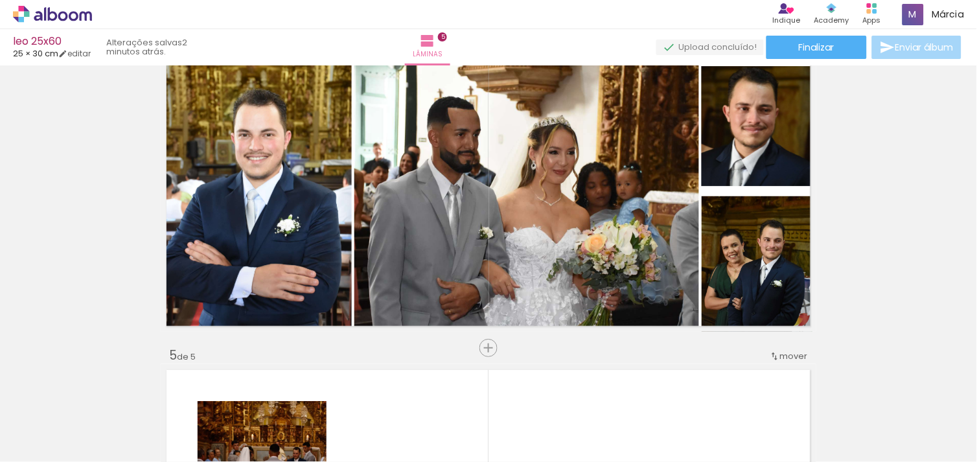
scroll to position [991, 0]
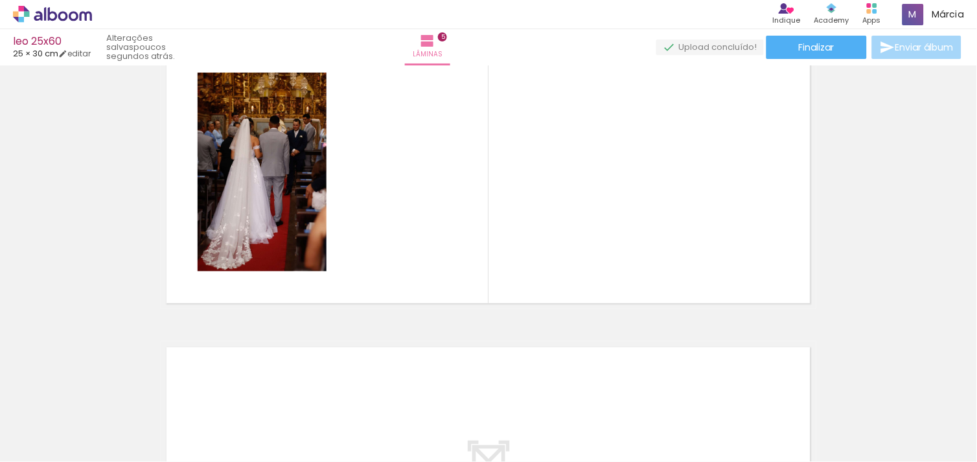
scroll to position [0, 328]
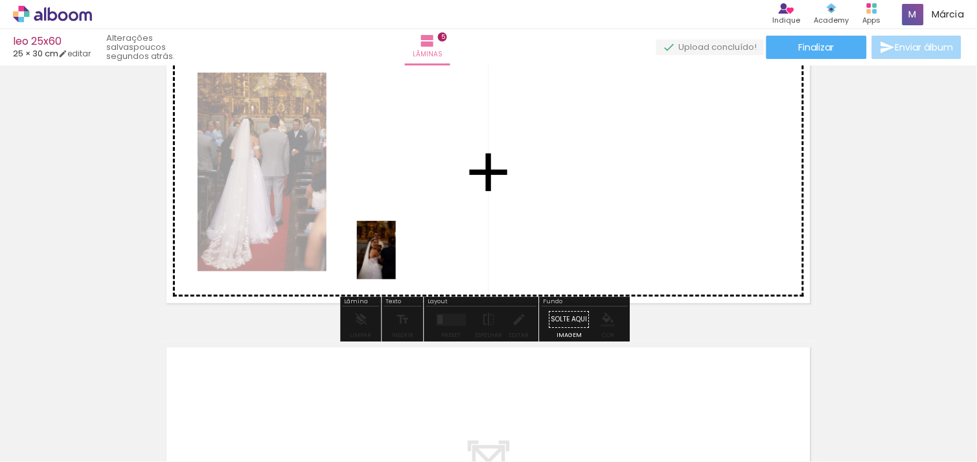
drag, startPoint x: 315, startPoint y: 417, endPoint x: 402, endPoint y: 253, distance: 185.7
click at [402, 253] on quentale-workspace at bounding box center [488, 231] width 977 height 462
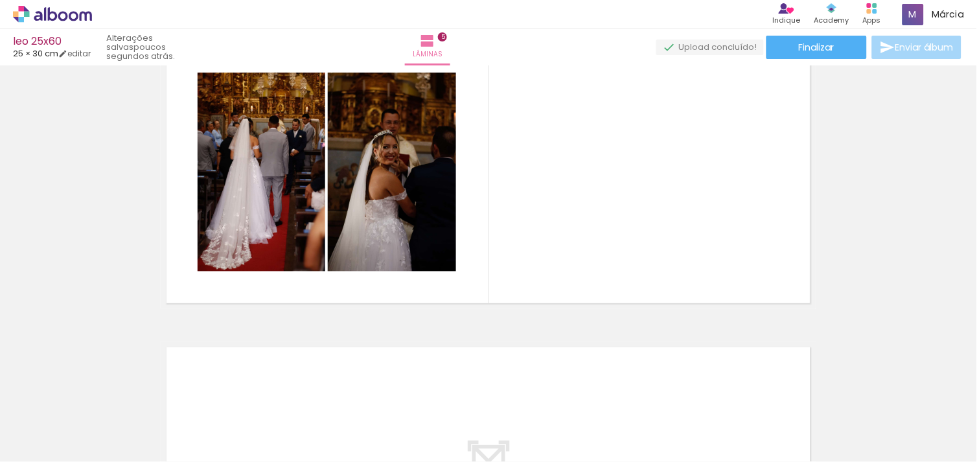
scroll to position [0, 1562]
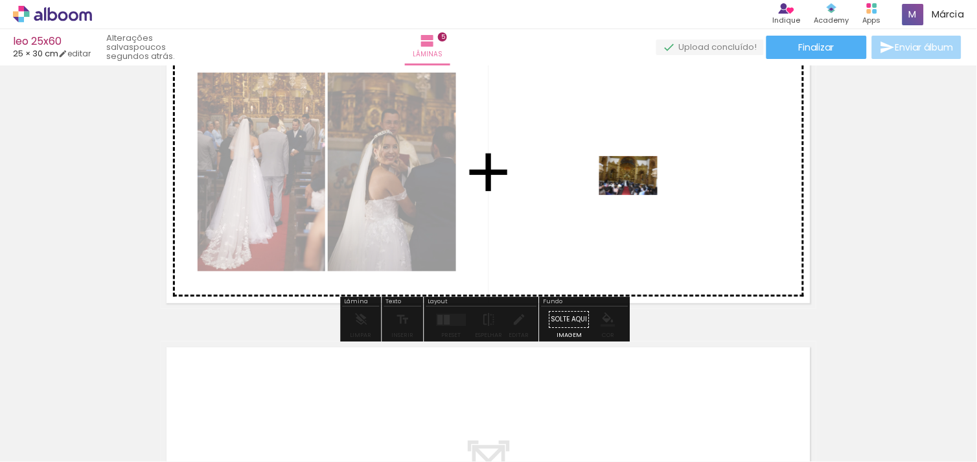
drag, startPoint x: 535, startPoint y: 427, endPoint x: 644, endPoint y: 166, distance: 283.1
click at [644, 166] on quentale-workspace at bounding box center [488, 231] width 977 height 462
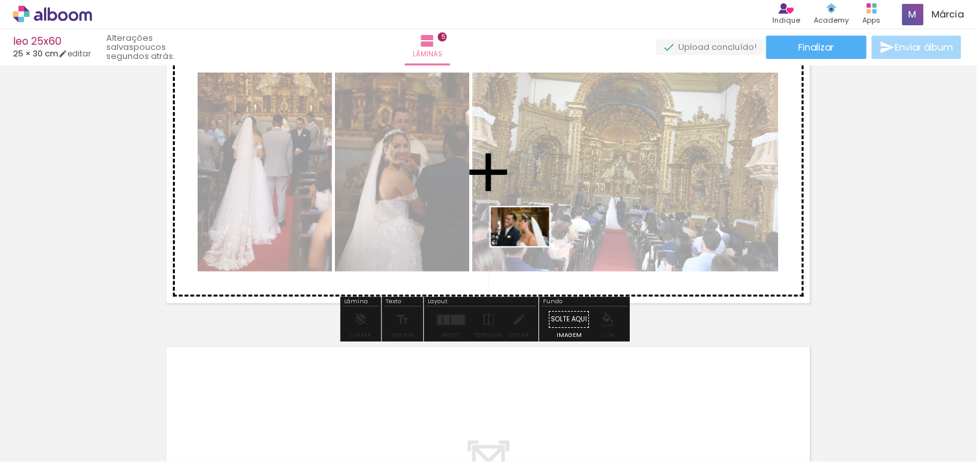
drag, startPoint x: 604, startPoint y: 429, endPoint x: 517, endPoint y: 197, distance: 247.8
click at [517, 197] on quentale-workspace at bounding box center [488, 231] width 977 height 462
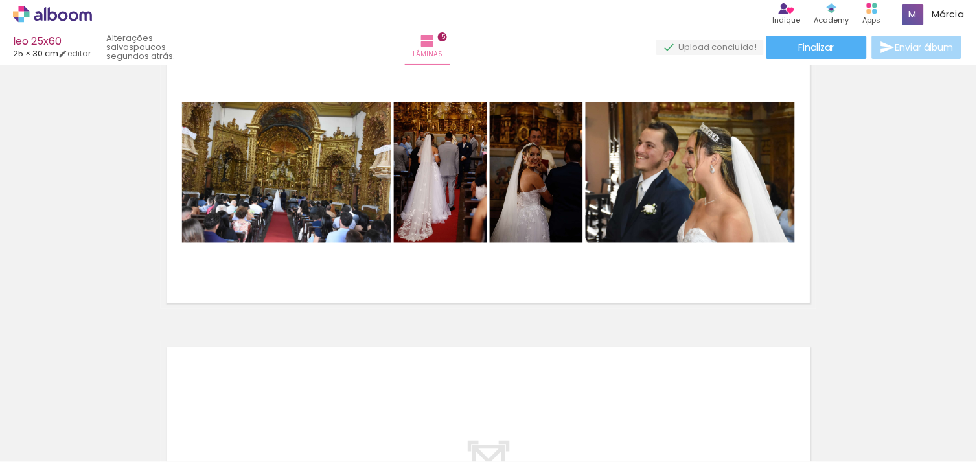
scroll to position [0, 1562]
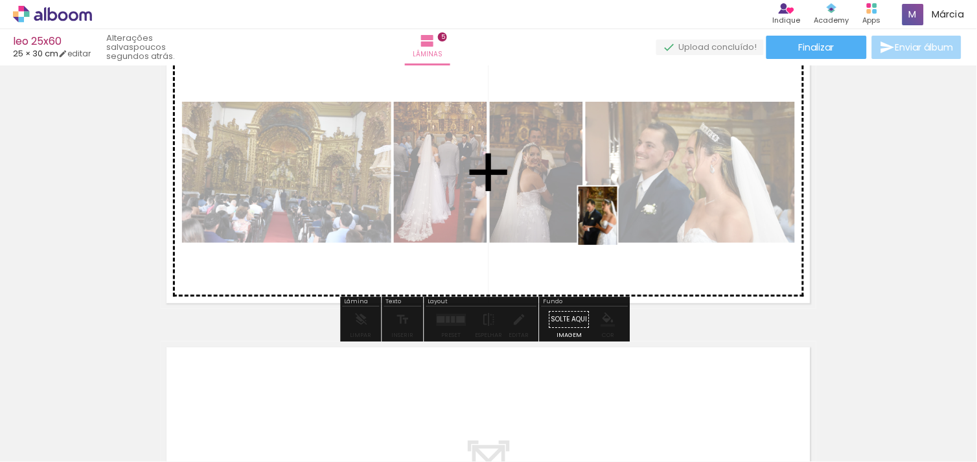
drag, startPoint x: 819, startPoint y: 432, endPoint x: 613, endPoint y: 218, distance: 297.3
click at [613, 218] on quentale-workspace at bounding box center [488, 231] width 977 height 462
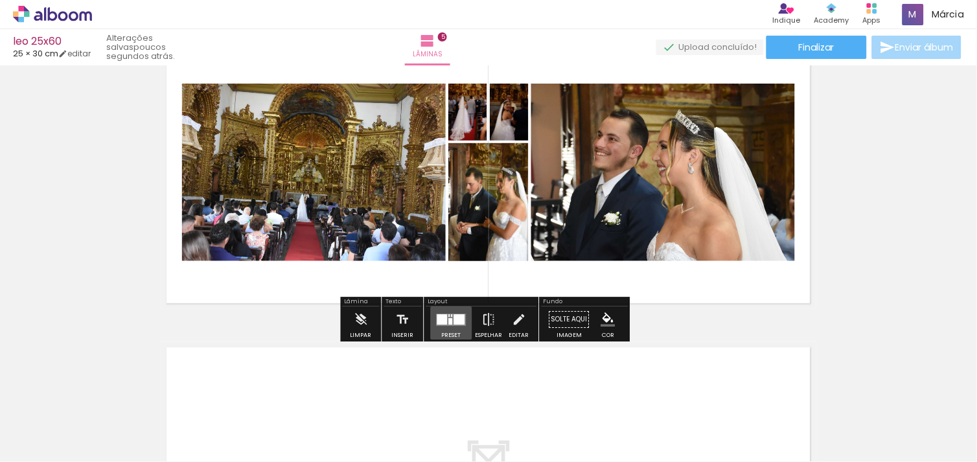
click at [449, 321] on div at bounding box center [451, 321] width 4 height 6
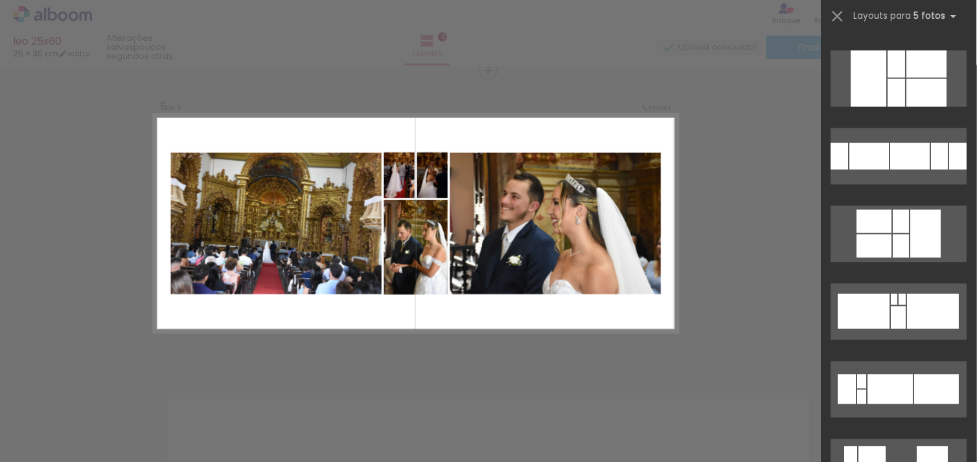
scroll to position [755, 0]
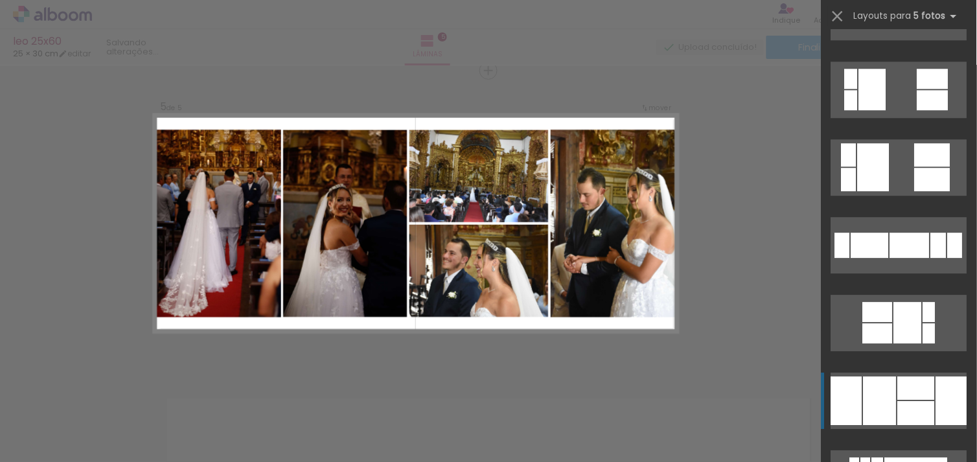
click at [922, 391] on div at bounding box center [916, 387] width 37 height 23
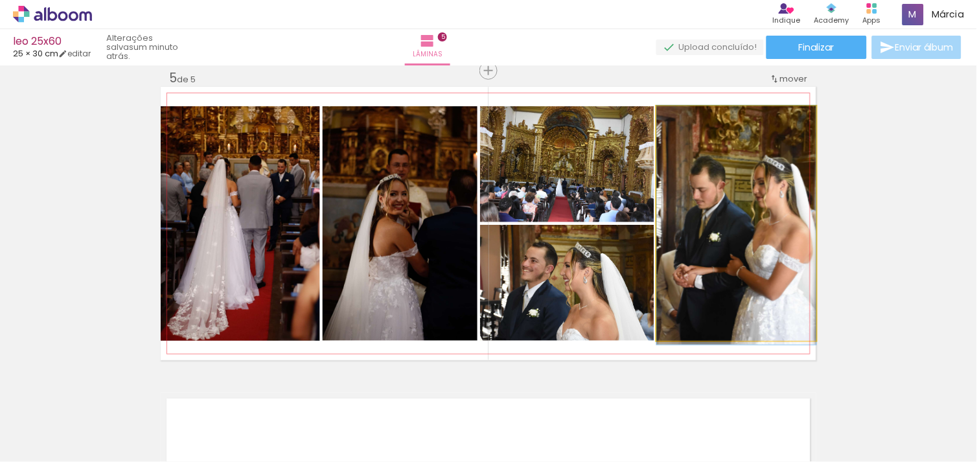
drag, startPoint x: 698, startPoint y: 284, endPoint x: 678, endPoint y: 286, distance: 20.8
click at [678, 286] on quentale-photo at bounding box center [736, 223] width 159 height 234
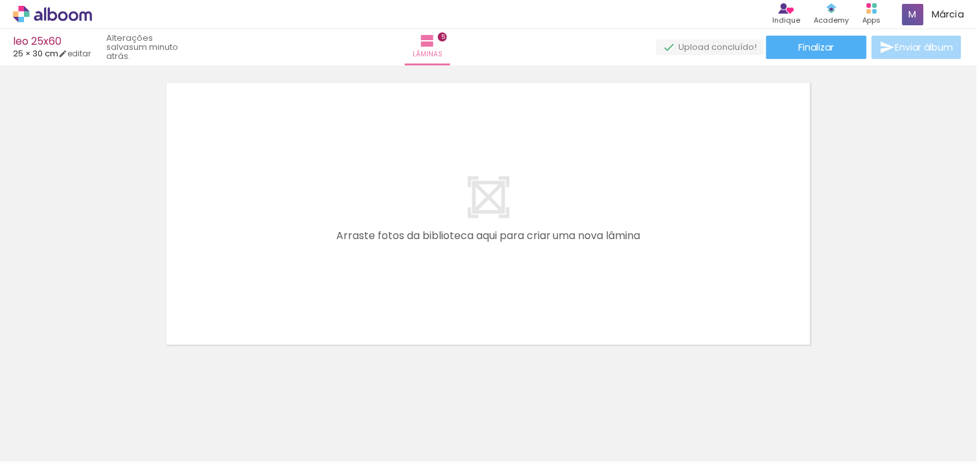
scroll to position [1569, 0]
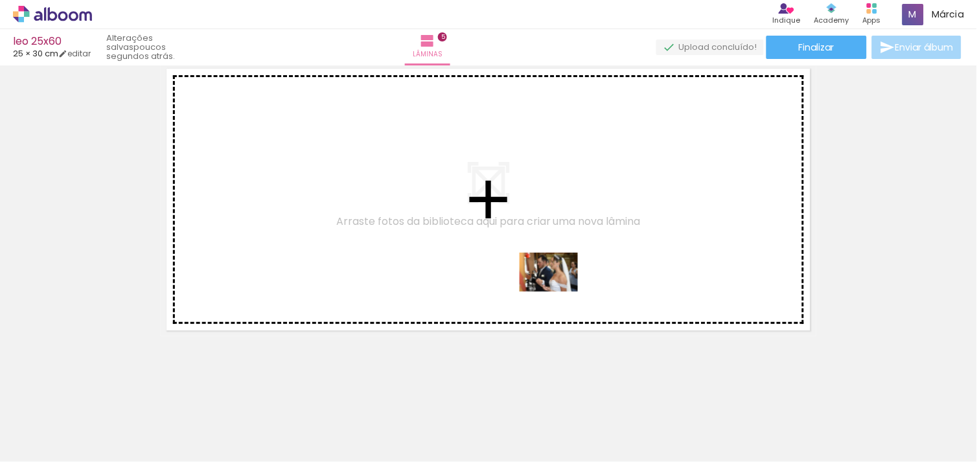
drag, startPoint x: 749, startPoint y: 422, endPoint x: 492, endPoint y: 262, distance: 302.6
click at [492, 262] on quentale-workspace at bounding box center [488, 231] width 977 height 462
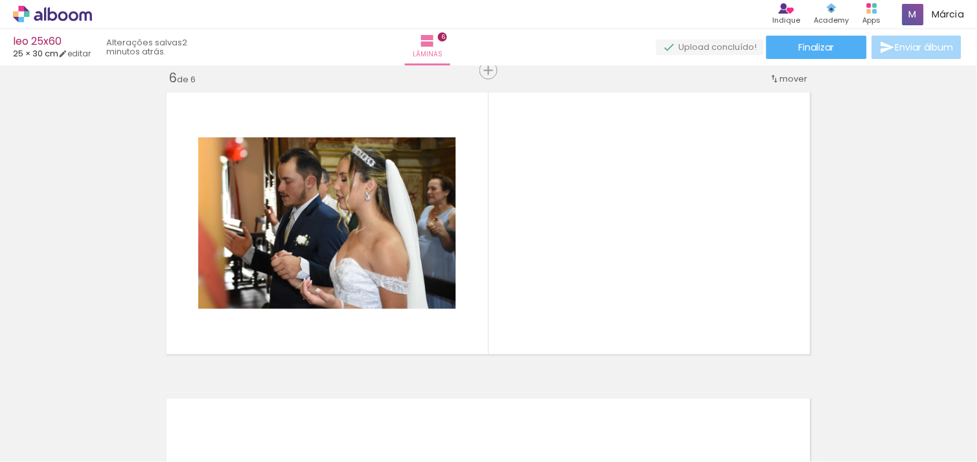
scroll to position [0, 2494]
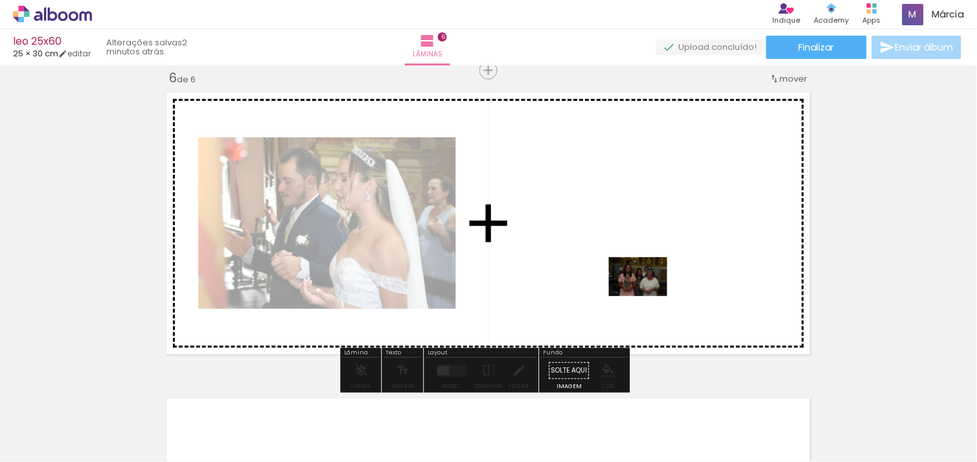
drag, startPoint x: 819, startPoint y: 425, endPoint x: 648, endPoint y: 296, distance: 214.1
click at [648, 296] on quentale-workspace at bounding box center [488, 231] width 977 height 462
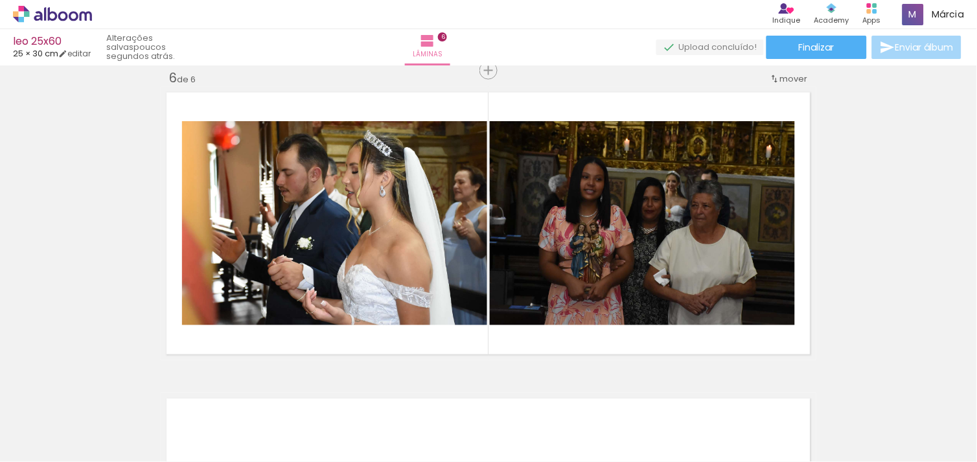
scroll to position [0, 1372]
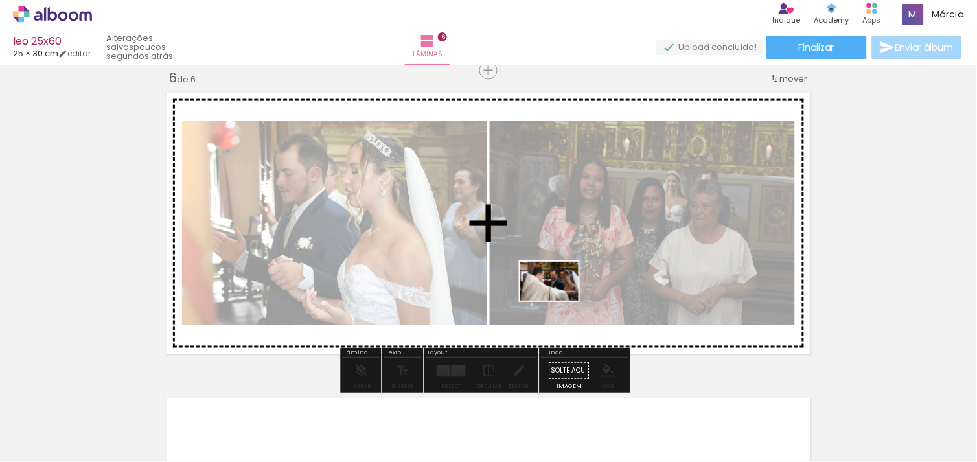
drag, startPoint x: 594, startPoint y: 434, endPoint x: 565, endPoint y: 192, distance: 243.4
click at [565, 192] on quentale-workspace at bounding box center [488, 231] width 977 height 462
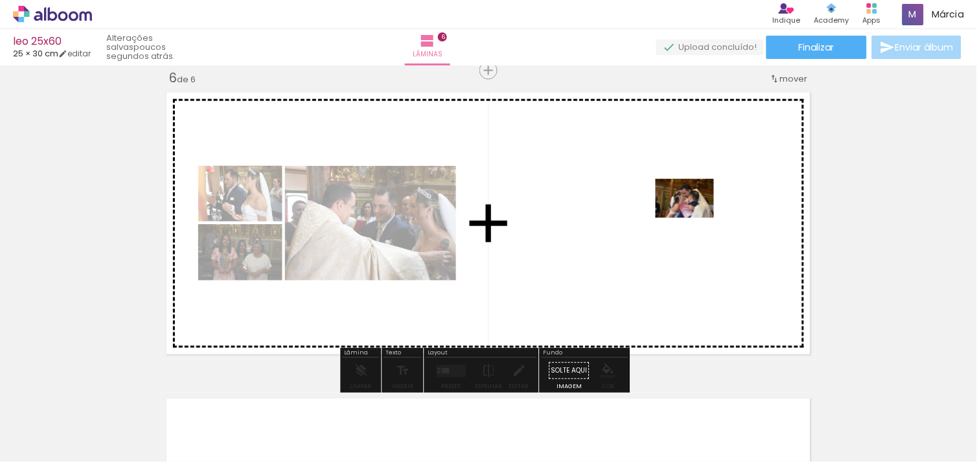
drag, startPoint x: 877, startPoint y: 421, endPoint x: 586, endPoint y: 185, distance: 375.3
click at [586, 185] on quentale-workspace at bounding box center [488, 231] width 977 height 462
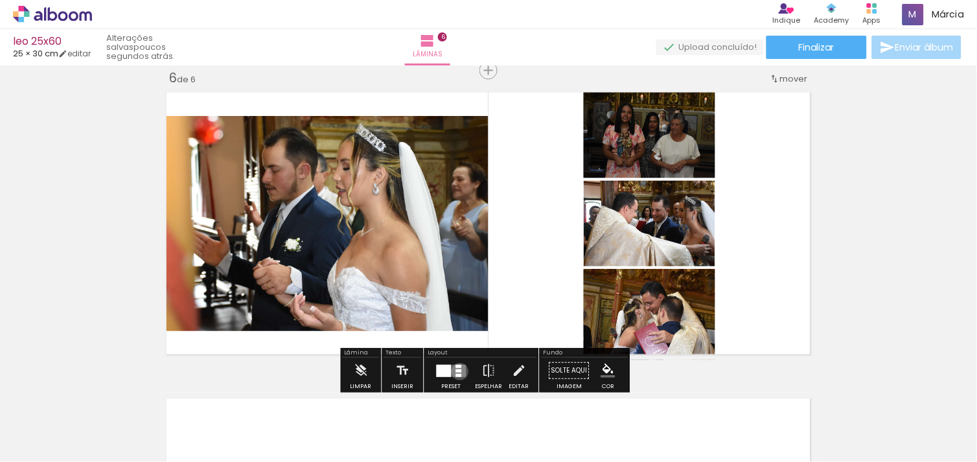
click at [457, 371] on div at bounding box center [459, 370] width 6 height 3
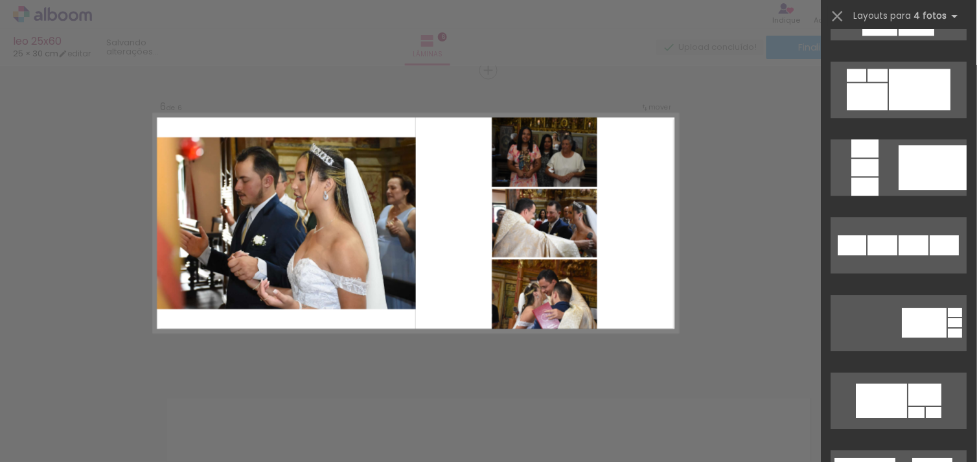
scroll to position [0, 0]
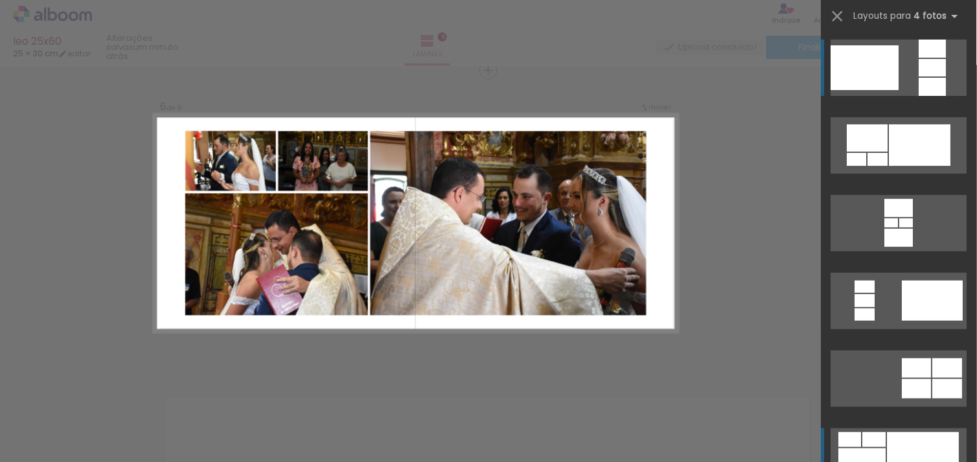
click at [912, 440] on div at bounding box center [923, 456] width 72 height 48
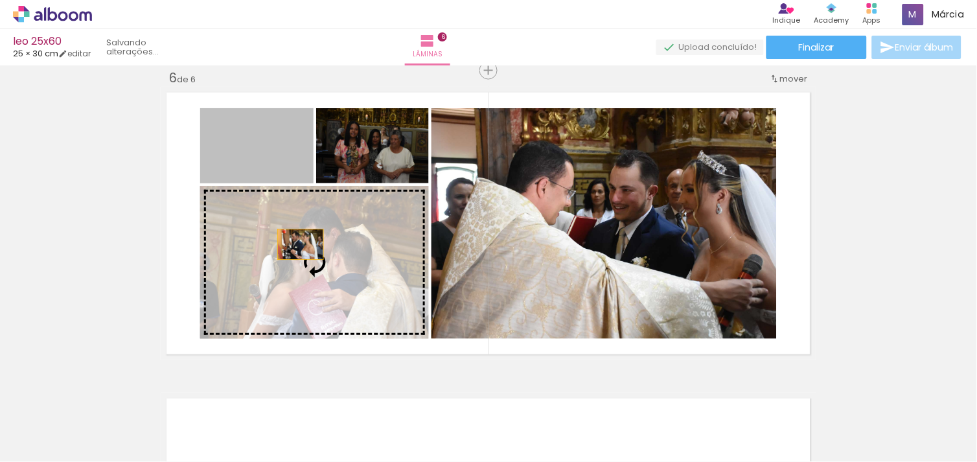
drag, startPoint x: 263, startPoint y: 172, endPoint x: 295, endPoint y: 244, distance: 78.9
click at [0, 0] on slot at bounding box center [0, 0] width 0 height 0
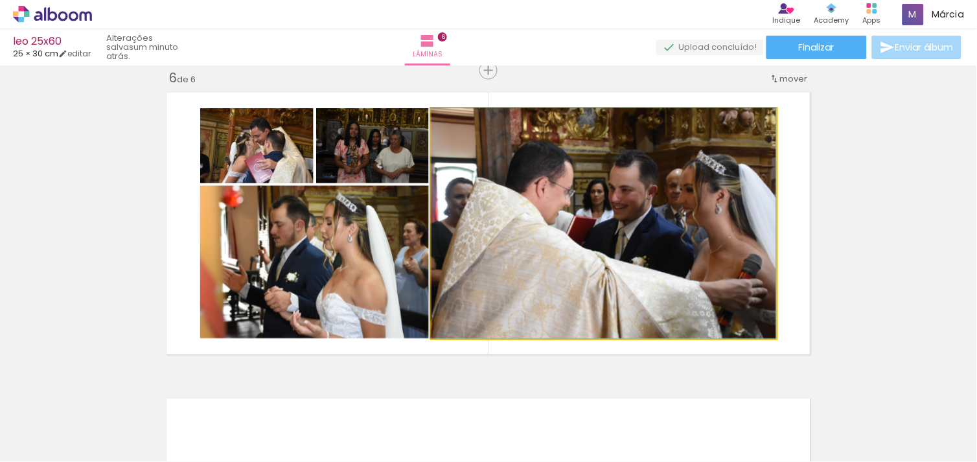
drag, startPoint x: 685, startPoint y: 218, endPoint x: 668, endPoint y: 223, distance: 17.0
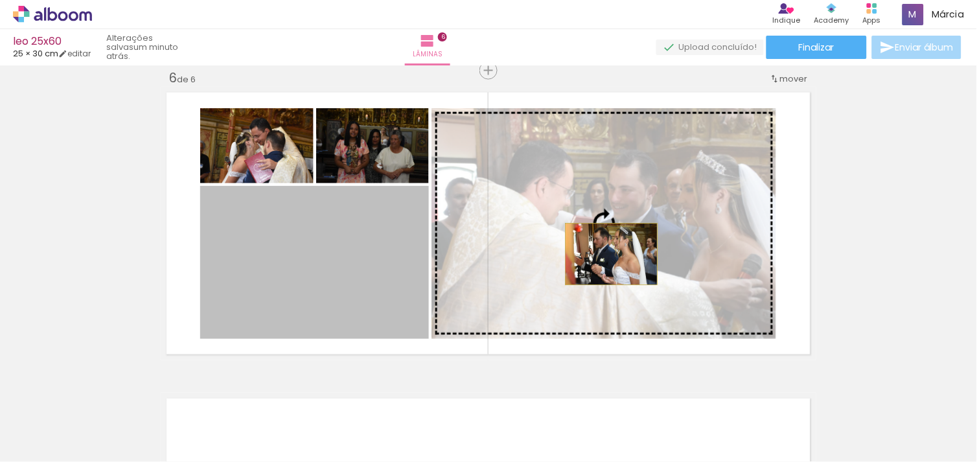
drag, startPoint x: 382, startPoint y: 307, endPoint x: 606, endPoint y: 254, distance: 230.3
click at [0, 0] on slot at bounding box center [0, 0] width 0 height 0
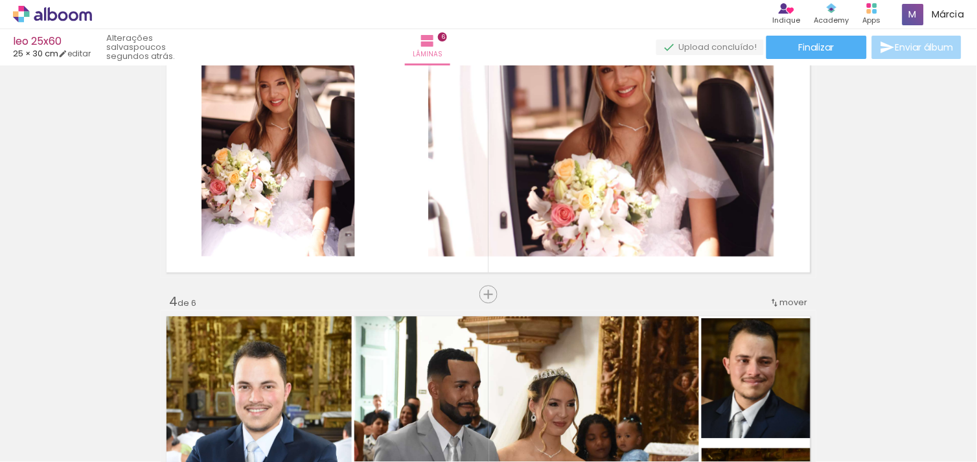
scroll to position [1057, 0]
